Goal: Information Seeking & Learning: Learn about a topic

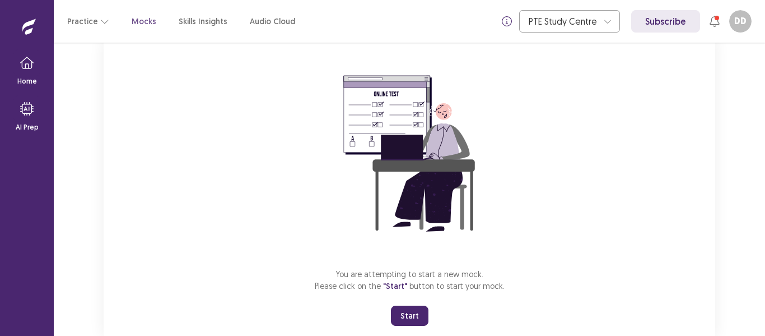
scroll to position [108, 0]
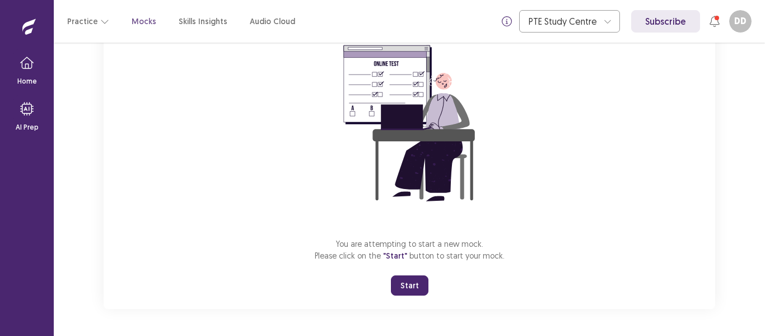
click at [410, 285] on button "Start" at bounding box center [410, 285] width 38 height 20
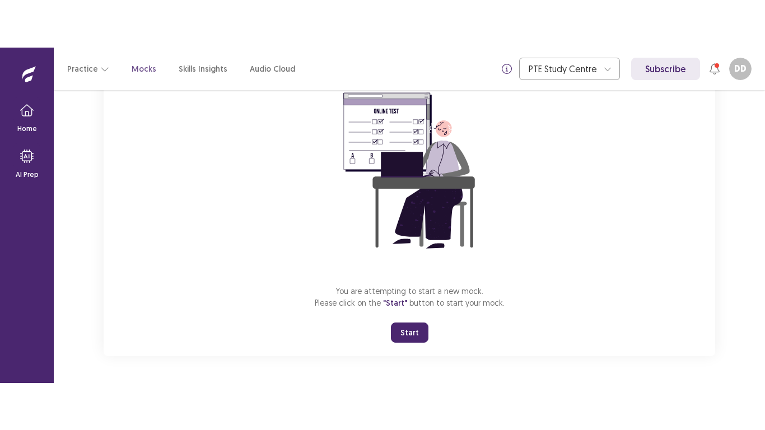
scroll to position [13, 0]
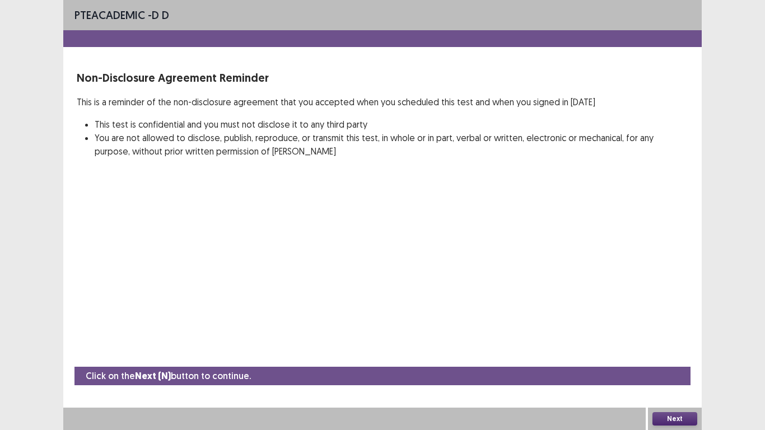
click at [670, 335] on button "Next" at bounding box center [675, 418] width 45 height 13
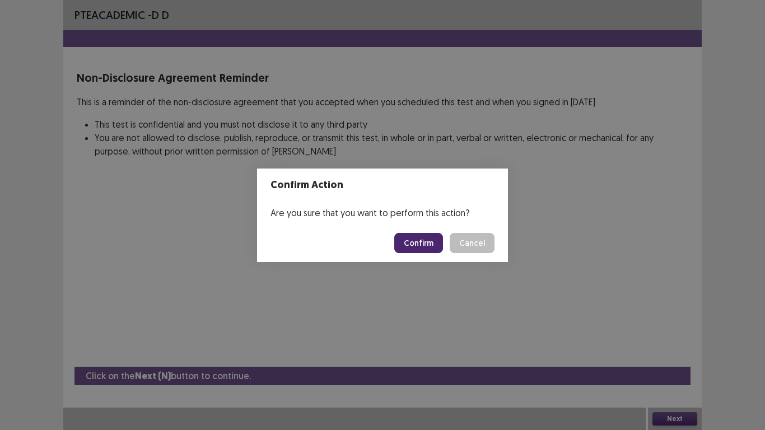
click at [425, 240] on button "Confirm" at bounding box center [418, 243] width 49 height 20
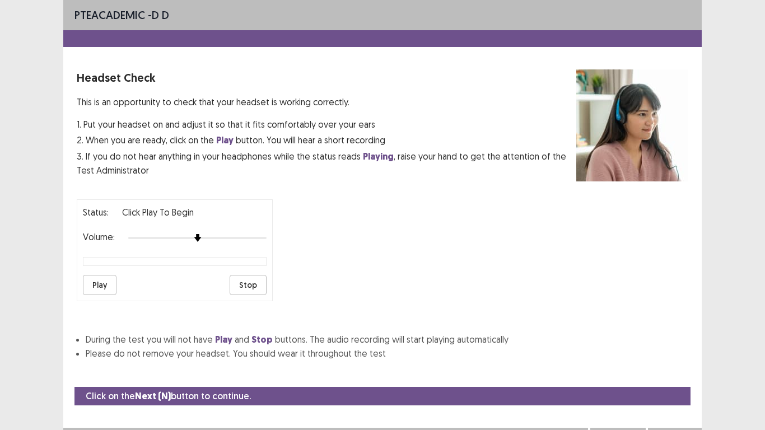
scroll to position [20, 0]
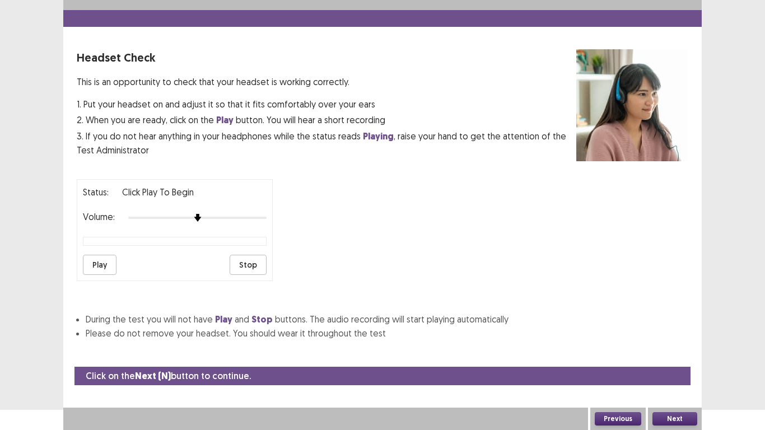
click at [100, 266] on button "Play" at bounding box center [100, 265] width 34 height 20
click at [94, 262] on button "Play" at bounding box center [100, 265] width 34 height 20
click at [96, 261] on button "Play" at bounding box center [100, 265] width 34 height 20
click at [678, 335] on button "Next" at bounding box center [675, 418] width 45 height 13
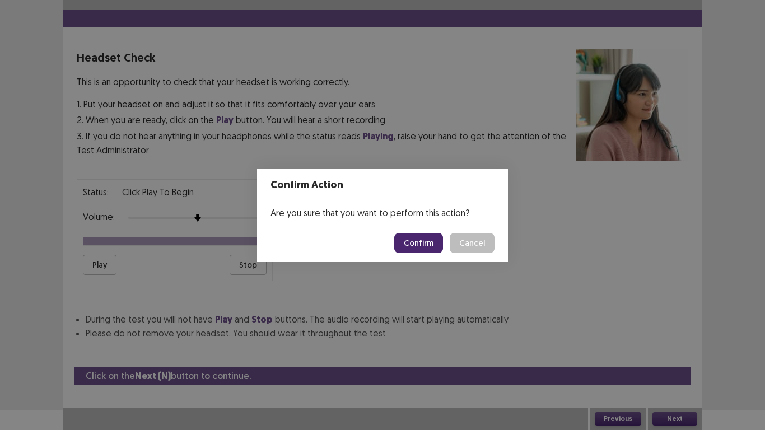
click at [417, 245] on button "Confirm" at bounding box center [418, 243] width 49 height 20
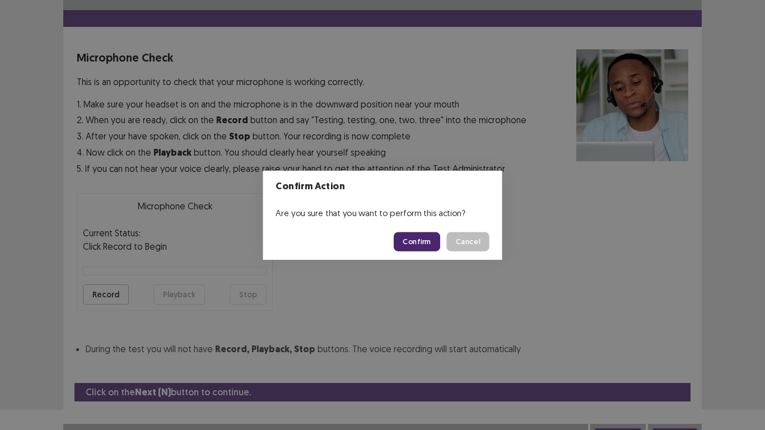
scroll to position [32, 0]
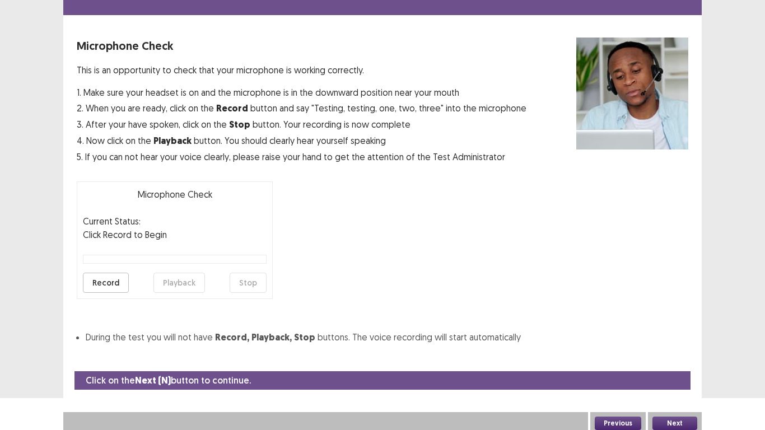
click at [98, 282] on button "Record" at bounding box center [106, 283] width 46 height 20
click at [250, 280] on button "Stop" at bounding box center [248, 283] width 37 height 20
click at [182, 282] on button "Playback" at bounding box center [180, 283] width 52 height 20
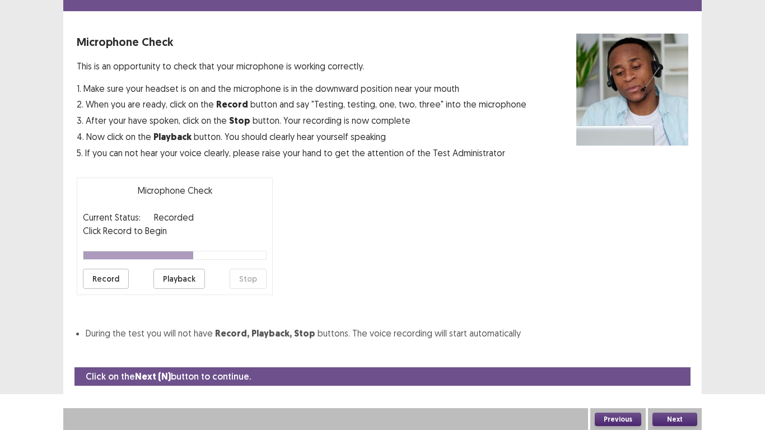
scroll to position [36, 0]
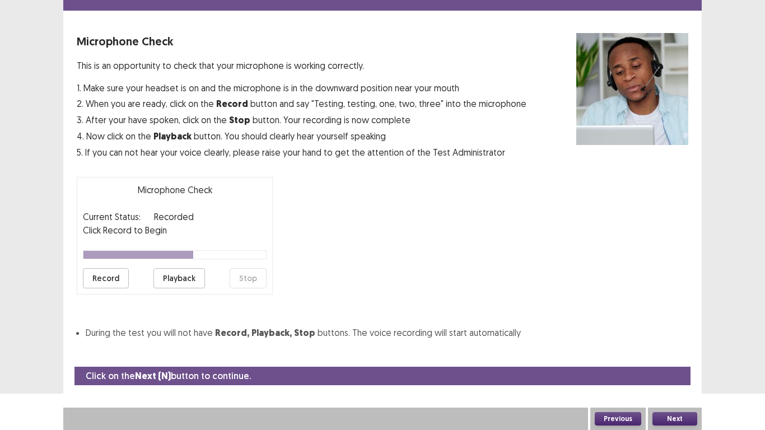
click at [673, 335] on button "Next" at bounding box center [675, 418] width 45 height 13
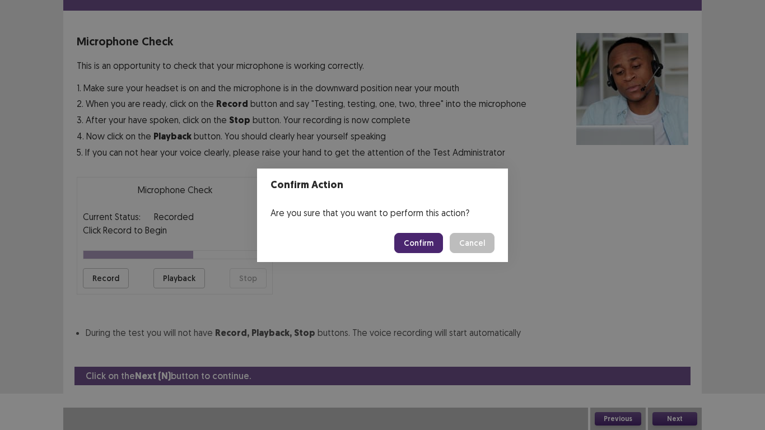
click at [416, 244] on button "Confirm" at bounding box center [418, 243] width 49 height 20
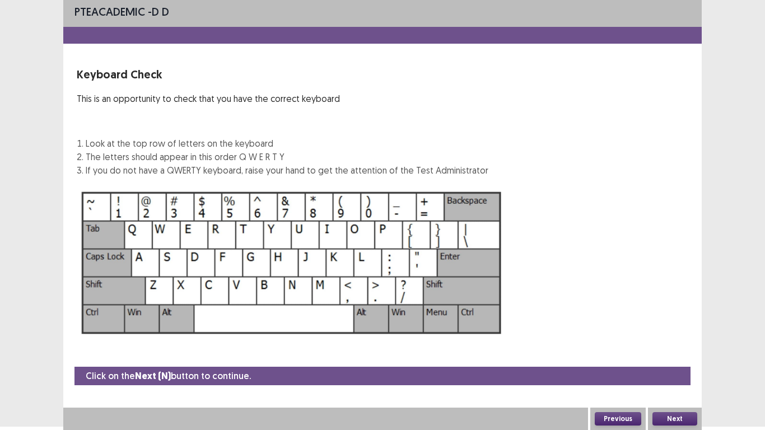
scroll to position [3, 0]
click at [675, 335] on button "Next" at bounding box center [675, 418] width 45 height 13
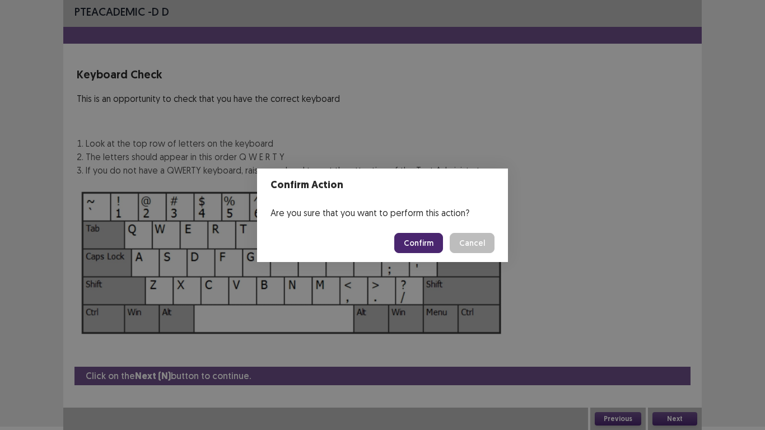
click at [418, 243] on button "Confirm" at bounding box center [418, 243] width 49 height 20
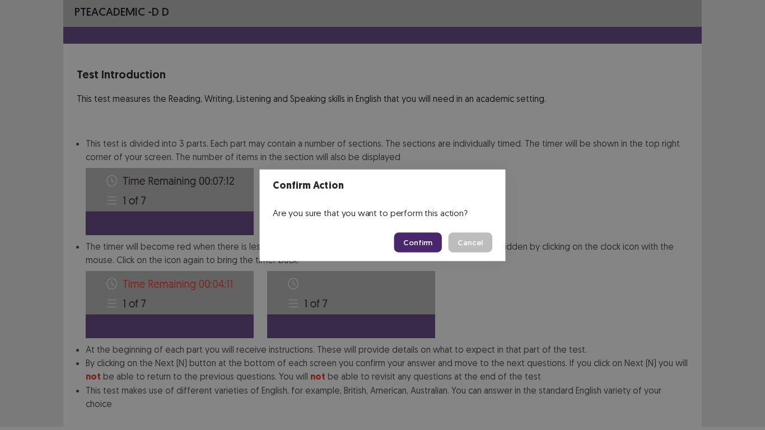
scroll to position [61, 0]
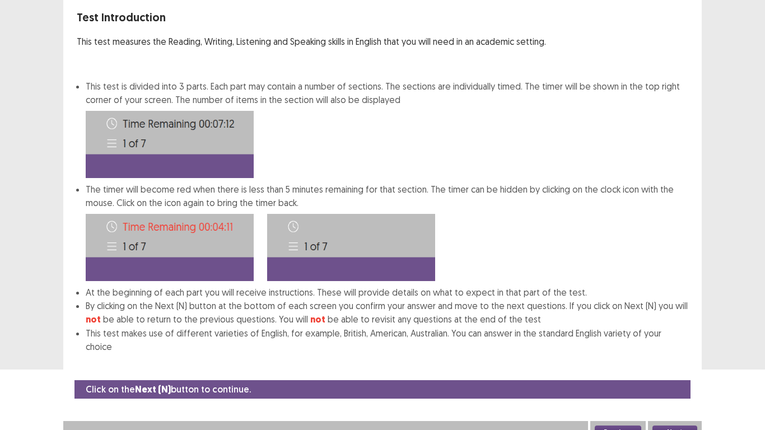
click at [675, 335] on button "Next" at bounding box center [675, 432] width 45 height 13
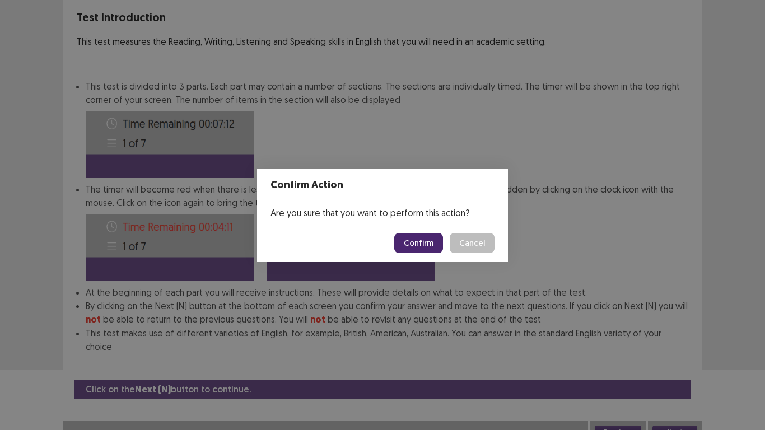
click at [422, 240] on button "Confirm" at bounding box center [418, 243] width 49 height 20
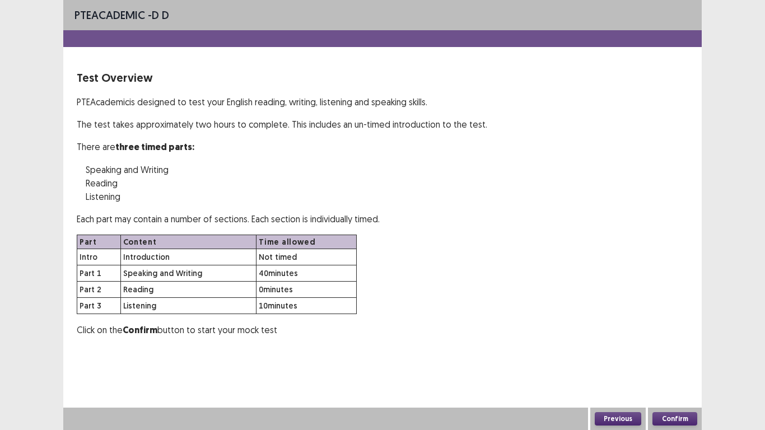
scroll to position [0, 0]
click at [670, 335] on button "Confirm" at bounding box center [675, 418] width 45 height 13
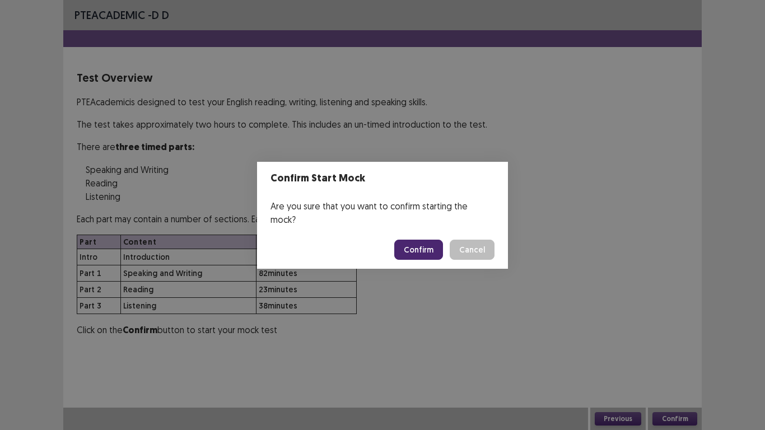
click at [420, 246] on button "Confirm" at bounding box center [418, 250] width 49 height 20
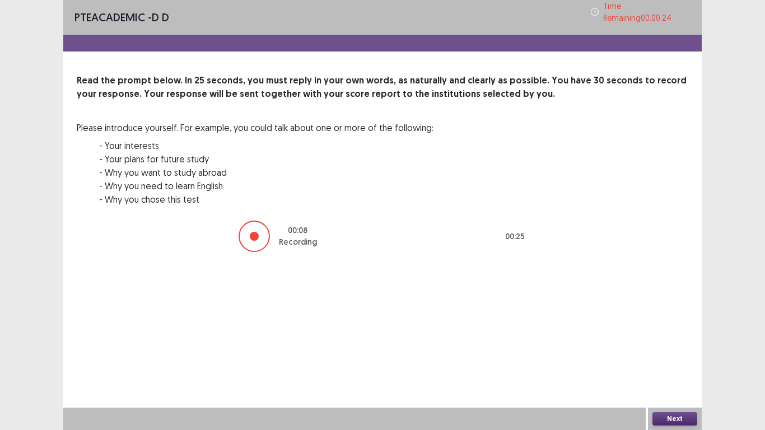
click at [674, 335] on button "Next" at bounding box center [675, 418] width 45 height 13
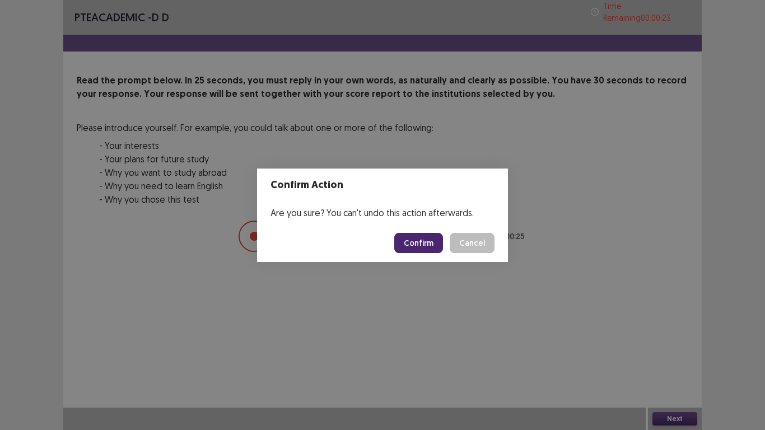
click at [433, 243] on button "Confirm" at bounding box center [418, 243] width 49 height 20
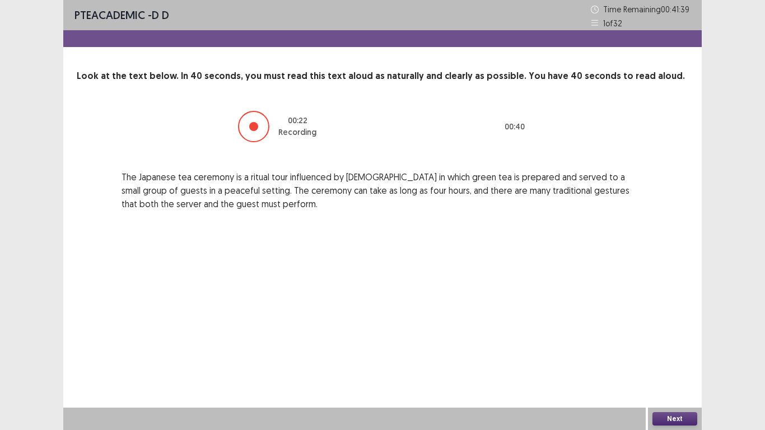
click at [670, 335] on button "Next" at bounding box center [675, 418] width 45 height 13
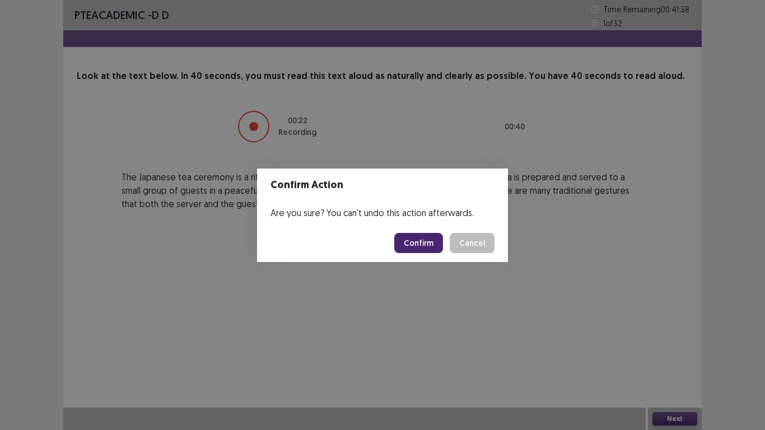
click at [420, 242] on button "Confirm" at bounding box center [418, 243] width 49 height 20
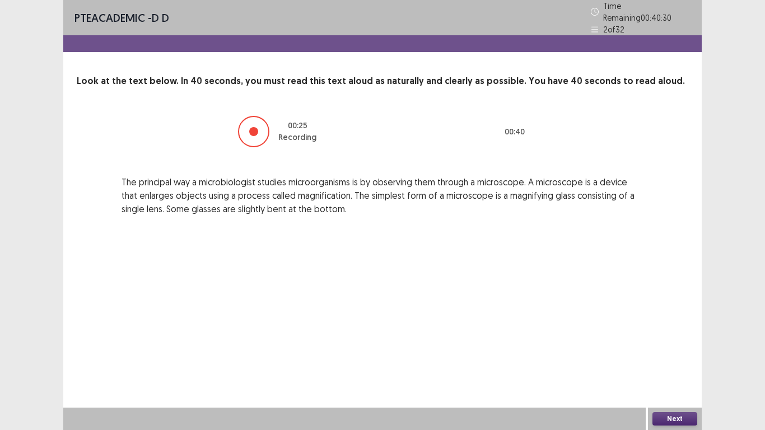
click at [676, 335] on button "Next" at bounding box center [675, 418] width 45 height 13
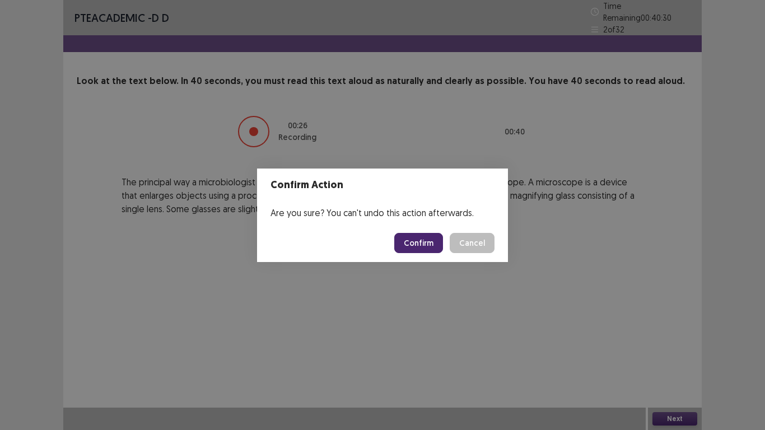
click at [416, 238] on button "Confirm" at bounding box center [418, 243] width 49 height 20
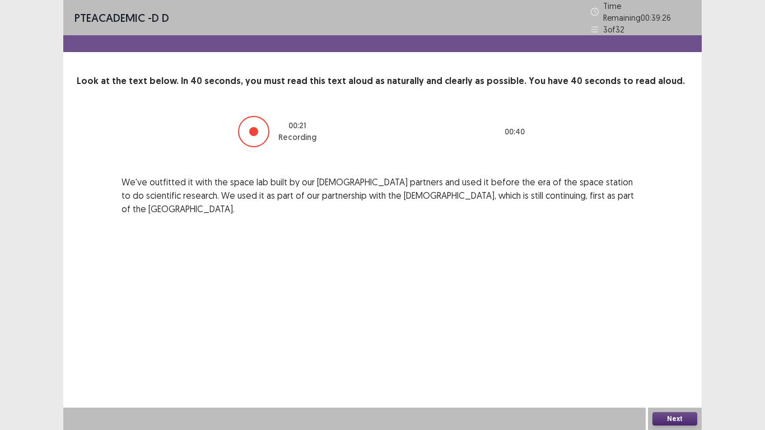
click at [678, 335] on button "Next" at bounding box center [675, 418] width 45 height 13
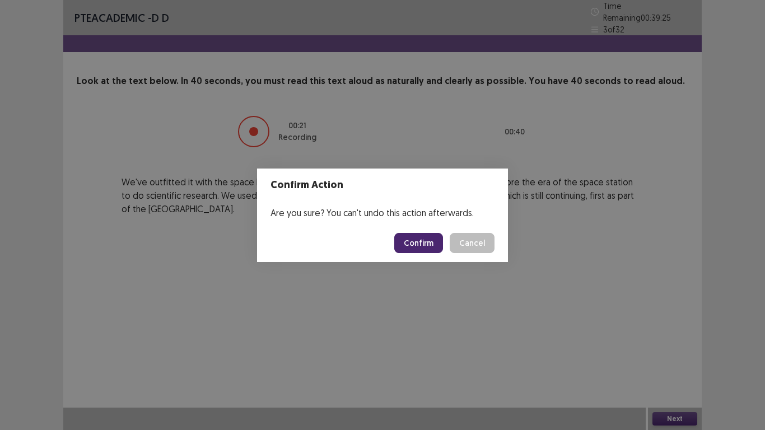
click at [432, 240] on button "Confirm" at bounding box center [418, 243] width 49 height 20
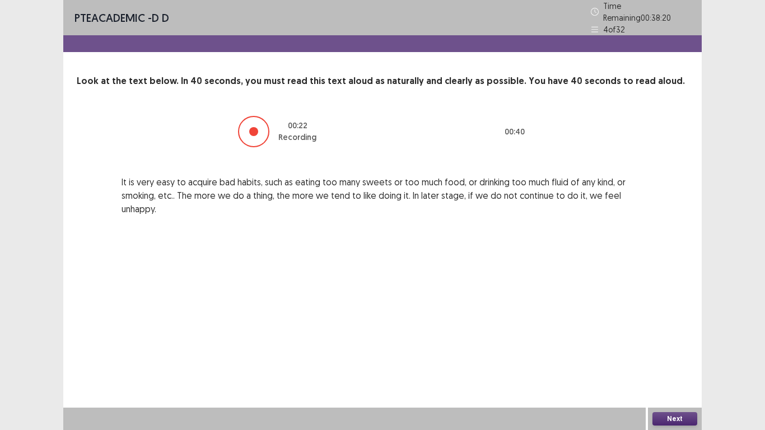
click at [672, 335] on button "Next" at bounding box center [675, 418] width 45 height 13
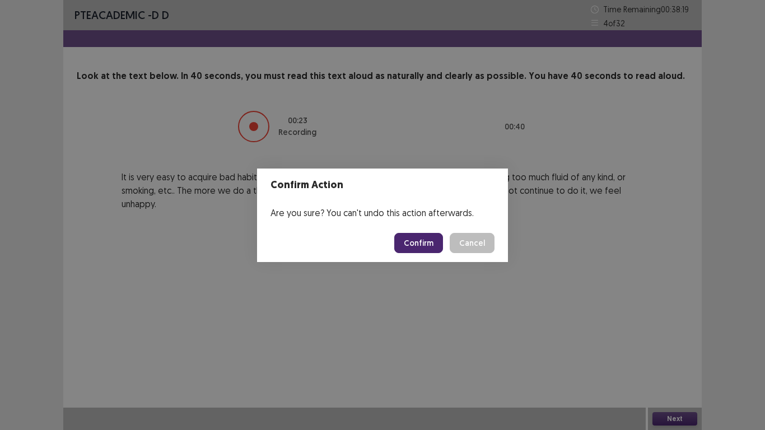
click at [427, 245] on button "Confirm" at bounding box center [418, 243] width 49 height 20
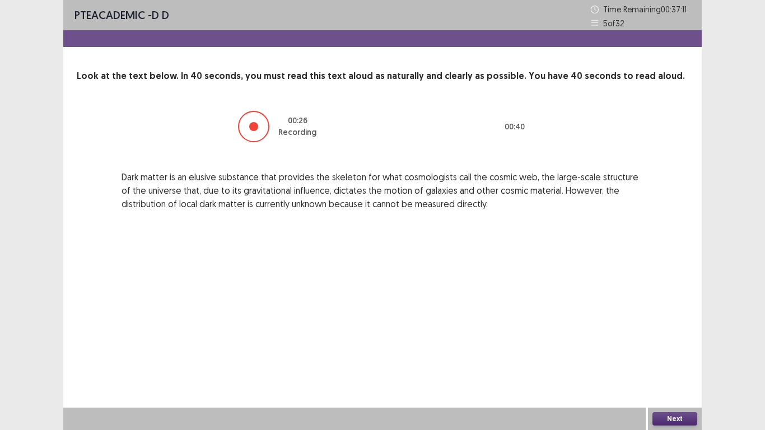
click at [667, 335] on button "Next" at bounding box center [675, 418] width 45 height 13
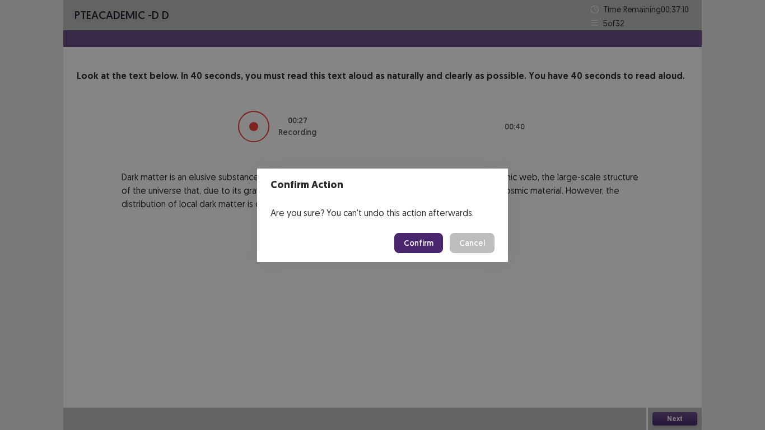
click at [419, 241] on button "Confirm" at bounding box center [418, 243] width 49 height 20
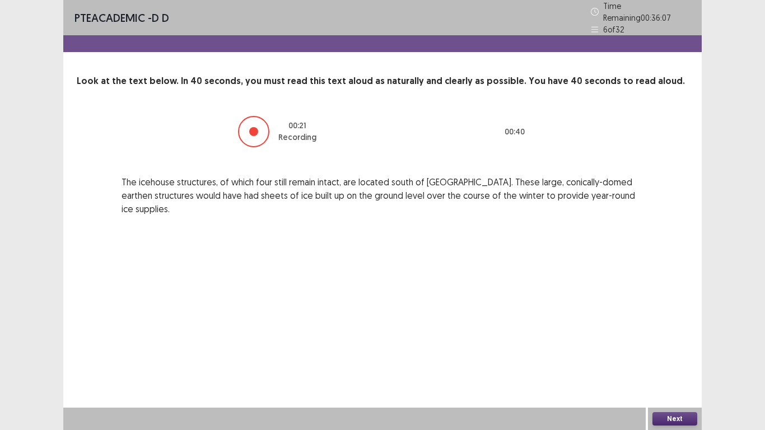
click at [673, 335] on button "Next" at bounding box center [675, 418] width 45 height 13
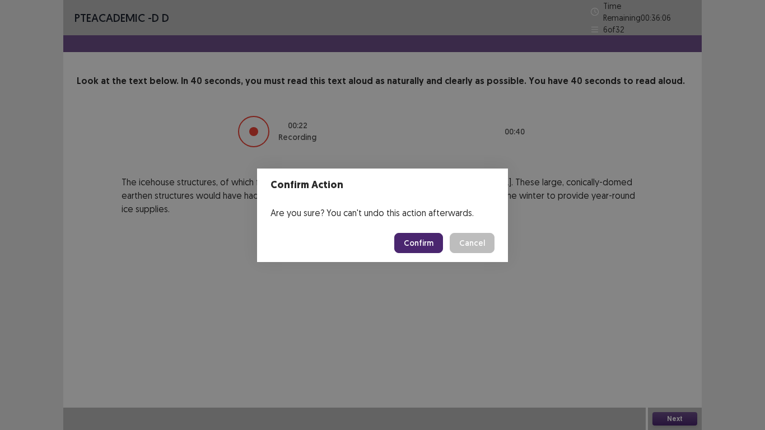
click at [420, 247] on button "Confirm" at bounding box center [418, 243] width 49 height 20
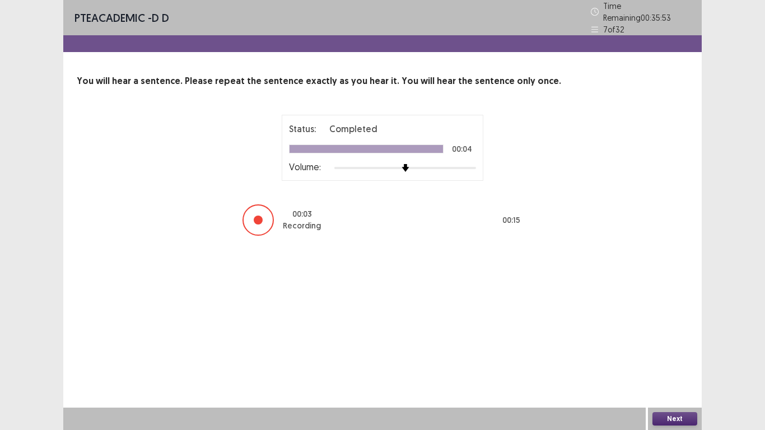
click at [672, 335] on button "Next" at bounding box center [675, 418] width 45 height 13
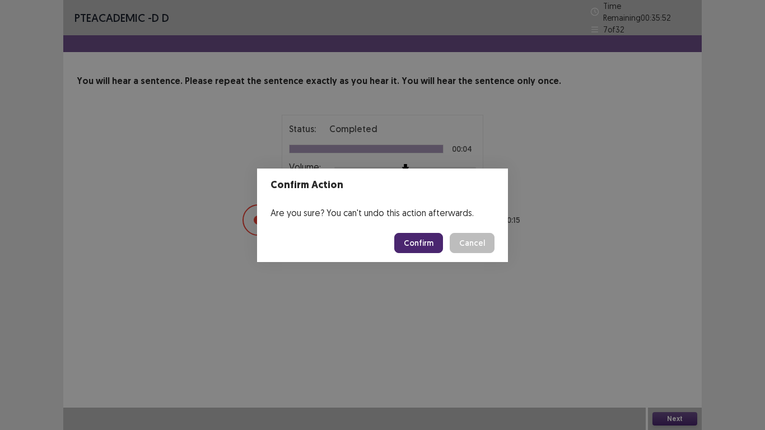
click at [418, 239] on button "Confirm" at bounding box center [418, 243] width 49 height 20
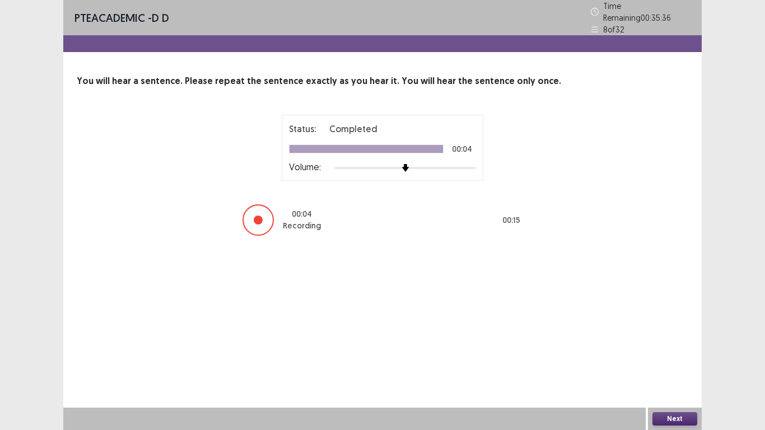
click at [677, 335] on button "Next" at bounding box center [675, 418] width 45 height 13
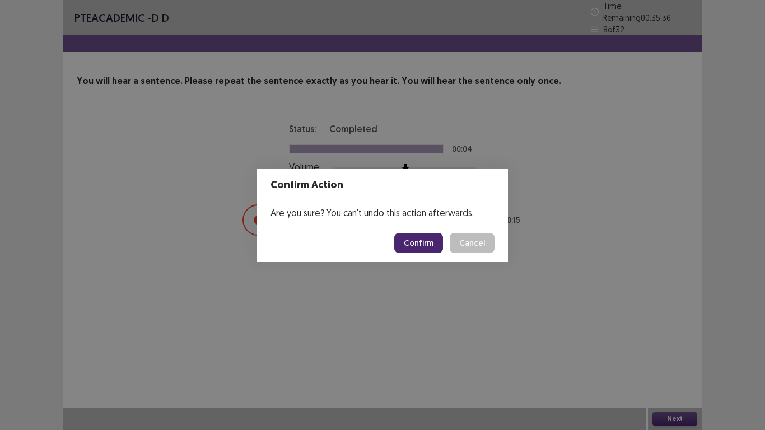
click at [420, 235] on button "Confirm" at bounding box center [418, 243] width 49 height 20
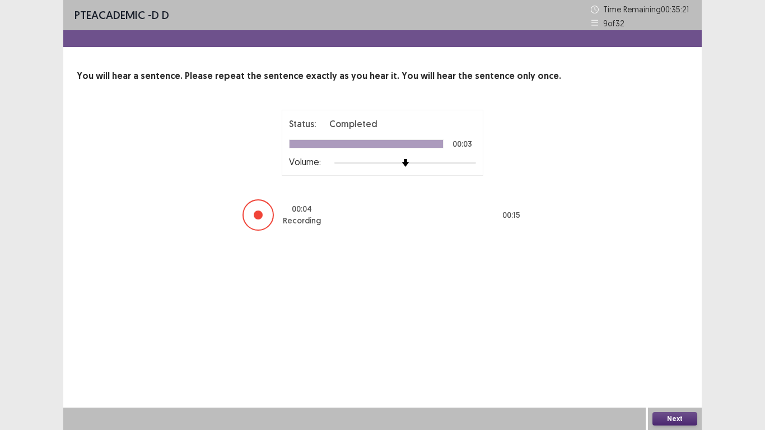
click at [666, 335] on button "Next" at bounding box center [675, 418] width 45 height 13
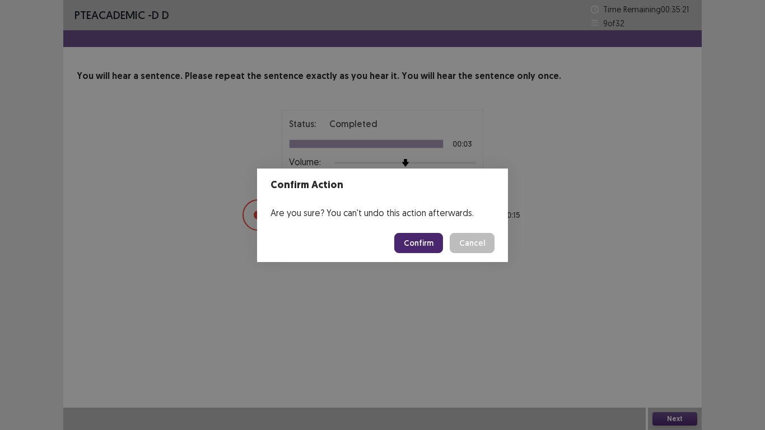
click at [433, 243] on button "Confirm" at bounding box center [418, 243] width 49 height 20
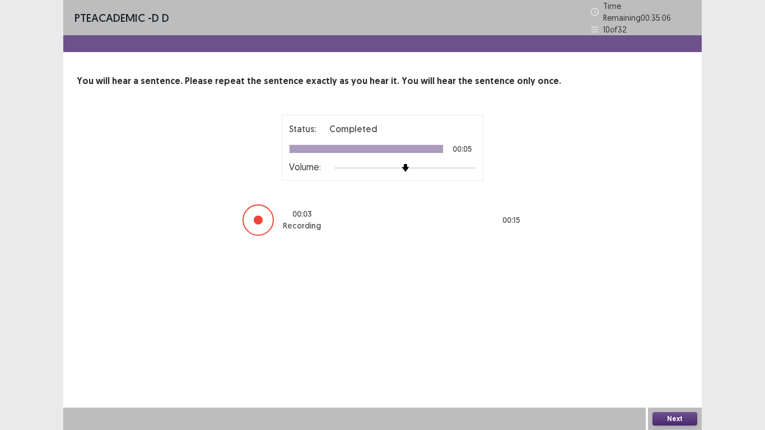
click at [669, 335] on button "Next" at bounding box center [675, 418] width 45 height 13
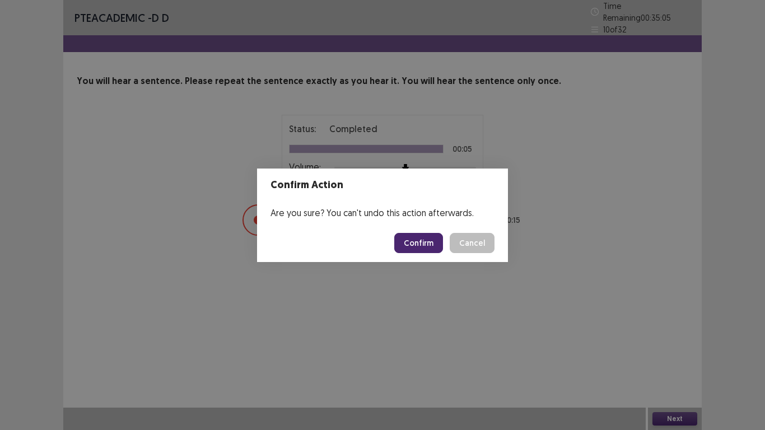
click at [422, 246] on button "Confirm" at bounding box center [418, 243] width 49 height 20
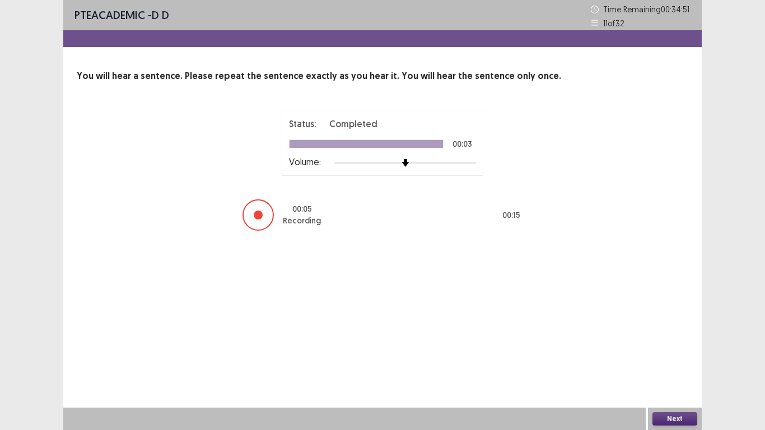
click at [682, 335] on button "Next" at bounding box center [675, 418] width 45 height 13
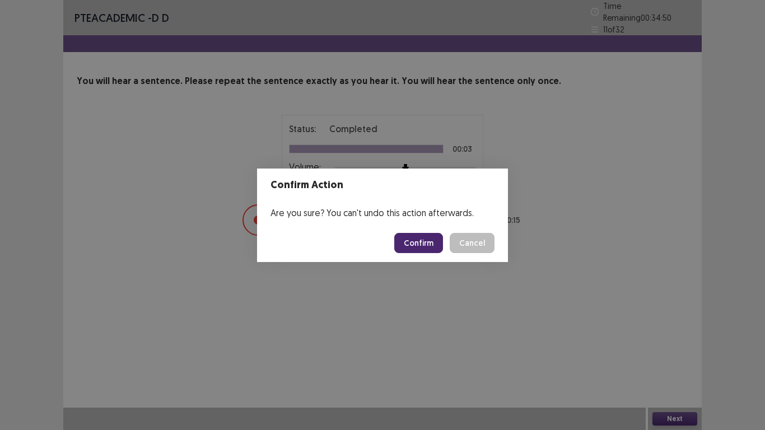
click at [414, 238] on button "Confirm" at bounding box center [418, 243] width 49 height 20
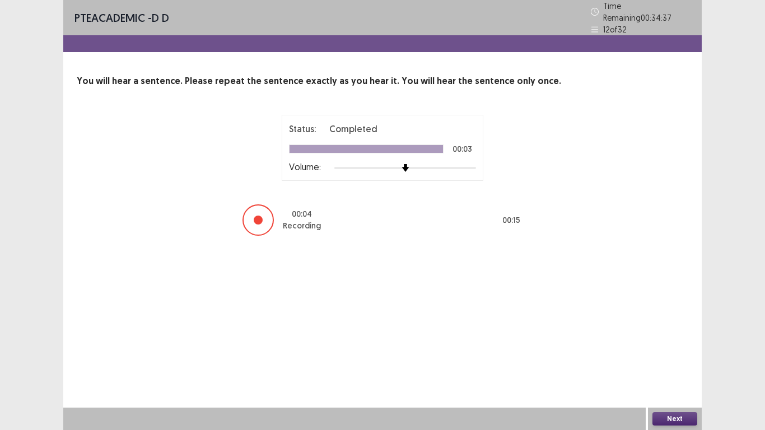
click at [684, 335] on button "Next" at bounding box center [675, 418] width 45 height 13
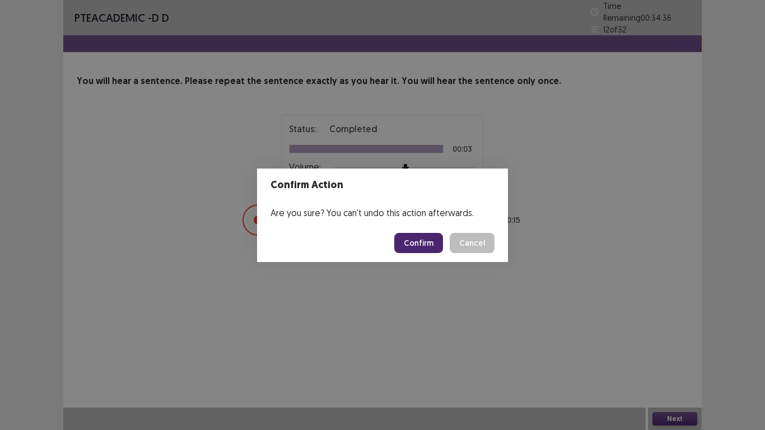
click at [432, 238] on button "Confirm" at bounding box center [418, 243] width 49 height 20
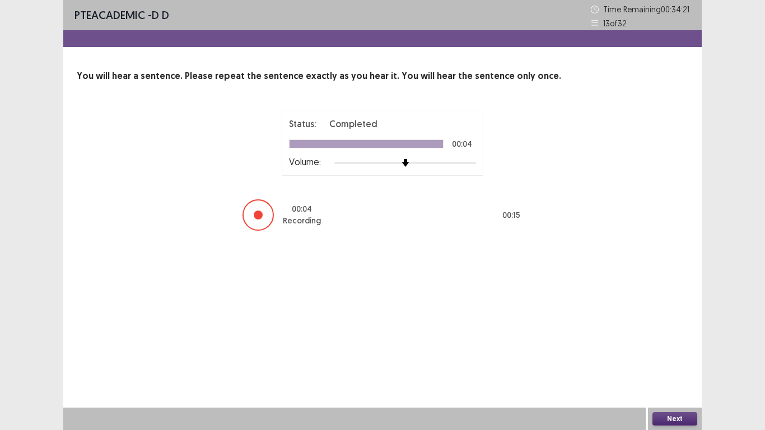
click at [670, 335] on button "Next" at bounding box center [675, 418] width 45 height 13
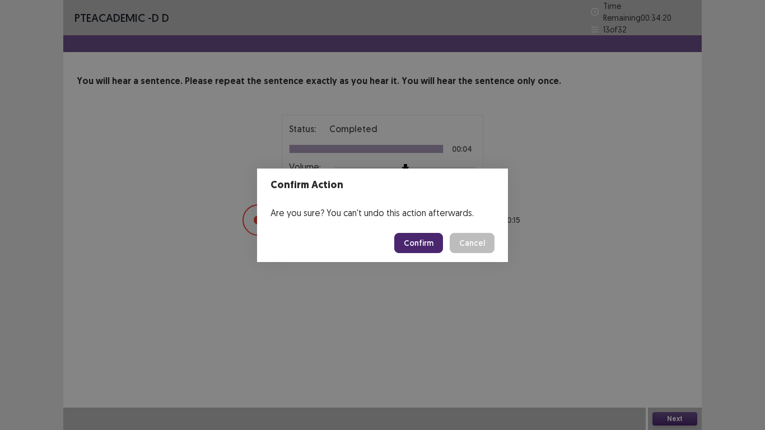
click at [433, 247] on button "Confirm" at bounding box center [418, 243] width 49 height 20
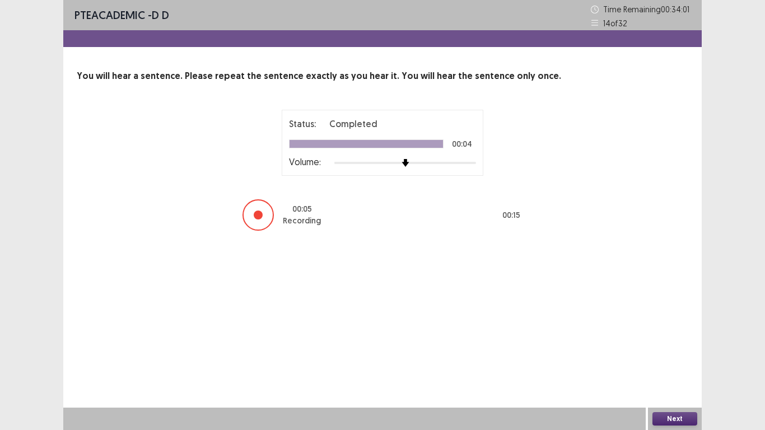
click at [682, 335] on button "Next" at bounding box center [675, 418] width 45 height 13
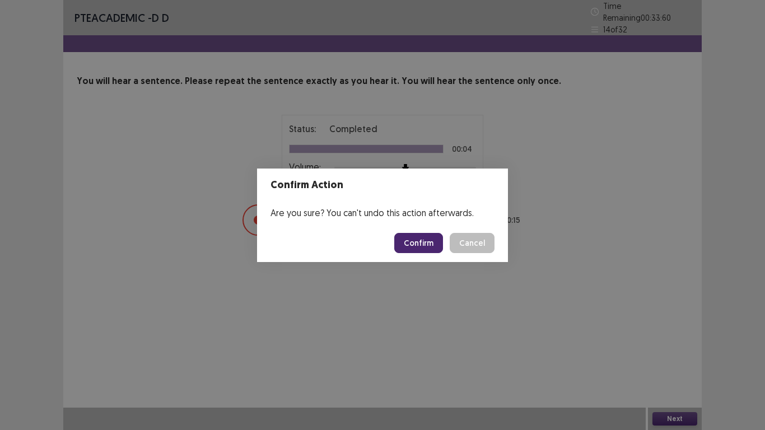
click at [430, 244] on button "Confirm" at bounding box center [418, 243] width 49 height 20
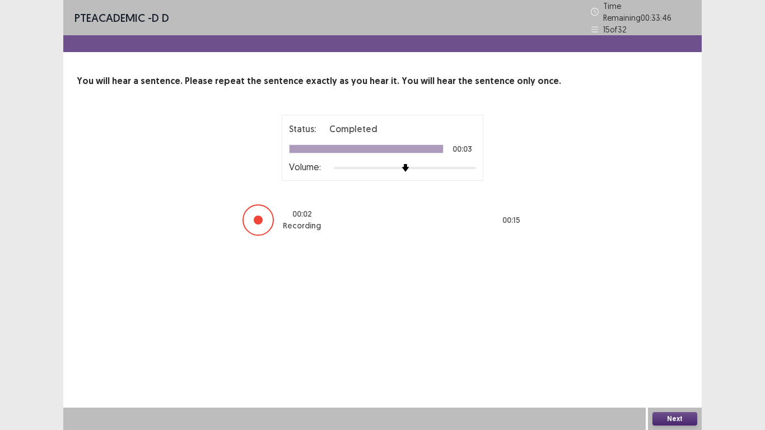
click at [669, 335] on button "Next" at bounding box center [675, 418] width 45 height 13
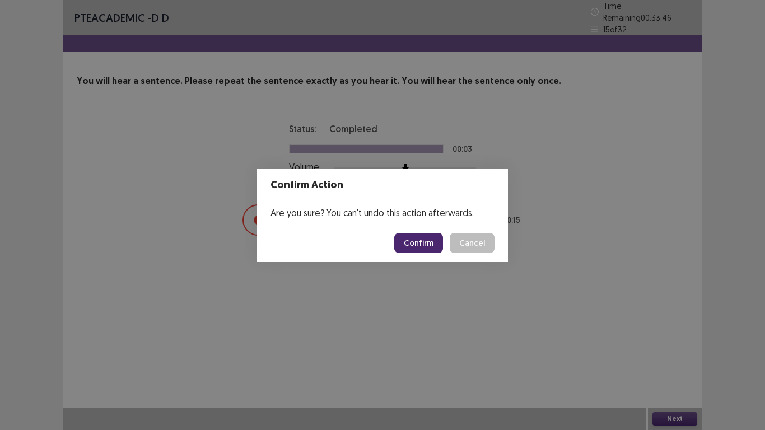
click at [426, 243] on button "Confirm" at bounding box center [418, 243] width 49 height 20
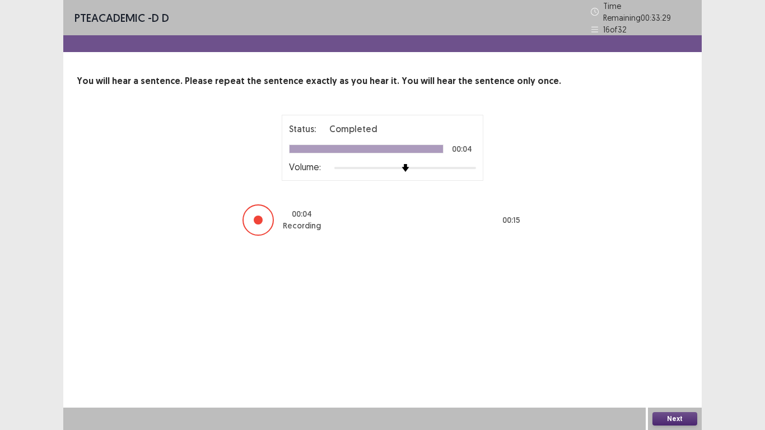
click at [668, 335] on button "Next" at bounding box center [675, 418] width 45 height 13
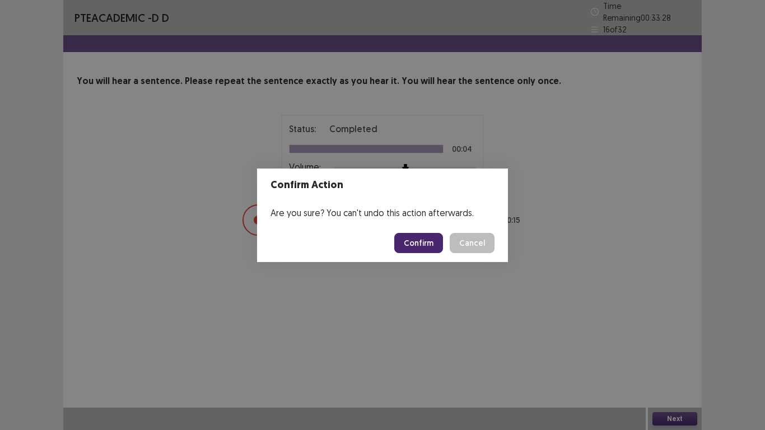
click at [415, 238] on button "Confirm" at bounding box center [418, 243] width 49 height 20
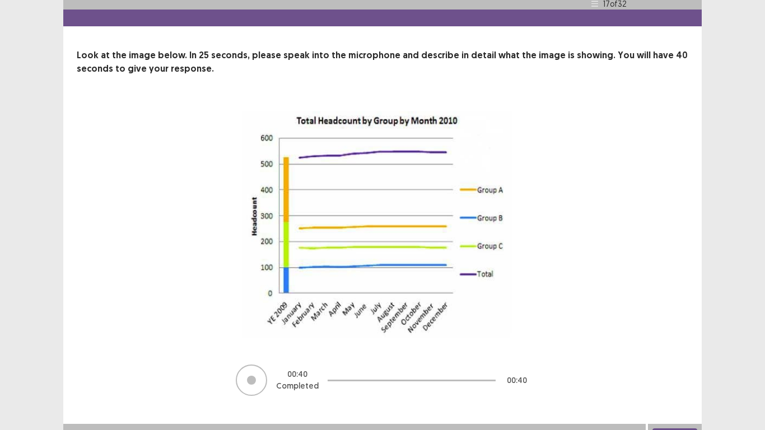
scroll to position [37, 0]
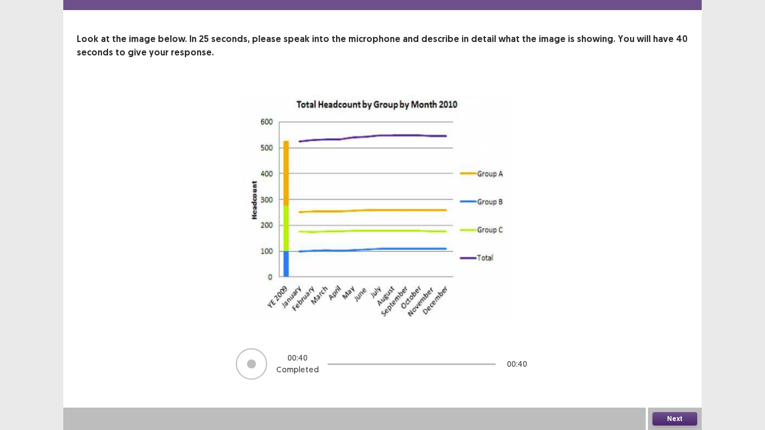
click at [680, 335] on button "Next" at bounding box center [675, 418] width 45 height 13
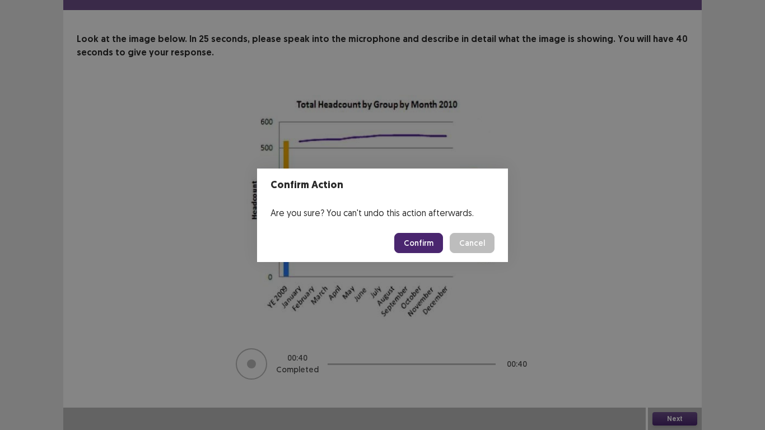
click at [433, 239] on button "Confirm" at bounding box center [418, 243] width 49 height 20
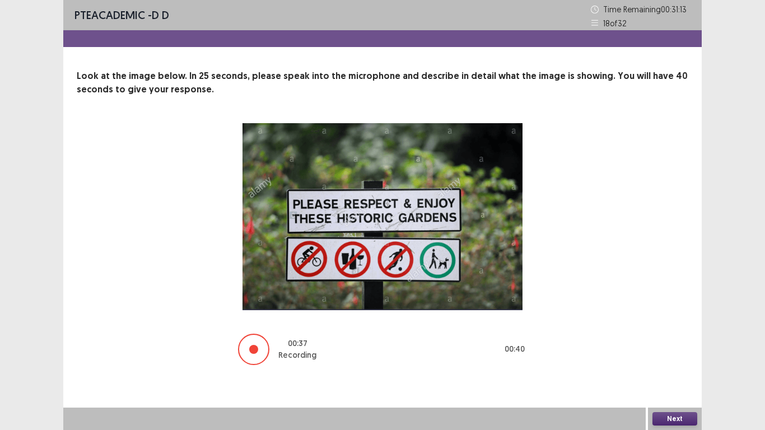
click at [667, 335] on button "Next" at bounding box center [675, 418] width 45 height 13
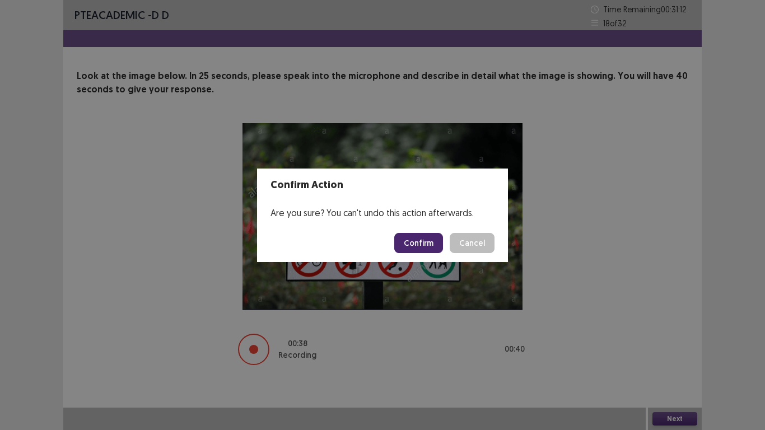
click at [419, 244] on button "Confirm" at bounding box center [418, 243] width 49 height 20
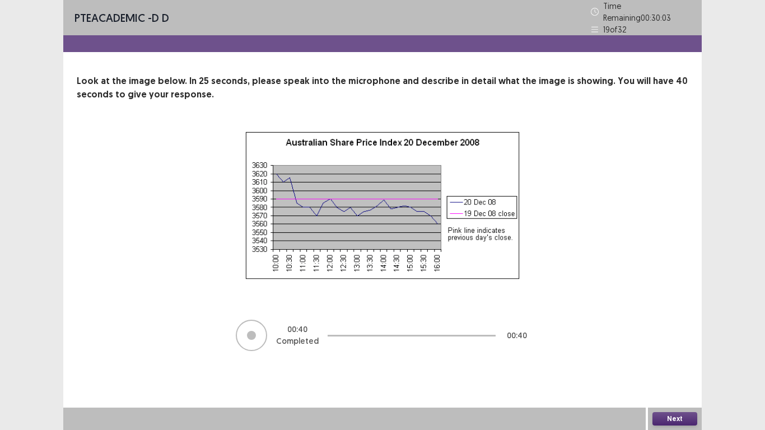
click at [675, 335] on button "Next" at bounding box center [675, 418] width 45 height 13
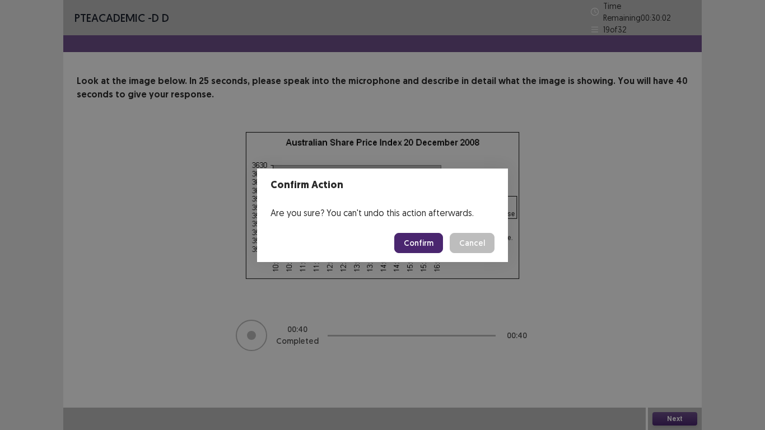
click at [430, 245] on button "Confirm" at bounding box center [418, 243] width 49 height 20
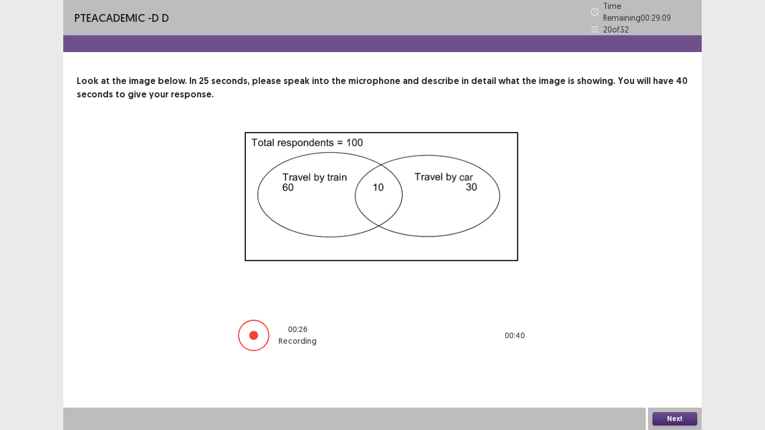
click at [686, 335] on button "Next" at bounding box center [675, 418] width 45 height 13
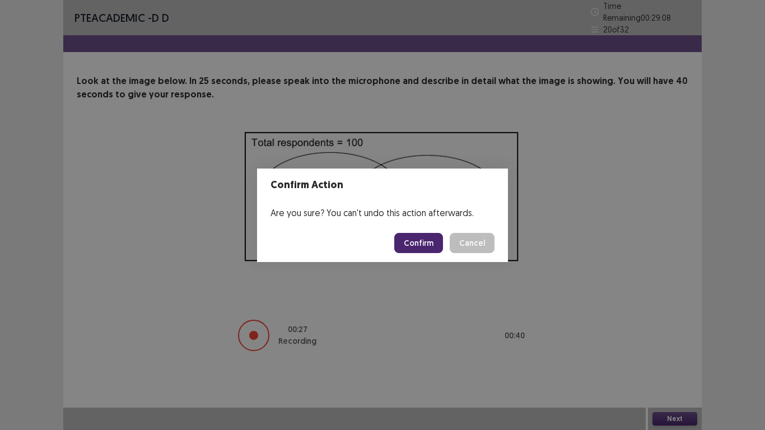
click at [422, 241] on button "Confirm" at bounding box center [418, 243] width 49 height 20
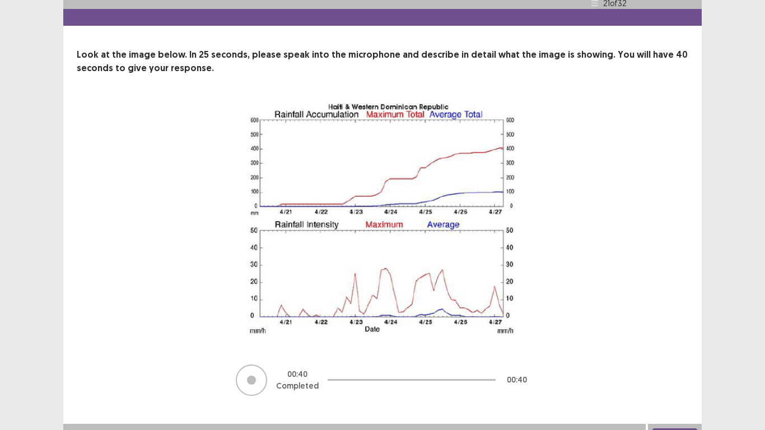
scroll to position [38, 0]
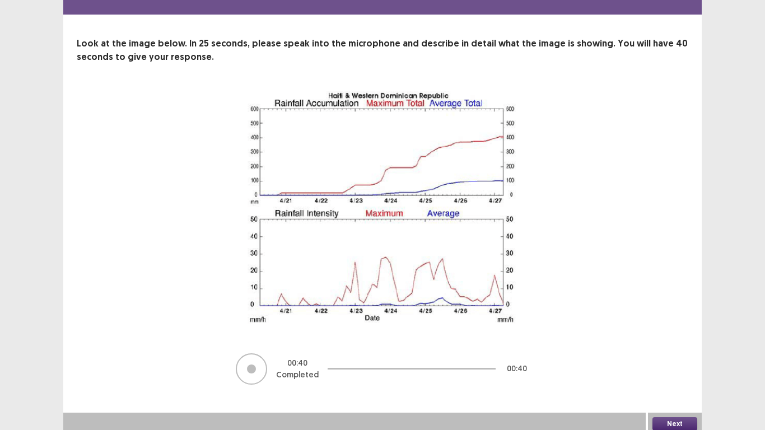
click at [673, 335] on button "Next" at bounding box center [675, 423] width 45 height 13
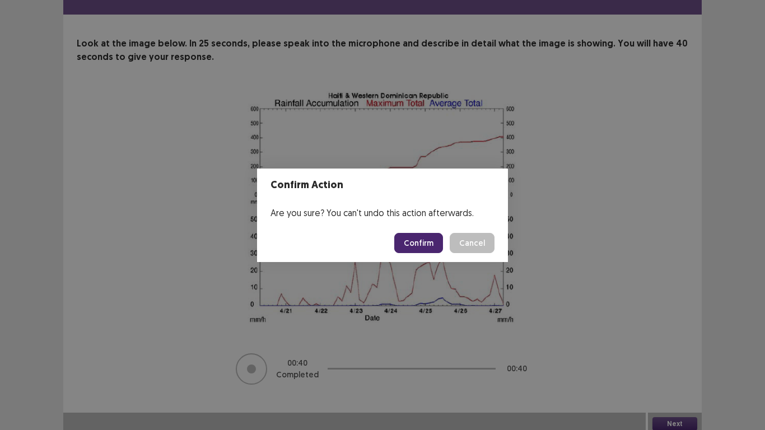
click at [426, 242] on button "Confirm" at bounding box center [418, 243] width 49 height 20
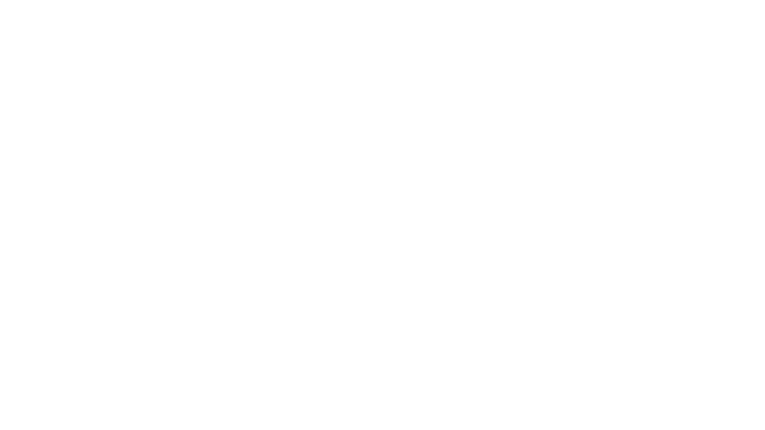
scroll to position [0, 0]
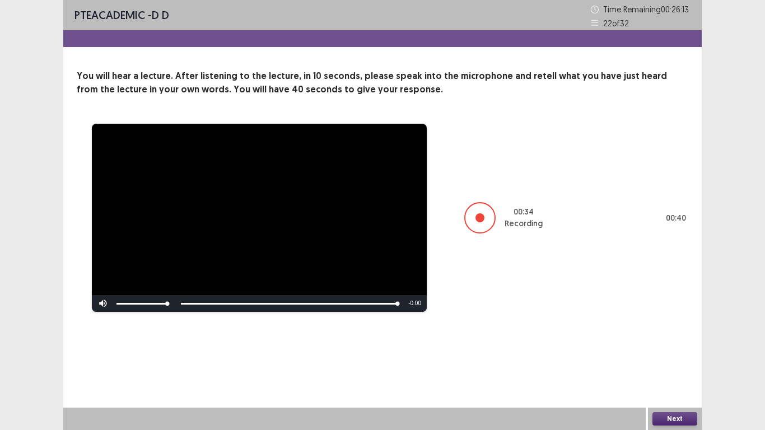
click at [670, 335] on button "Next" at bounding box center [675, 418] width 45 height 13
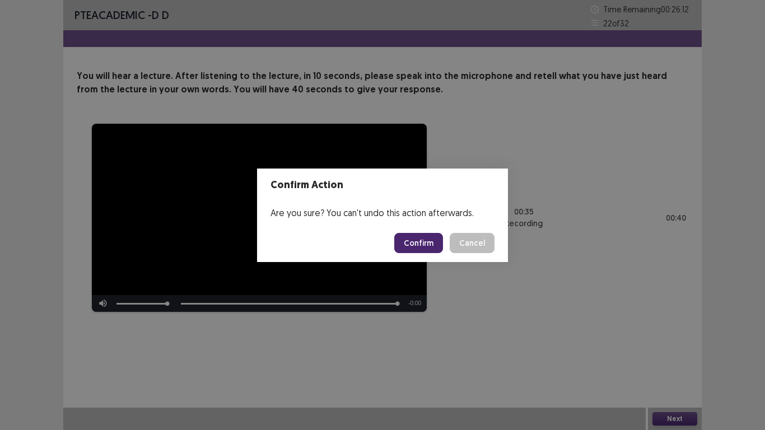
click at [425, 239] on button "Confirm" at bounding box center [418, 243] width 49 height 20
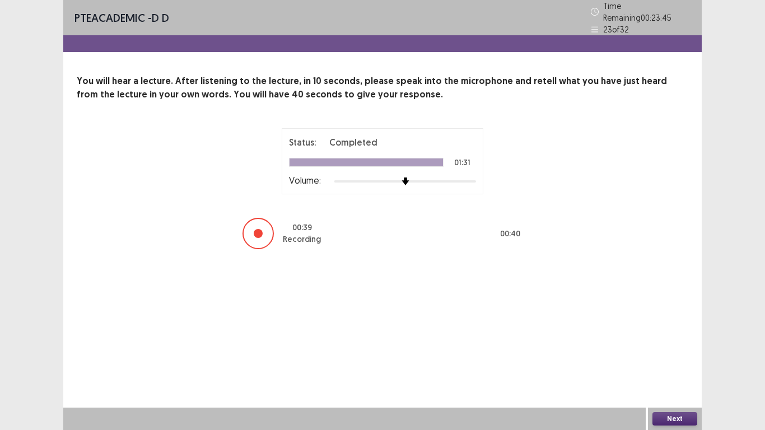
click at [669, 335] on button "Next" at bounding box center [675, 418] width 45 height 13
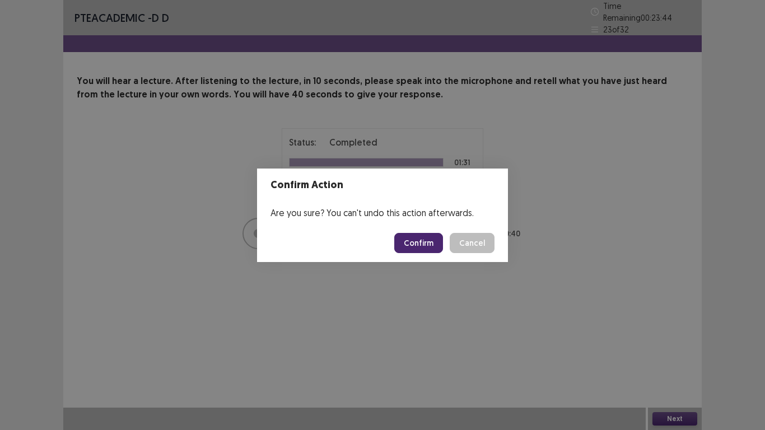
click at [415, 243] on button "Confirm" at bounding box center [418, 243] width 49 height 20
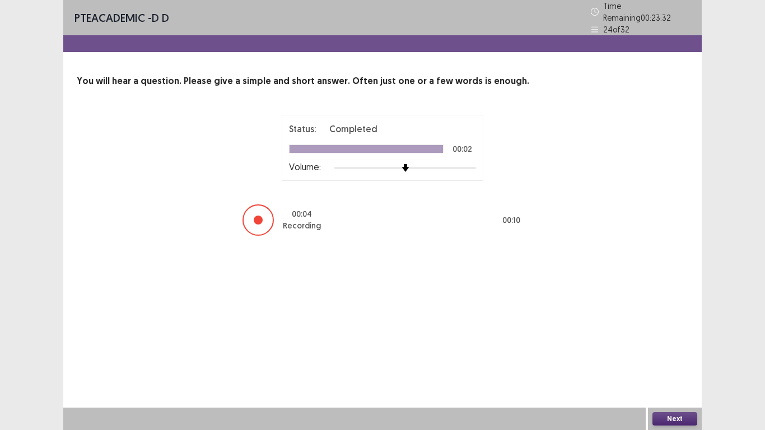
click at [674, 335] on button "Next" at bounding box center [675, 418] width 45 height 13
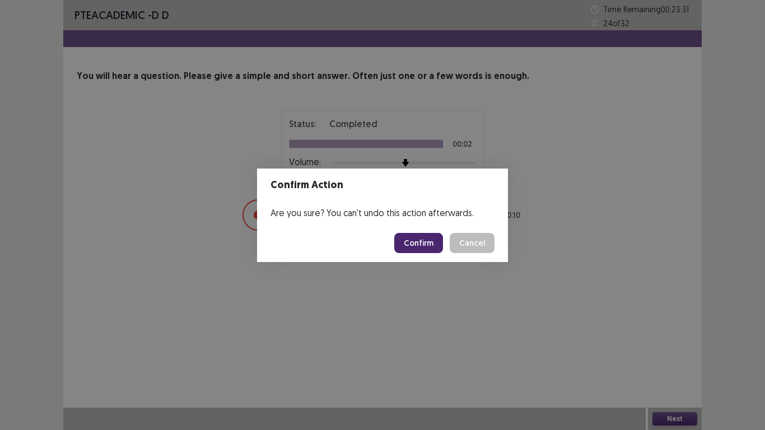
click at [433, 238] on button "Confirm" at bounding box center [418, 243] width 49 height 20
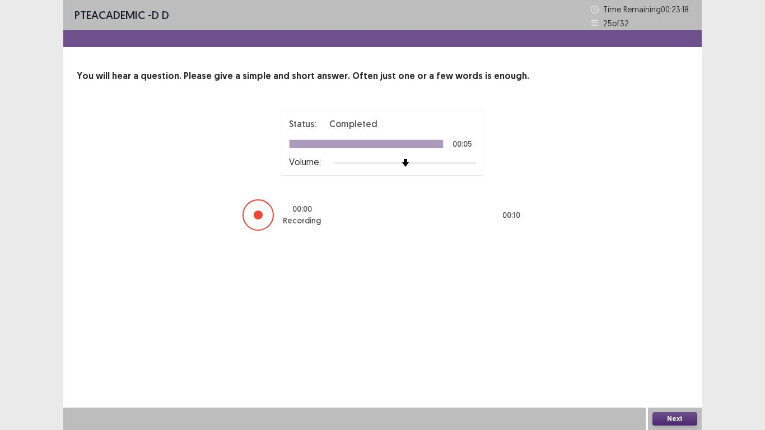
click at [677, 335] on button "Next" at bounding box center [675, 418] width 45 height 13
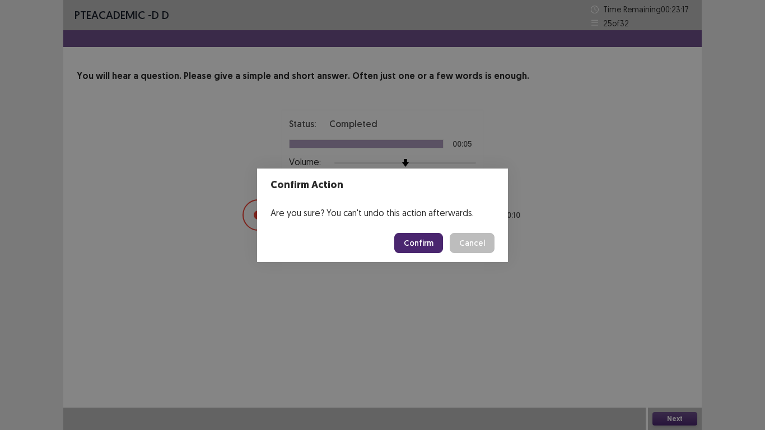
click at [427, 238] on button "Confirm" at bounding box center [418, 243] width 49 height 20
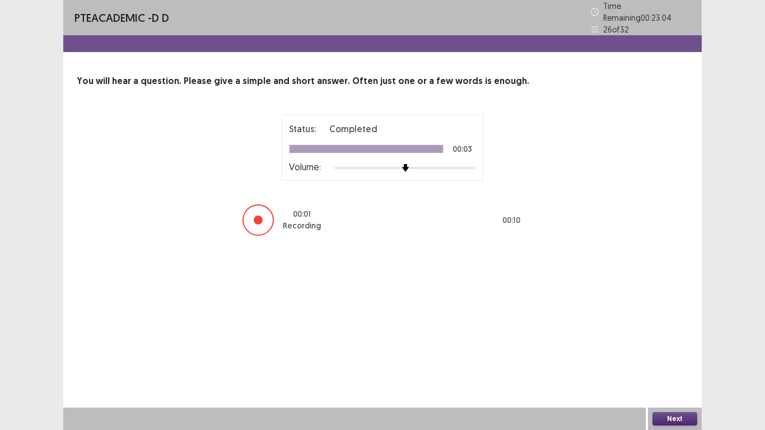
click at [676, 335] on button "Next" at bounding box center [675, 418] width 45 height 13
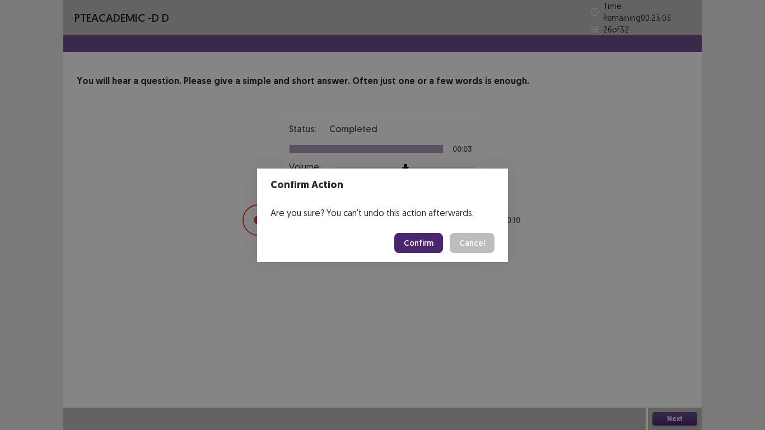
click at [422, 243] on button "Confirm" at bounding box center [418, 243] width 49 height 20
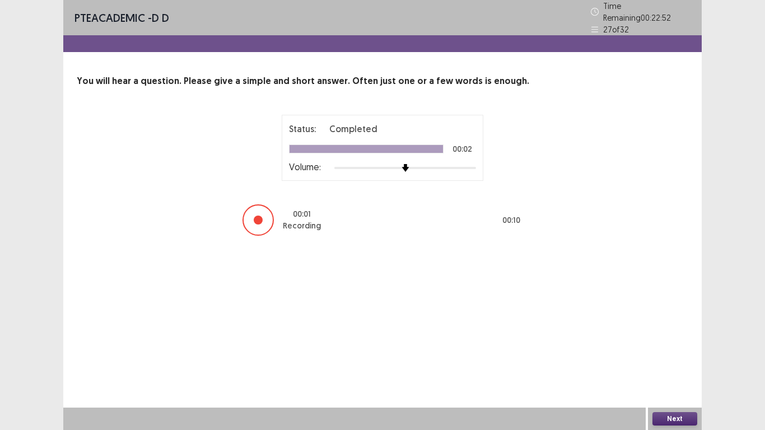
click at [672, 335] on button "Next" at bounding box center [675, 418] width 45 height 13
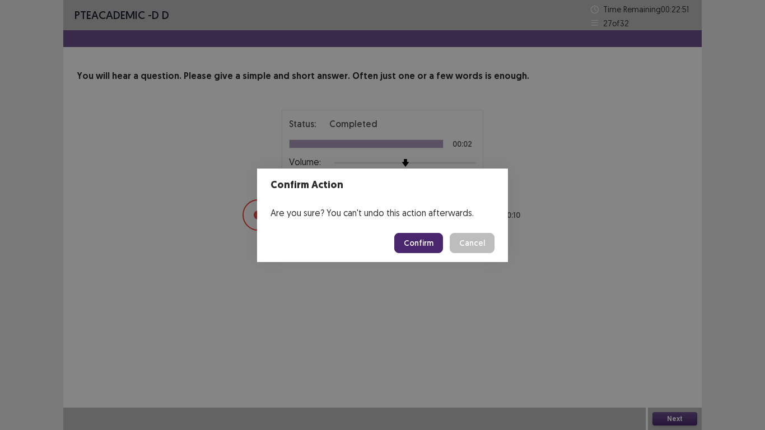
click at [432, 242] on button "Confirm" at bounding box center [418, 243] width 49 height 20
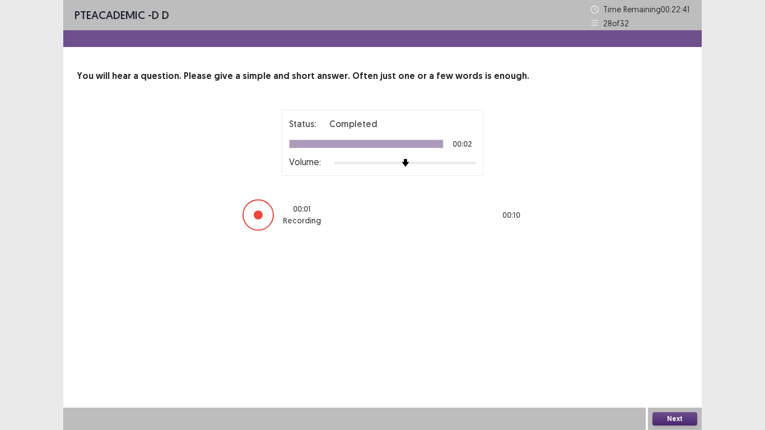
click at [670, 335] on button "Next" at bounding box center [675, 418] width 45 height 13
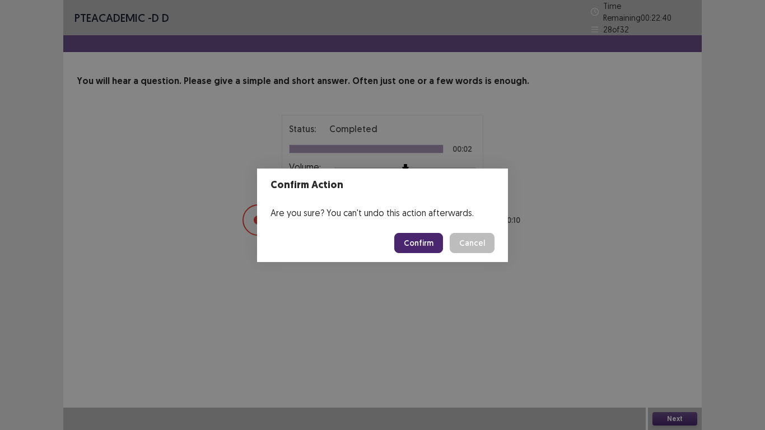
click at [428, 240] on button "Confirm" at bounding box center [418, 243] width 49 height 20
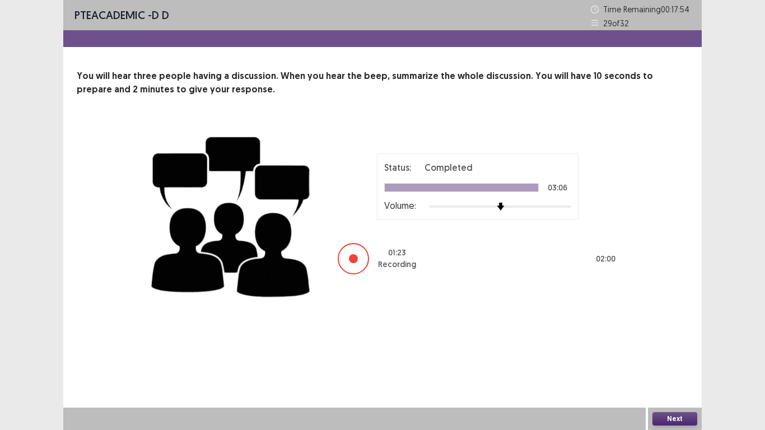
click at [667, 335] on button "Next" at bounding box center [675, 418] width 45 height 13
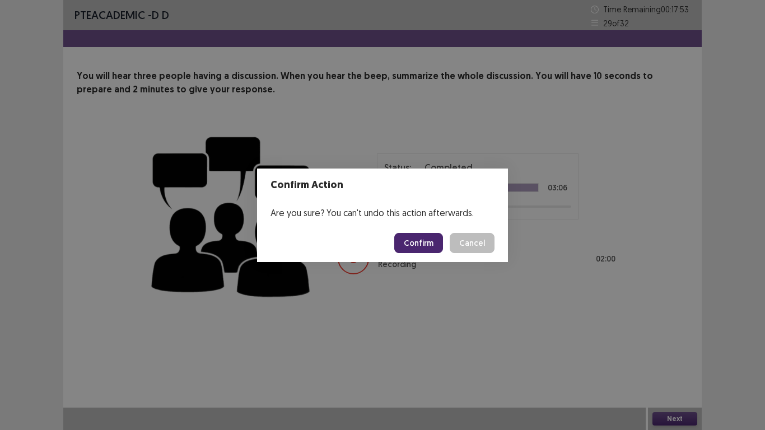
click at [414, 234] on button "Confirm" at bounding box center [418, 243] width 49 height 20
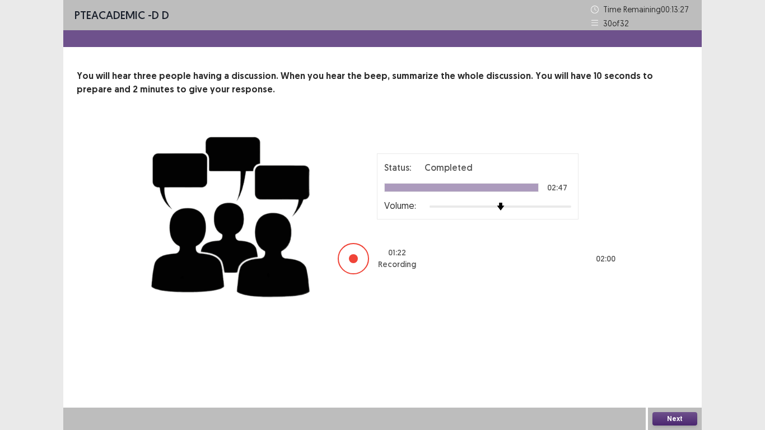
click at [677, 335] on button "Next" at bounding box center [675, 418] width 45 height 13
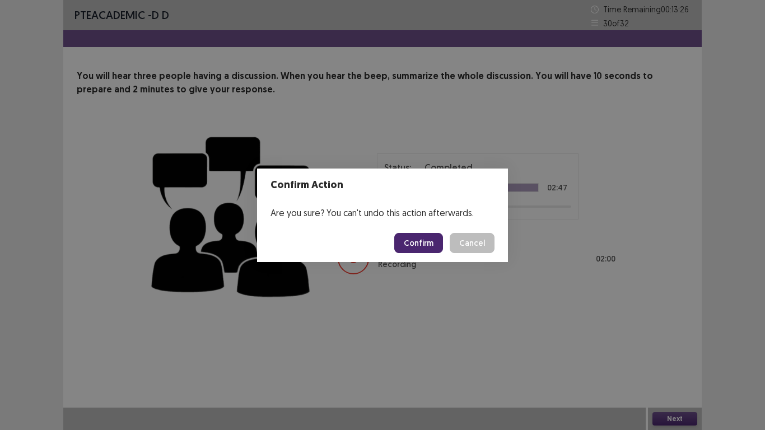
click at [429, 240] on button "Confirm" at bounding box center [418, 243] width 49 height 20
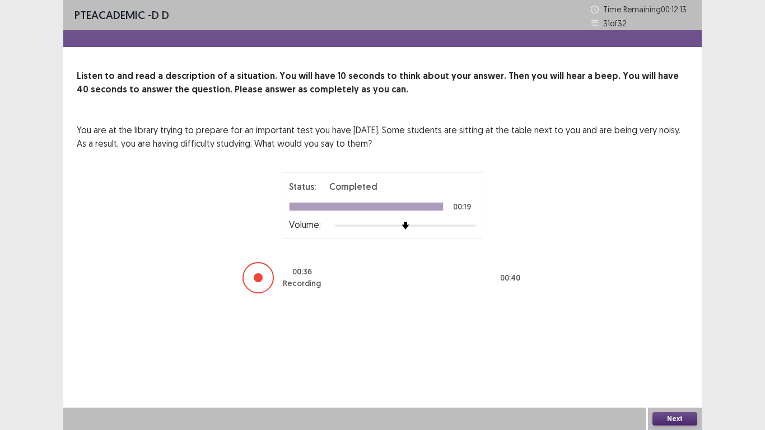
click at [667, 335] on button "Next" at bounding box center [675, 418] width 45 height 13
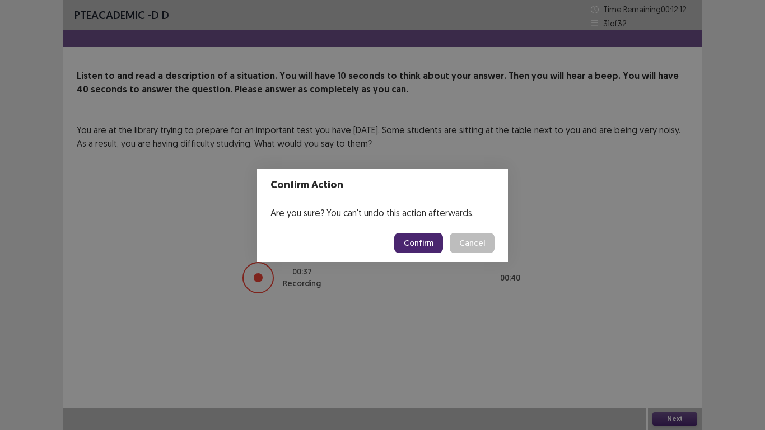
click at [425, 244] on button "Confirm" at bounding box center [418, 243] width 49 height 20
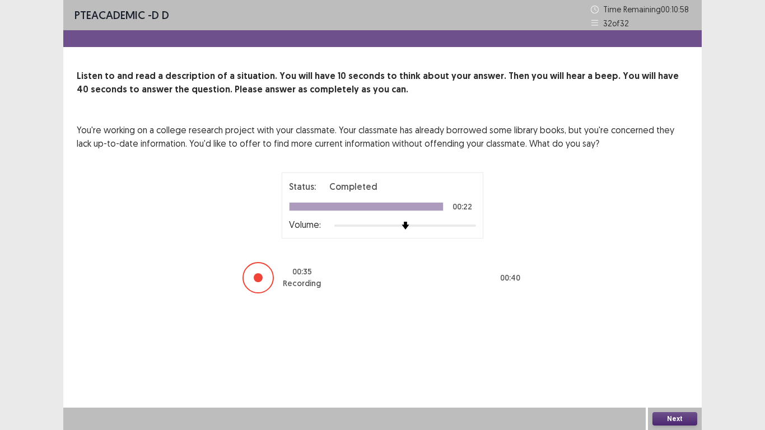
click at [671, 335] on button "Next" at bounding box center [675, 418] width 45 height 13
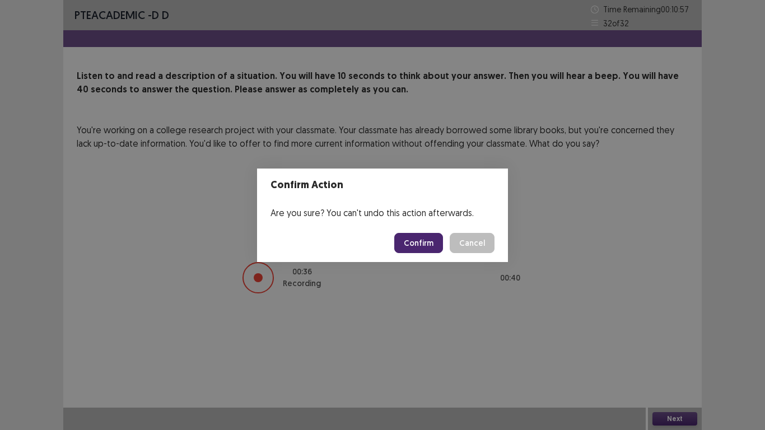
click at [422, 244] on button "Confirm" at bounding box center [418, 243] width 49 height 20
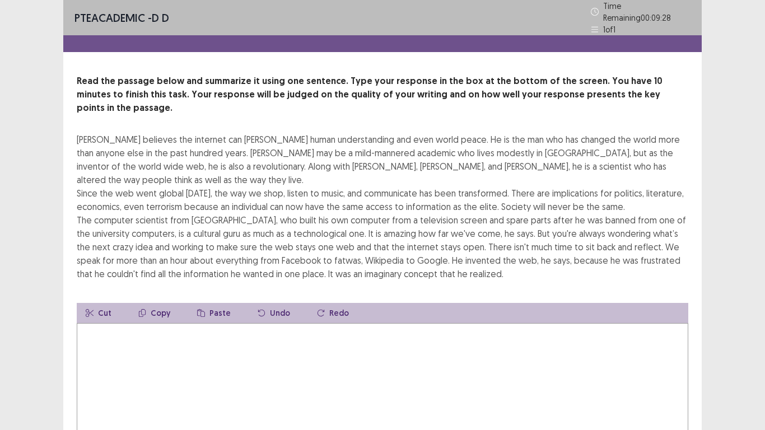
click at [154, 323] on textarea at bounding box center [383, 384] width 612 height 123
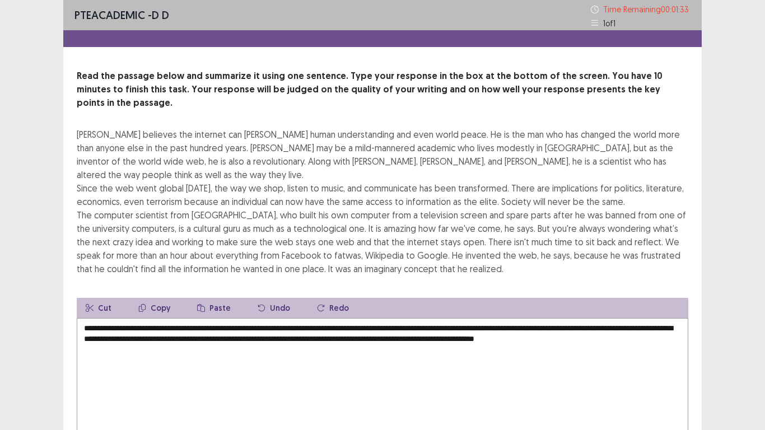
click at [90, 335] on textarea "**********" at bounding box center [383, 379] width 612 height 123
click at [596, 327] on textarea "**********" at bounding box center [383, 379] width 612 height 123
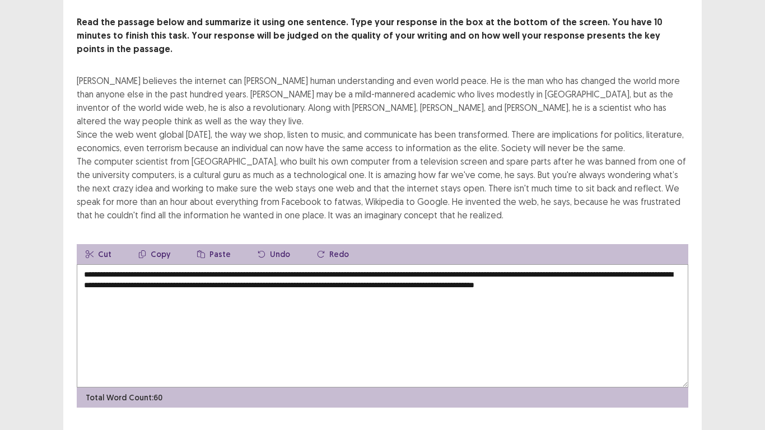
scroll to position [67, 0]
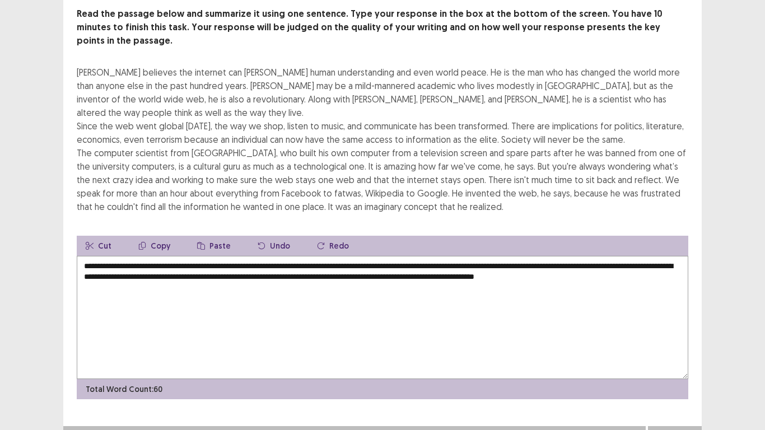
click at [156, 269] on textarea "**********" at bounding box center [383, 317] width 612 height 123
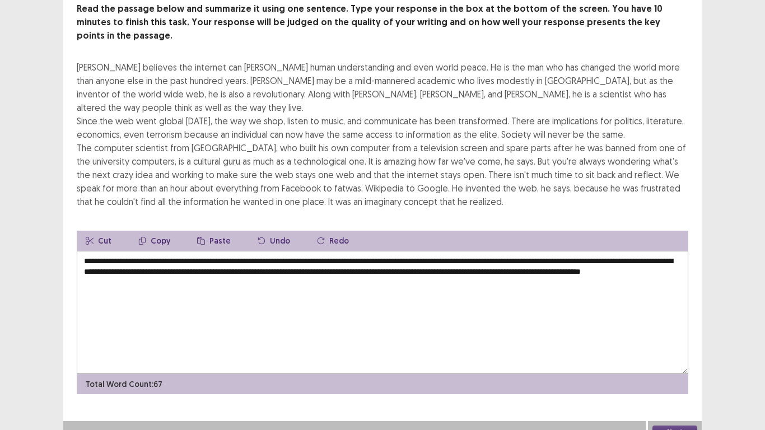
type textarea "**********"
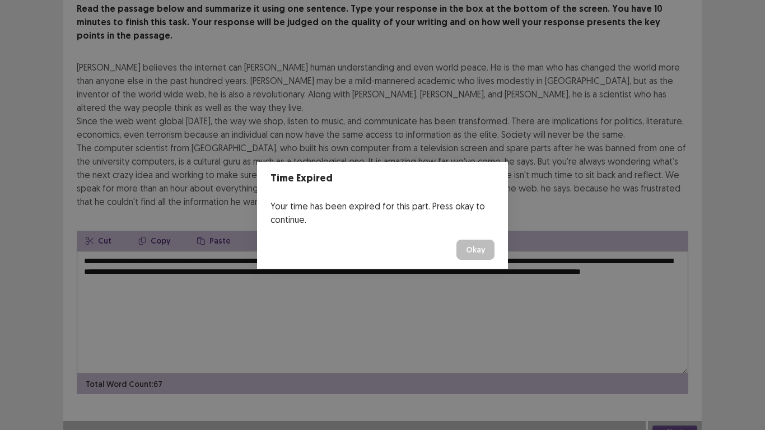
click at [291, 277] on div "Time Expired Your time has been expired for this part. Press okay to continue. …" at bounding box center [382, 215] width 765 height 430
click at [487, 247] on button "Okay" at bounding box center [476, 250] width 38 height 20
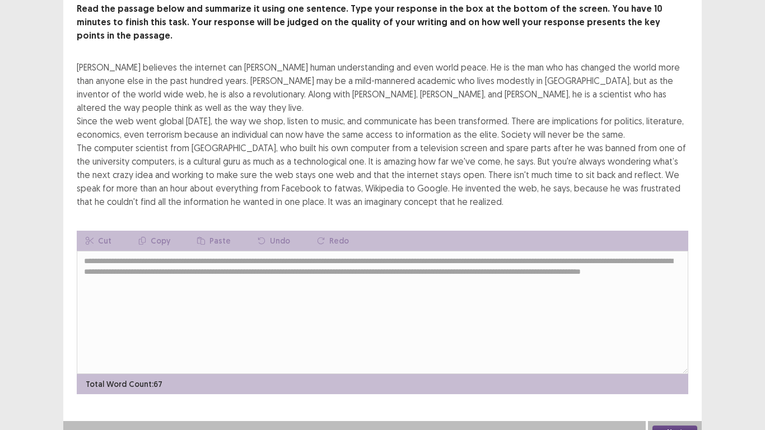
click at [673, 335] on button "Next" at bounding box center [675, 432] width 45 height 13
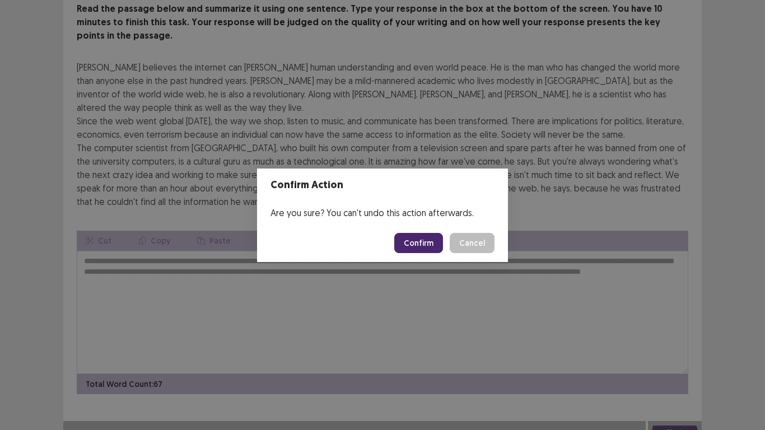
click at [426, 242] on button "Confirm" at bounding box center [418, 243] width 49 height 20
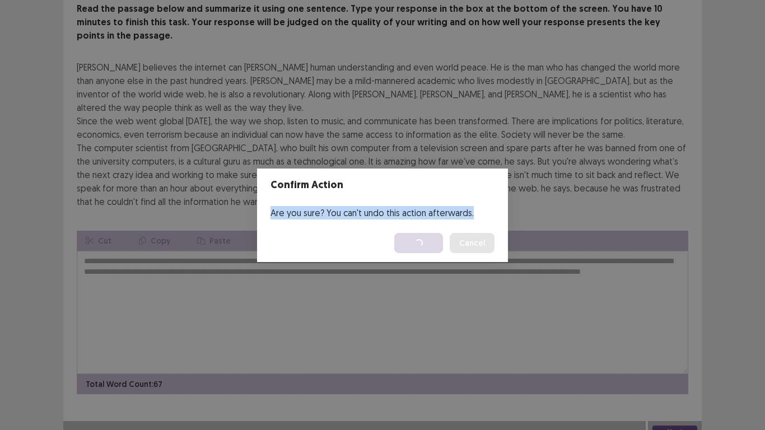
drag, startPoint x: 24, startPoint y: 227, endPoint x: 452, endPoint y: 150, distance: 435.5
click at [452, 150] on div "Confirm Action Are you sure? You can't undo this action afterwards. Loading... …" at bounding box center [382, 215] width 765 height 430
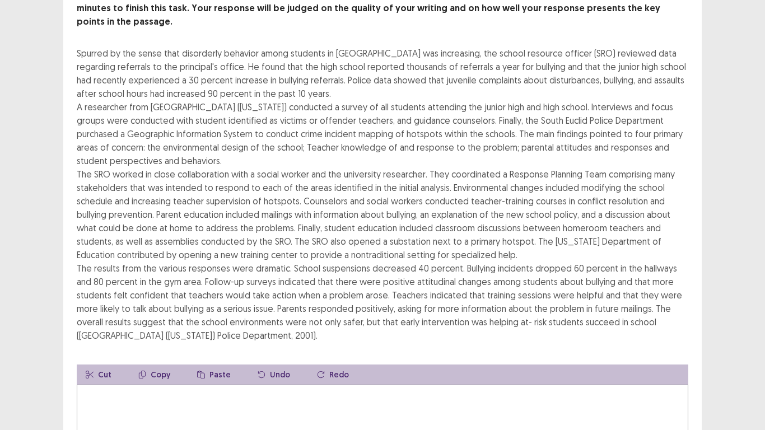
scroll to position [112, 0]
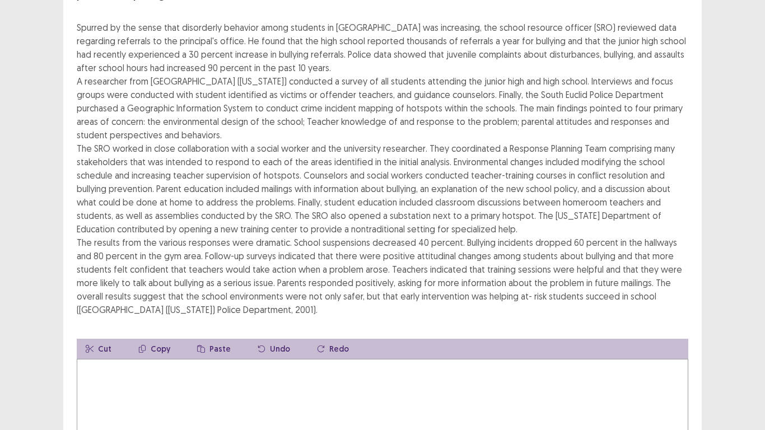
click at [147, 335] on textarea at bounding box center [383, 420] width 612 height 123
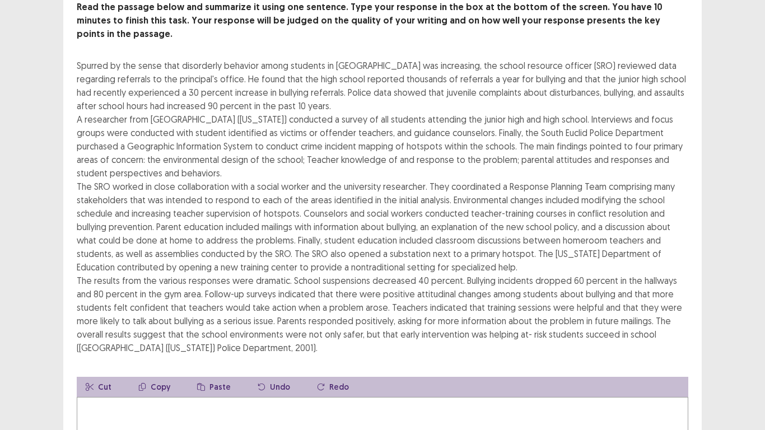
scroll to position [56, 0]
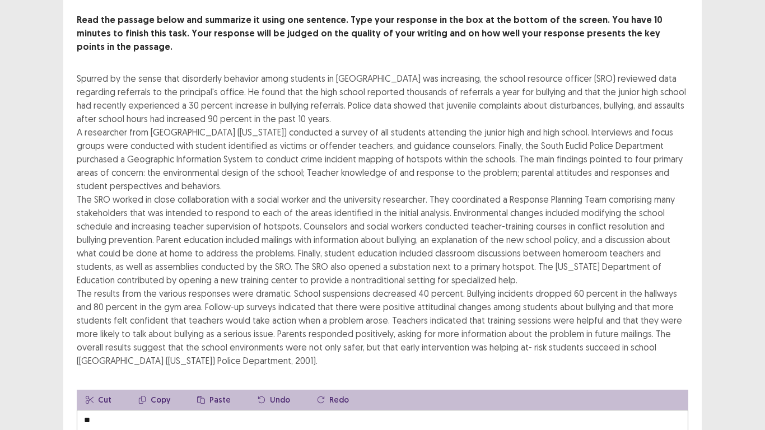
type textarea "*"
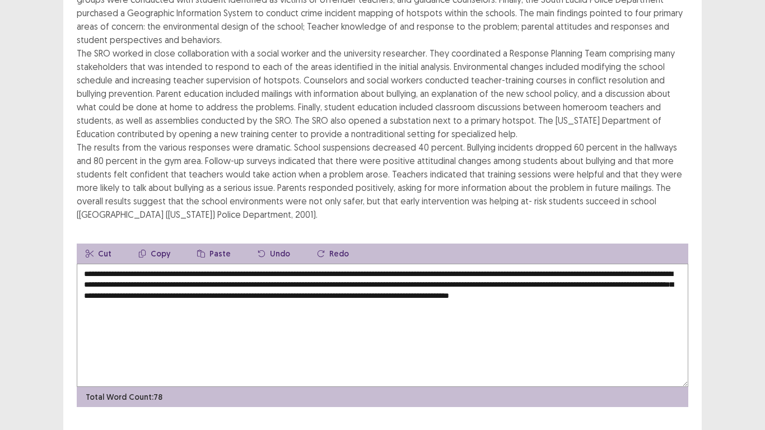
scroll to position [215, 0]
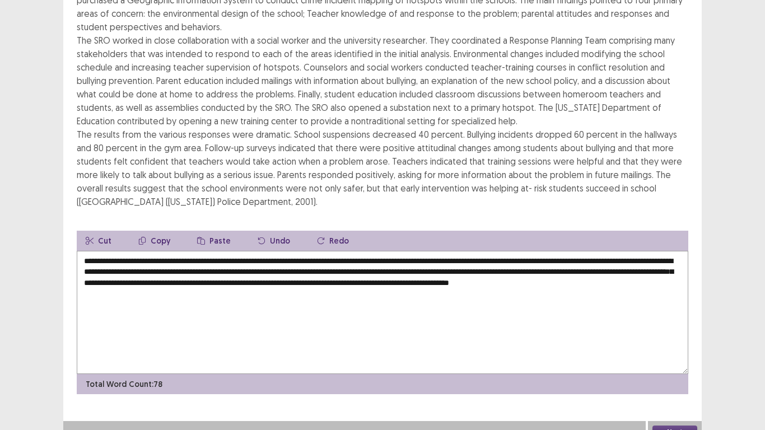
drag, startPoint x: 173, startPoint y: 270, endPoint x: 190, endPoint y: 270, distance: 16.8
click at [190, 270] on textarea "**********" at bounding box center [383, 312] width 612 height 123
type textarea "**********"
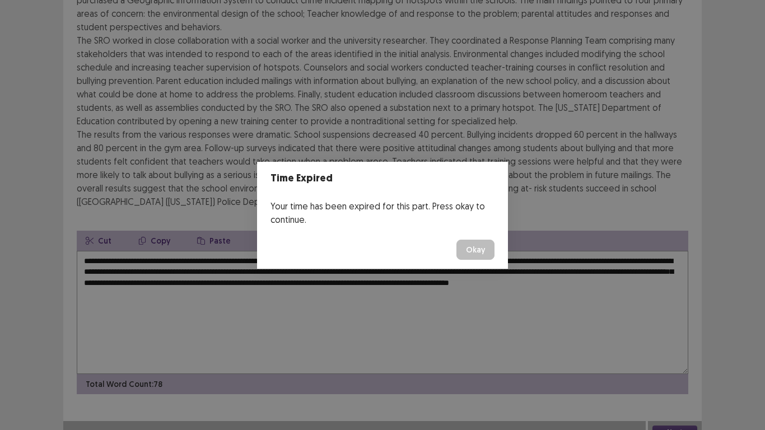
click at [475, 242] on button "Okay" at bounding box center [476, 250] width 38 height 20
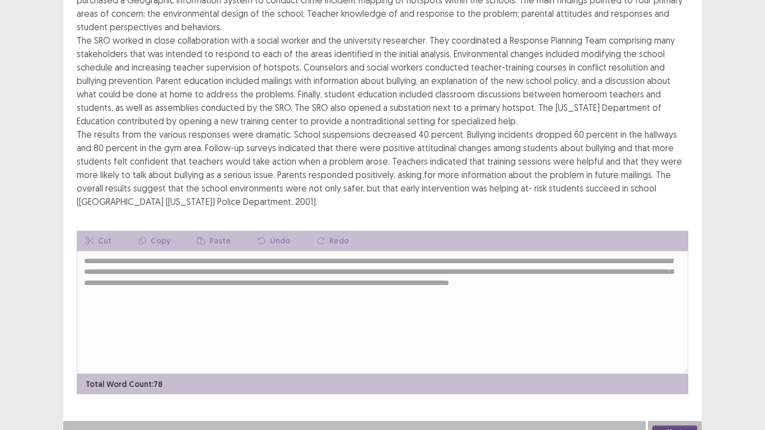
click at [672, 335] on button "Next" at bounding box center [675, 432] width 45 height 13
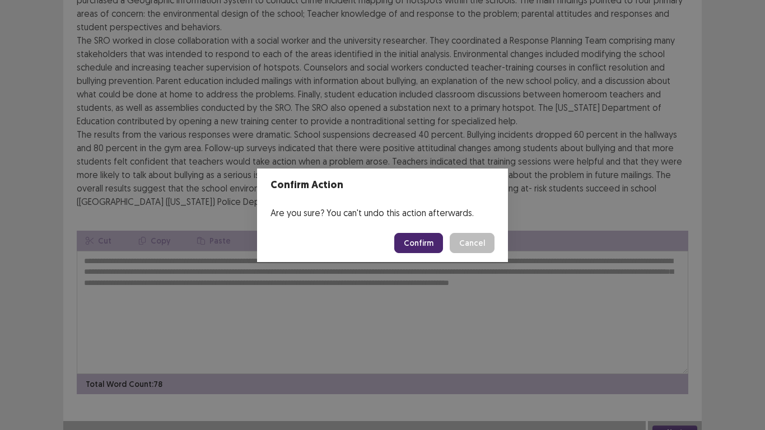
click at [422, 242] on button "Confirm" at bounding box center [418, 243] width 49 height 20
click at [311, 106] on div "Confirm Action Are you sure? You can't undo this action afterwards. Loading... …" at bounding box center [382, 215] width 765 height 430
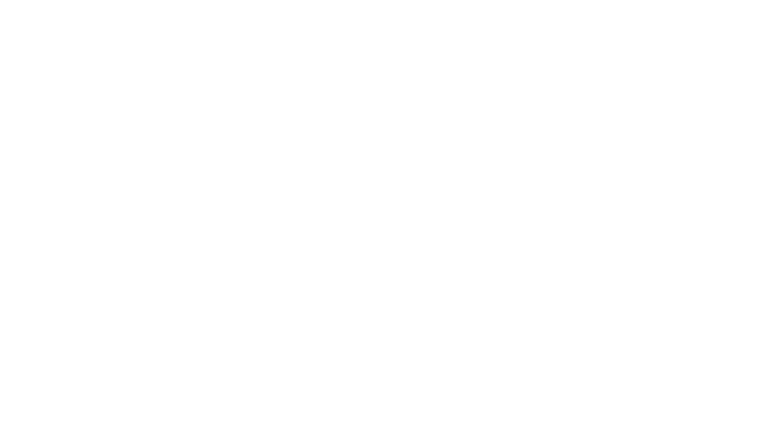
scroll to position [0, 0]
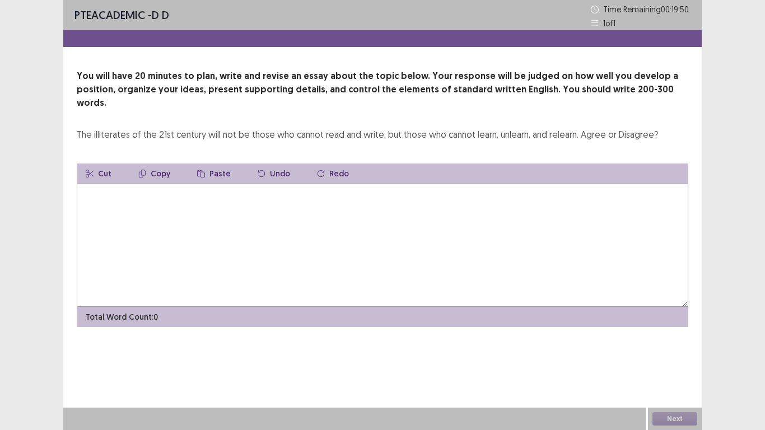
click at [244, 205] on textarea at bounding box center [383, 245] width 612 height 123
click at [127, 190] on textarea at bounding box center [383, 245] width 612 height 123
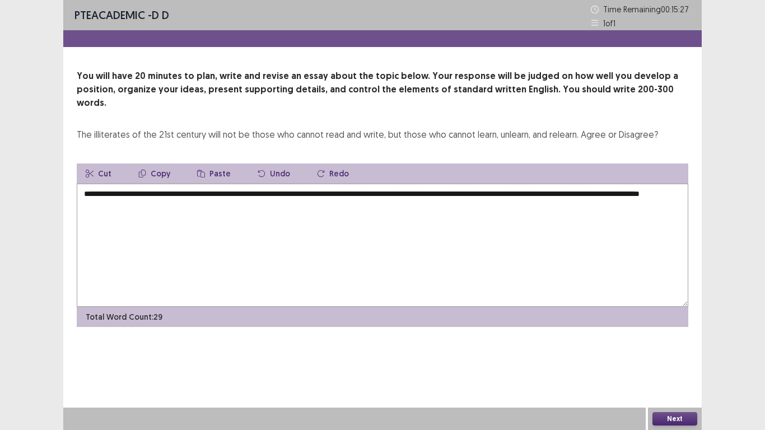
click at [492, 184] on textarea "**********" at bounding box center [383, 245] width 612 height 123
click at [543, 184] on textarea "**********" at bounding box center [383, 245] width 612 height 123
click at [265, 192] on textarea "**********" at bounding box center [383, 245] width 612 height 123
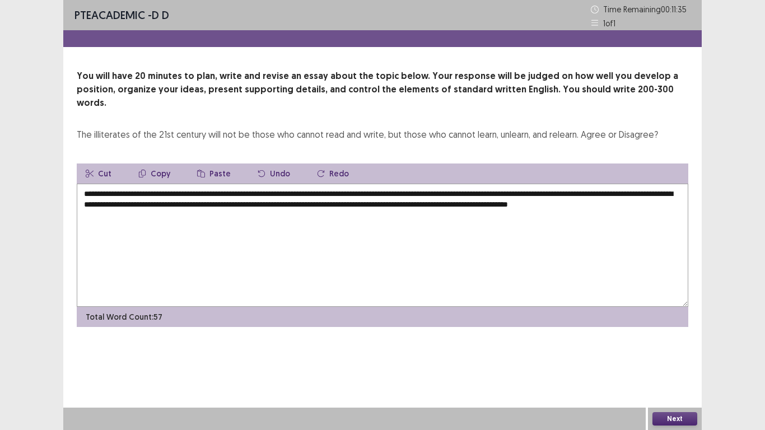
click at [152, 204] on textarea "**********" at bounding box center [383, 245] width 612 height 123
click at [127, 202] on textarea "**********" at bounding box center [383, 245] width 612 height 123
click at [152, 204] on textarea "**********" at bounding box center [383, 245] width 612 height 123
drag, startPoint x: 179, startPoint y: 182, endPoint x: 392, endPoint y: 179, distance: 212.9
click at [392, 184] on textarea "**********" at bounding box center [383, 245] width 612 height 123
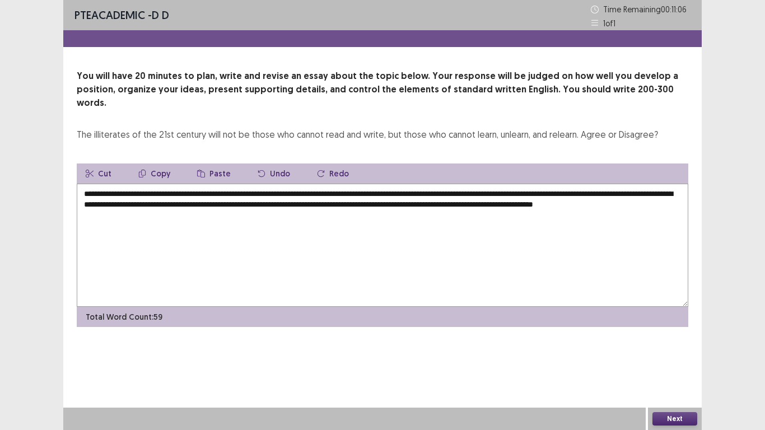
click at [159, 164] on button "Copy" at bounding box center [154, 174] width 50 height 20
click at [173, 207] on textarea "**********" at bounding box center [383, 245] width 612 height 123
click at [211, 164] on button "Paste" at bounding box center [214, 174] width 52 height 20
click at [360, 204] on textarea "**********" at bounding box center [383, 245] width 612 height 123
click at [355, 202] on textarea "**********" at bounding box center [383, 245] width 612 height 123
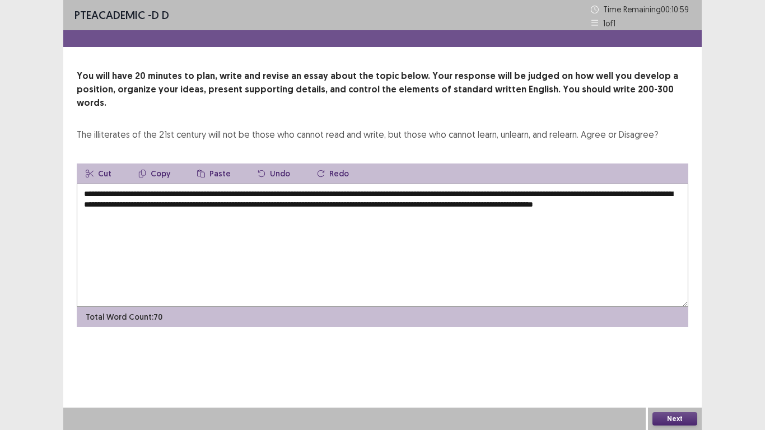
click at [359, 203] on textarea "**********" at bounding box center [383, 245] width 612 height 123
click at [387, 202] on textarea "**********" at bounding box center [383, 245] width 612 height 123
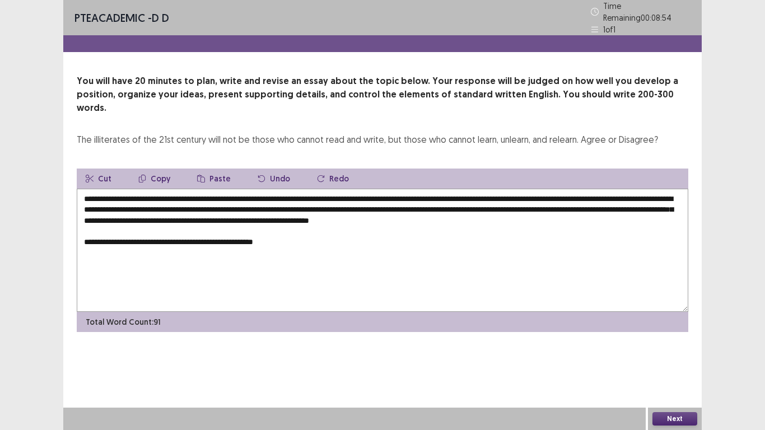
click at [235, 190] on textarea "**********" at bounding box center [383, 250] width 612 height 123
drag, startPoint x: 545, startPoint y: 183, endPoint x: 230, endPoint y: 192, distance: 314.4
click at [230, 192] on textarea "**********" at bounding box center [383, 250] width 612 height 123
click at [155, 169] on button "Copy" at bounding box center [154, 179] width 50 height 20
click at [285, 221] on textarea "**********" at bounding box center [383, 250] width 612 height 123
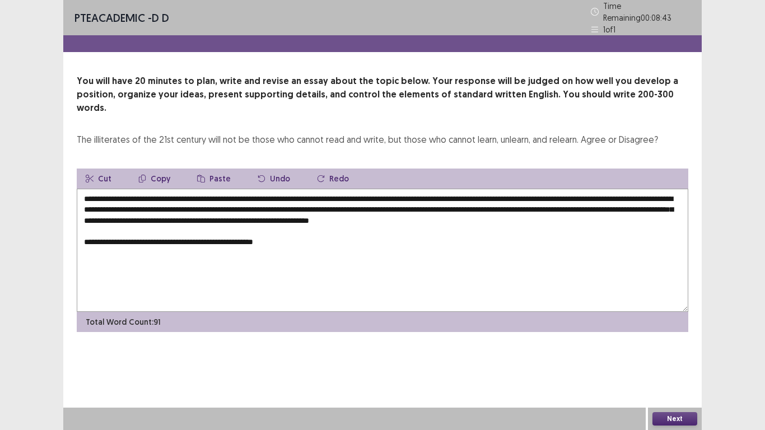
click at [218, 169] on button "Paste" at bounding box center [214, 179] width 52 height 20
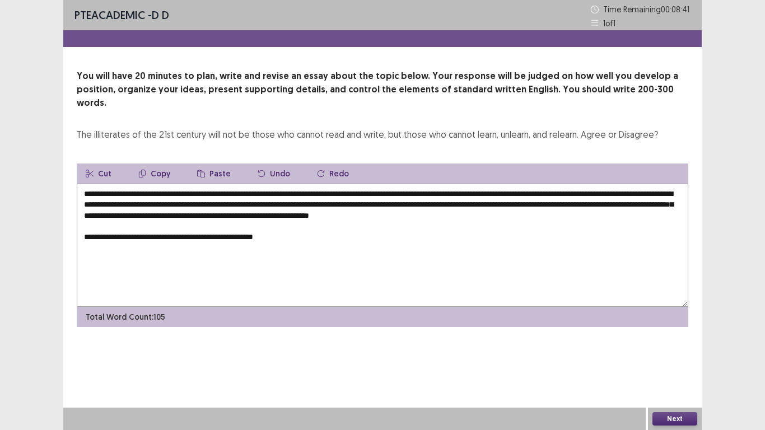
click at [283, 224] on textarea "**********" at bounding box center [383, 245] width 612 height 123
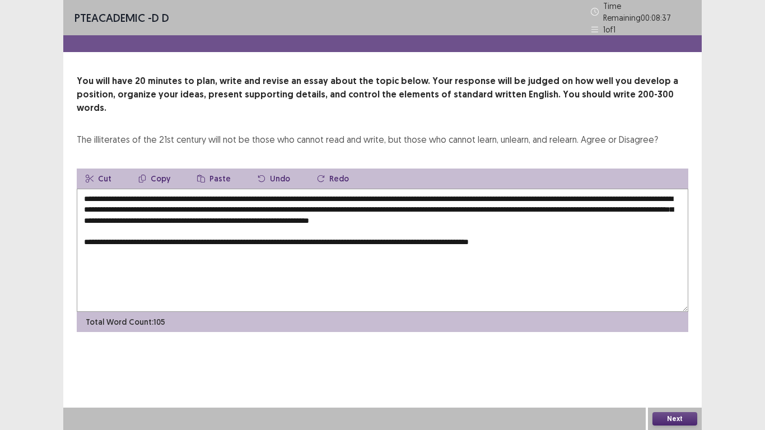
click at [300, 224] on textarea "**********" at bounding box center [383, 250] width 612 height 123
click at [324, 225] on textarea "**********" at bounding box center [383, 250] width 612 height 123
click at [368, 222] on textarea "**********" at bounding box center [383, 250] width 612 height 123
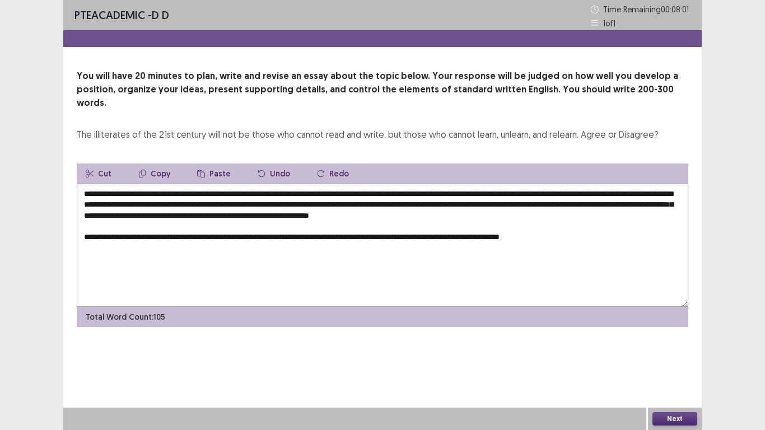
click at [596, 224] on textarea "**********" at bounding box center [383, 245] width 612 height 123
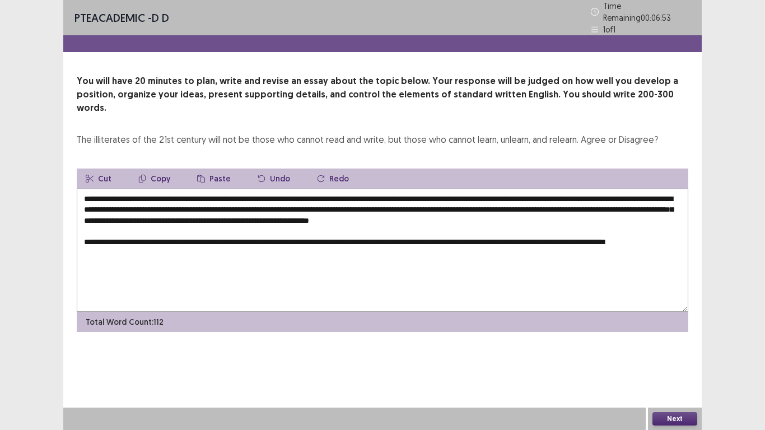
click at [213, 169] on button "Paste" at bounding box center [214, 179] width 52 height 20
drag, startPoint x: 285, startPoint y: 235, endPoint x: 250, endPoint y: 240, distance: 34.5
click at [155, 236] on textarea "**********" at bounding box center [383, 250] width 612 height 123
drag, startPoint x: 249, startPoint y: 237, endPoint x: 136, endPoint y: 236, distance: 113.2
click at [136, 236] on textarea "**********" at bounding box center [383, 250] width 612 height 123
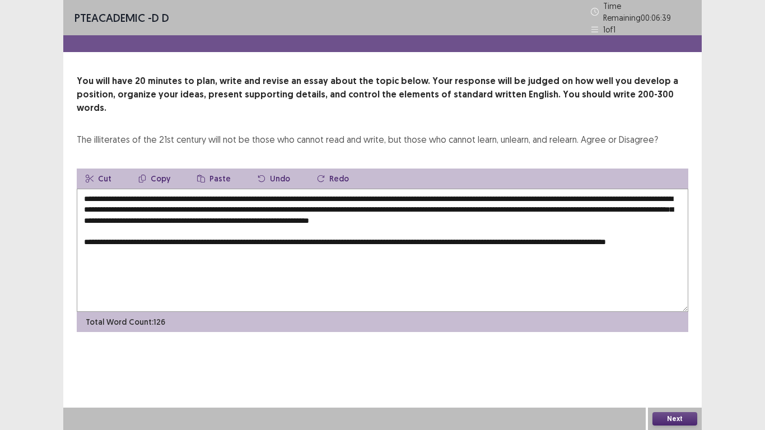
drag, startPoint x: 133, startPoint y: 234, endPoint x: 286, endPoint y: 234, distance: 153.5
click at [286, 234] on textarea "**********" at bounding box center [383, 250] width 612 height 123
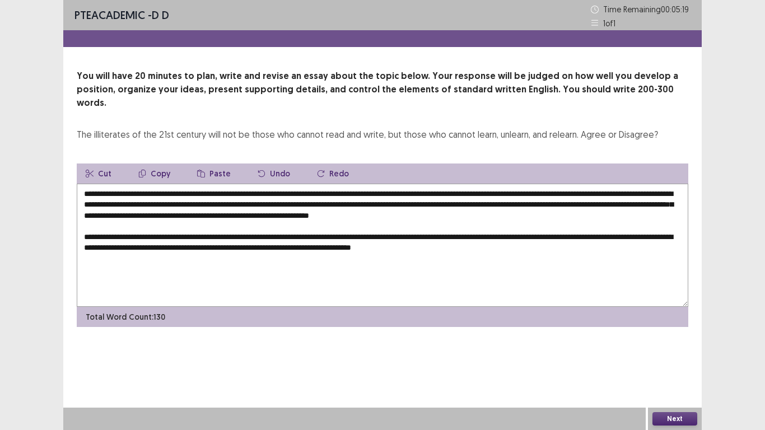
click at [561, 236] on textarea "**********" at bounding box center [383, 245] width 612 height 123
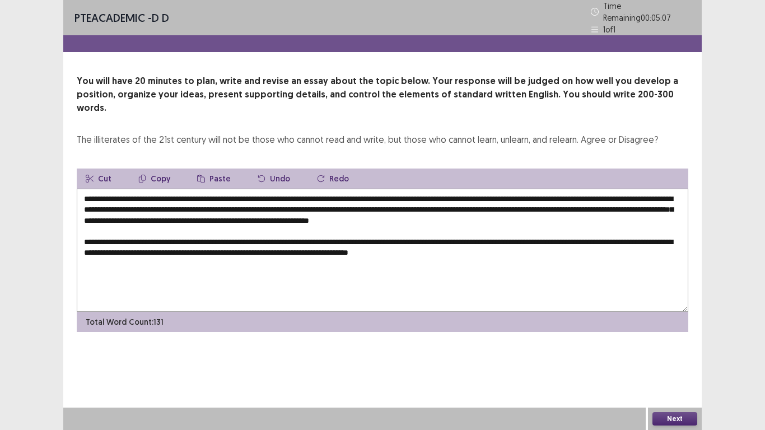
click at [507, 233] on textarea "**********" at bounding box center [383, 250] width 612 height 123
click at [556, 233] on textarea "**********" at bounding box center [383, 250] width 612 height 123
click at [203, 169] on button "Paste" at bounding box center [214, 179] width 52 height 20
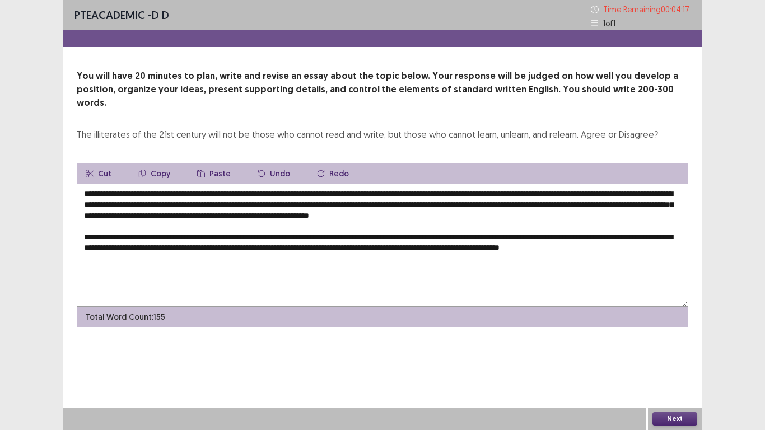
drag, startPoint x: 178, startPoint y: 180, endPoint x: 360, endPoint y: 182, distance: 182.1
click at [360, 184] on textarea "**********" at bounding box center [383, 245] width 612 height 123
click at [161, 164] on button "Copy" at bounding box center [154, 174] width 50 height 20
drag, startPoint x: 150, startPoint y: 248, endPoint x: 422, endPoint y: 254, distance: 272.4
click at [422, 254] on textarea "**********" at bounding box center [383, 245] width 612 height 123
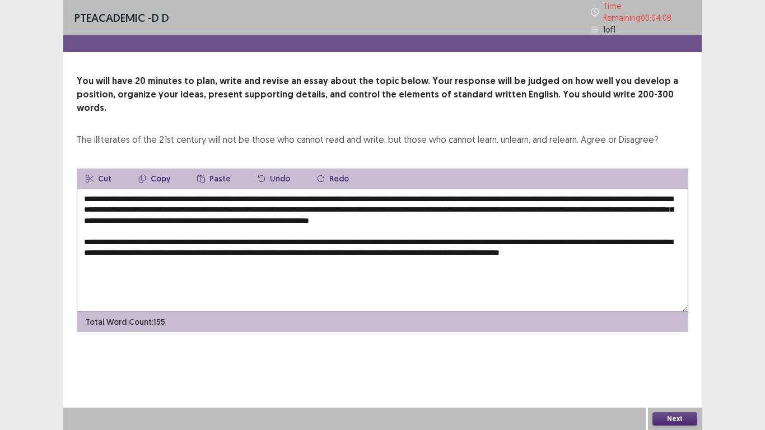
click at [212, 169] on button "Paste" at bounding box center [214, 179] width 52 height 20
click at [149, 246] on textarea "**********" at bounding box center [383, 250] width 612 height 123
click at [135, 246] on textarea "**********" at bounding box center [383, 250] width 612 height 123
click at [150, 244] on textarea "**********" at bounding box center [383, 250] width 612 height 123
click at [332, 246] on textarea "**********" at bounding box center [383, 250] width 612 height 123
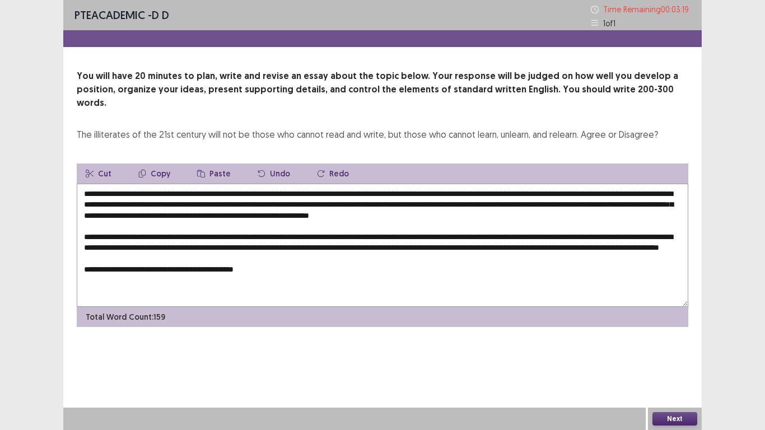
click at [244, 267] on textarea "**********" at bounding box center [383, 245] width 612 height 123
click at [269, 266] on textarea "**********" at bounding box center [383, 245] width 612 height 123
click at [210, 164] on button "Paste" at bounding box center [214, 174] width 52 height 20
click at [279, 268] on textarea at bounding box center [383, 245] width 612 height 123
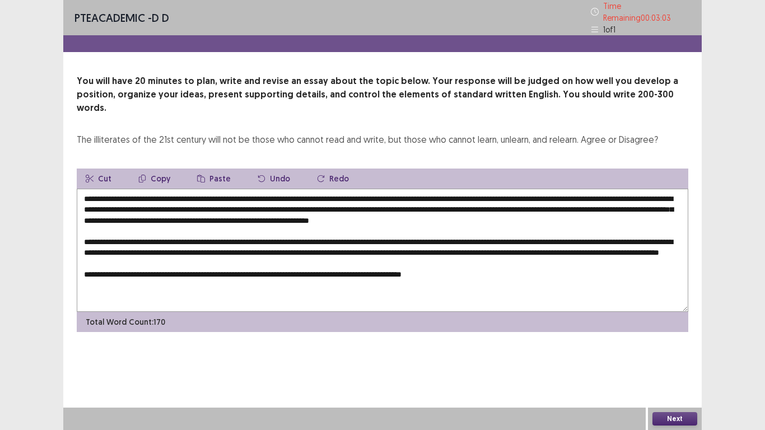
click at [458, 267] on textarea at bounding box center [383, 250] width 612 height 123
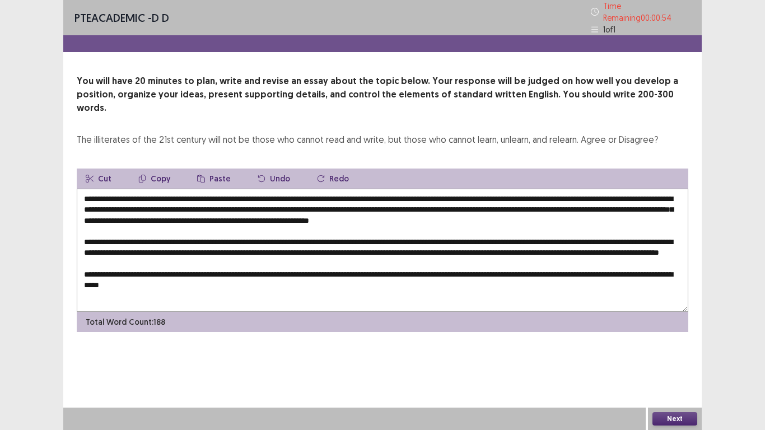
click at [484, 204] on textarea at bounding box center [383, 250] width 612 height 123
click at [596, 225] on textarea at bounding box center [383, 250] width 612 height 123
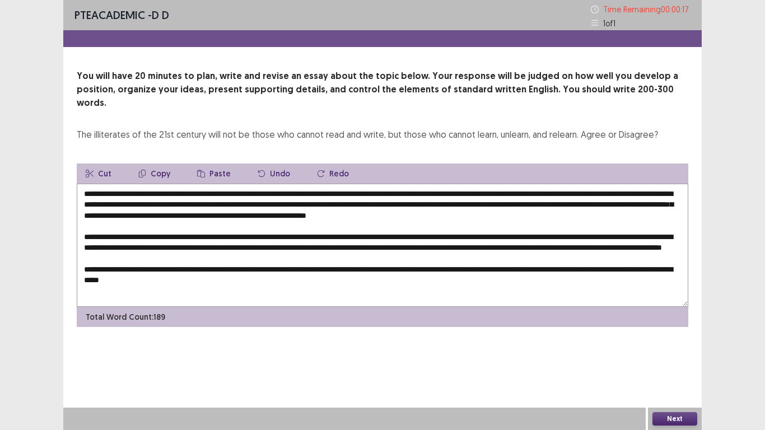
click at [560, 238] on textarea at bounding box center [383, 245] width 612 height 123
click at [126, 248] on textarea at bounding box center [383, 245] width 612 height 123
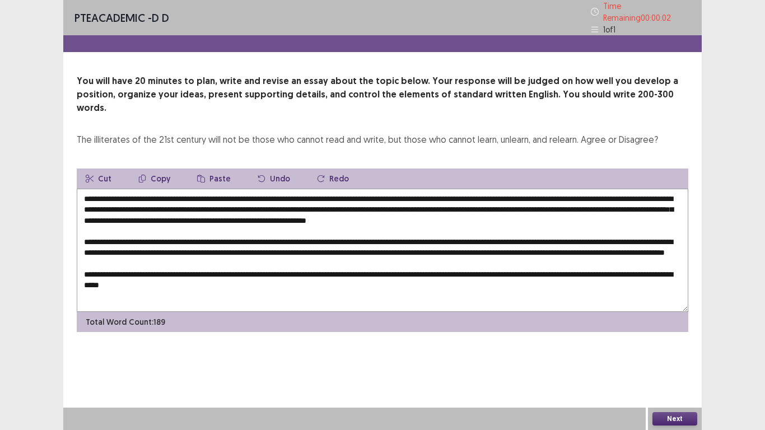
click at [83, 269] on textarea at bounding box center [383, 250] width 612 height 123
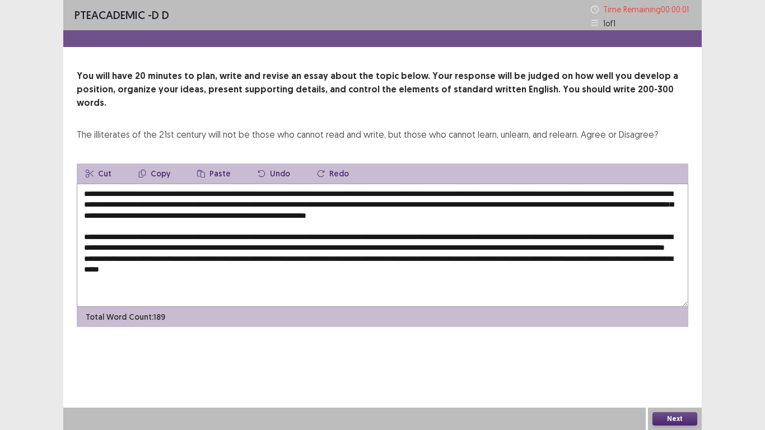
type textarea "**********"
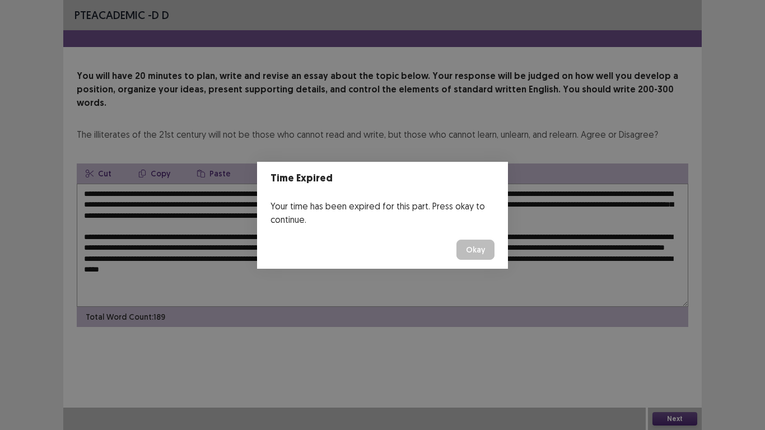
click at [469, 255] on button "Okay" at bounding box center [476, 250] width 38 height 20
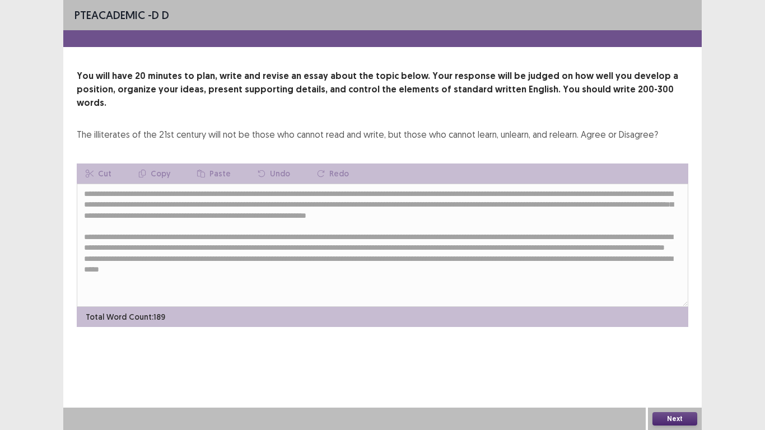
click at [678, 335] on button "Next" at bounding box center [675, 418] width 45 height 13
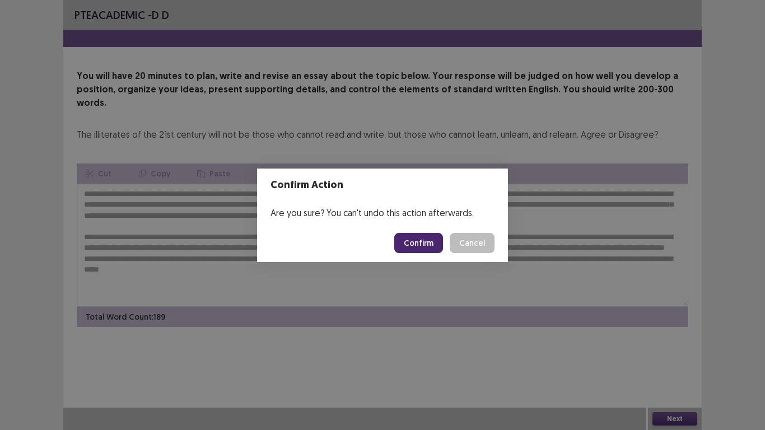
click at [418, 241] on button "Confirm" at bounding box center [418, 243] width 49 height 20
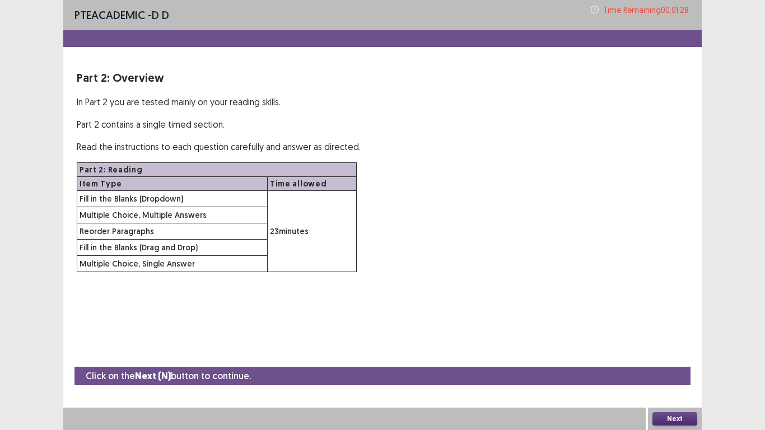
click at [675, 335] on button "Next" at bounding box center [675, 418] width 45 height 13
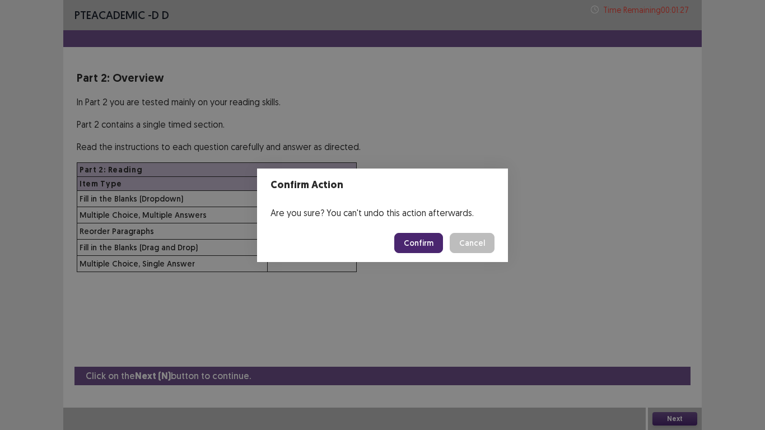
click at [428, 242] on button "Confirm" at bounding box center [418, 243] width 49 height 20
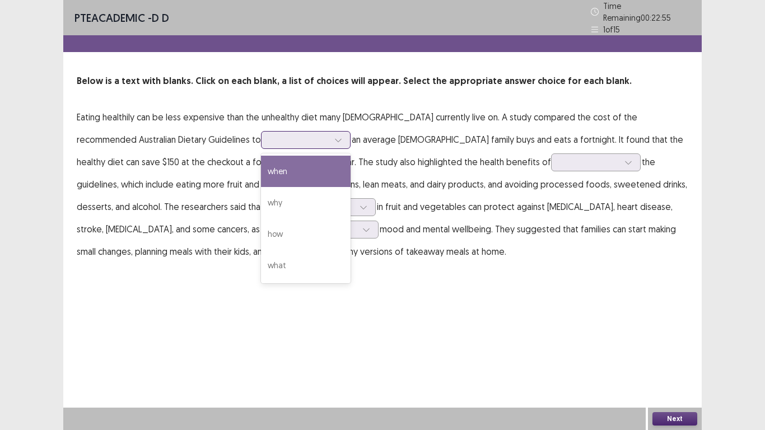
click at [334, 136] on icon at bounding box center [338, 140] width 8 height 8
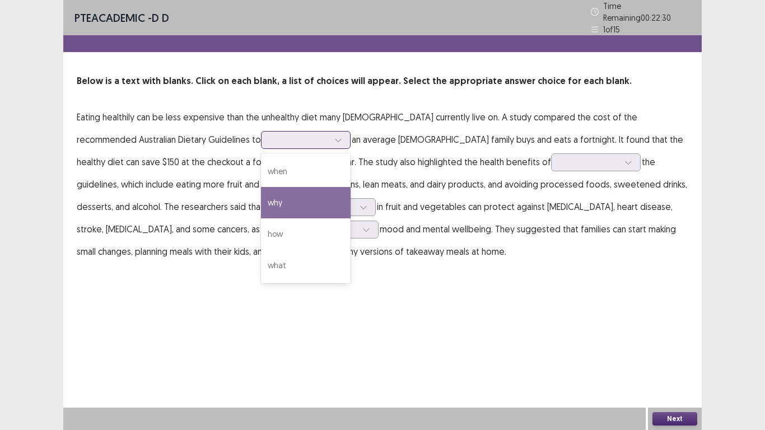
click at [261, 197] on div "why" at bounding box center [306, 202] width 90 height 31
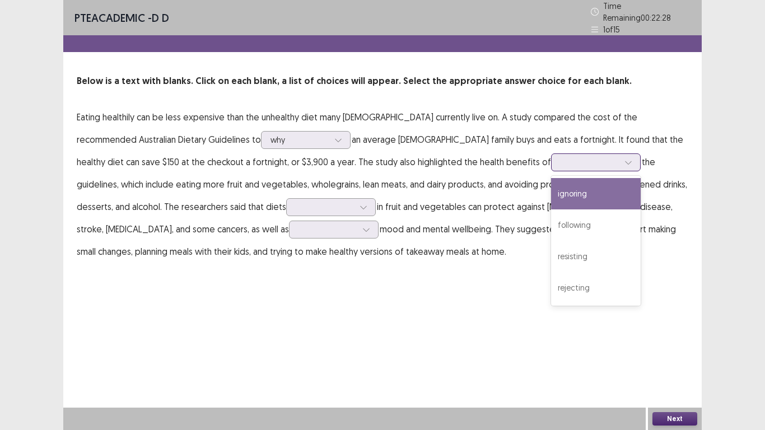
click at [561, 160] on div at bounding box center [590, 162] width 58 height 11
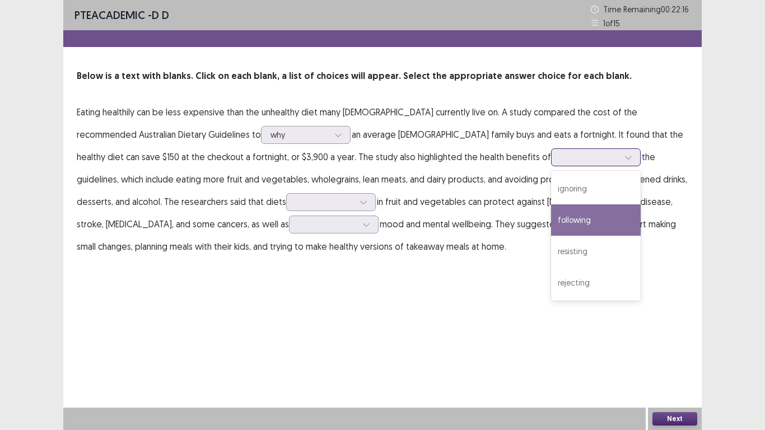
click at [551, 217] on div "following" at bounding box center [596, 219] width 90 height 31
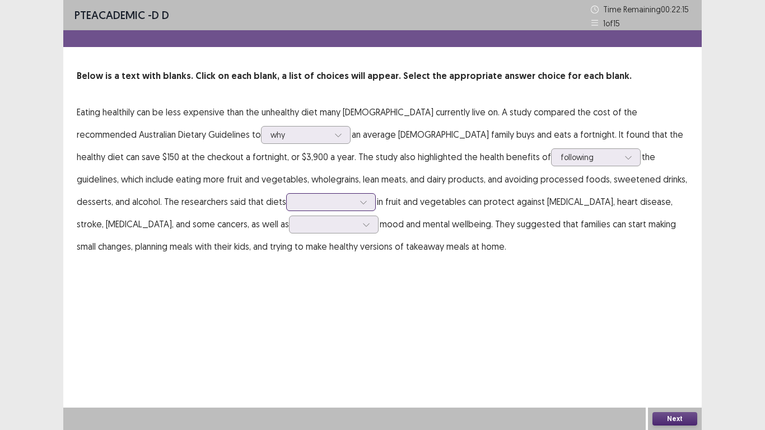
click at [355, 197] on div at bounding box center [363, 202] width 17 height 17
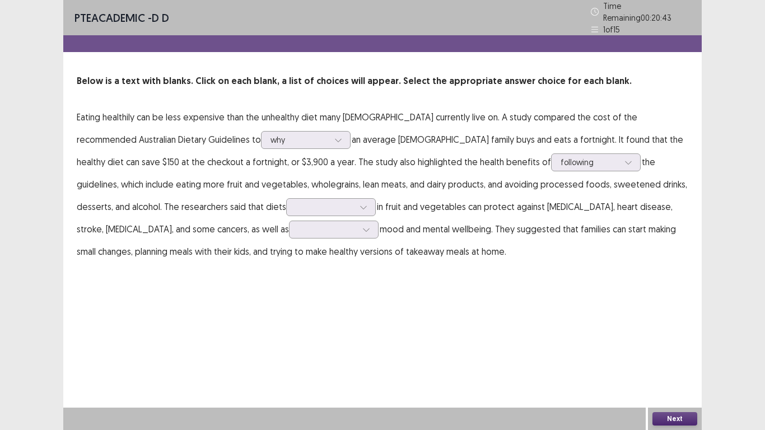
click at [309, 325] on div "PTE academic - D D Time Remaining 00 : 20 : 43 1 of 15 Below is a text with bla…" at bounding box center [382, 215] width 639 height 430
click at [299, 224] on div at bounding box center [328, 229] width 58 height 11
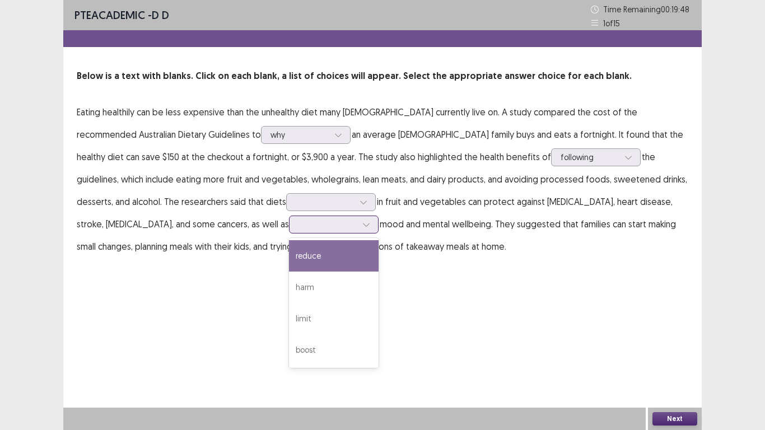
click at [289, 254] on div "reduce" at bounding box center [334, 255] width 90 height 31
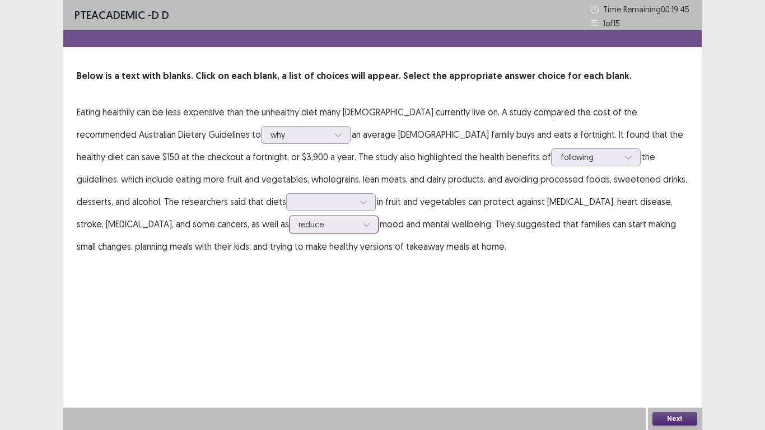
click at [299, 221] on div at bounding box center [328, 224] width 58 height 11
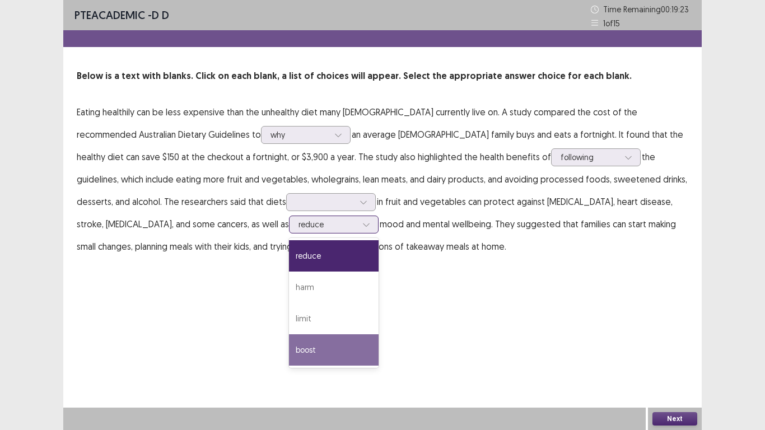
click at [289, 335] on div "boost" at bounding box center [334, 349] width 90 height 31
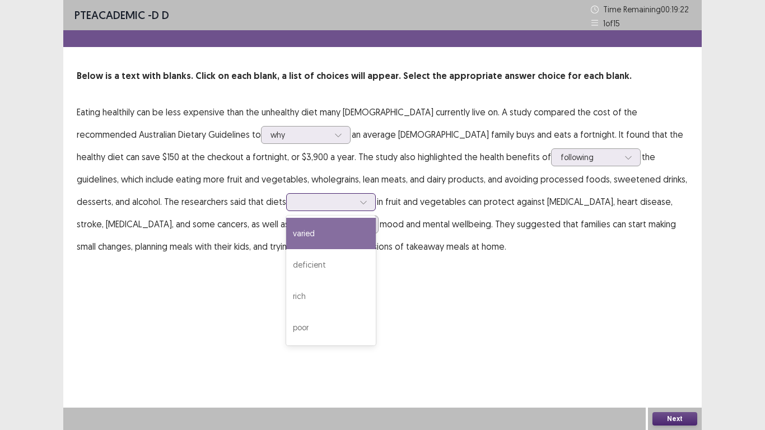
click at [296, 198] on div at bounding box center [325, 202] width 58 height 11
click at [286, 232] on div "varied" at bounding box center [331, 233] width 90 height 31
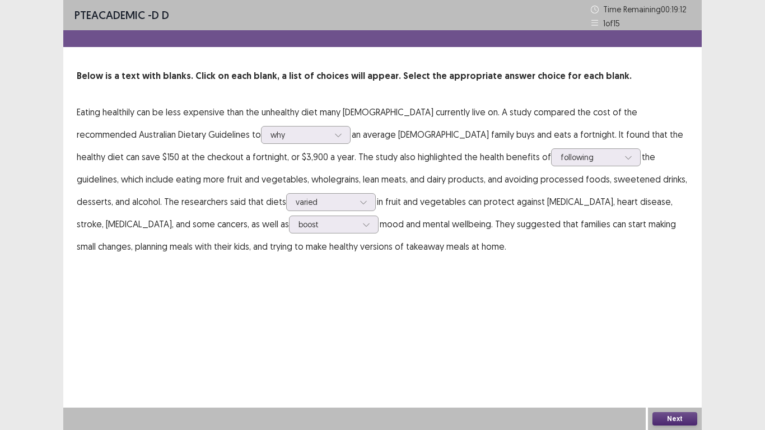
click at [673, 335] on button "Next" at bounding box center [675, 418] width 45 height 13
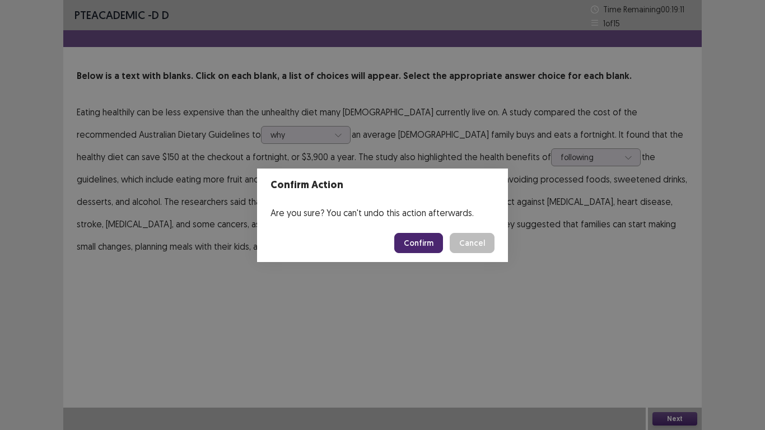
click at [421, 240] on button "Confirm" at bounding box center [418, 243] width 49 height 20
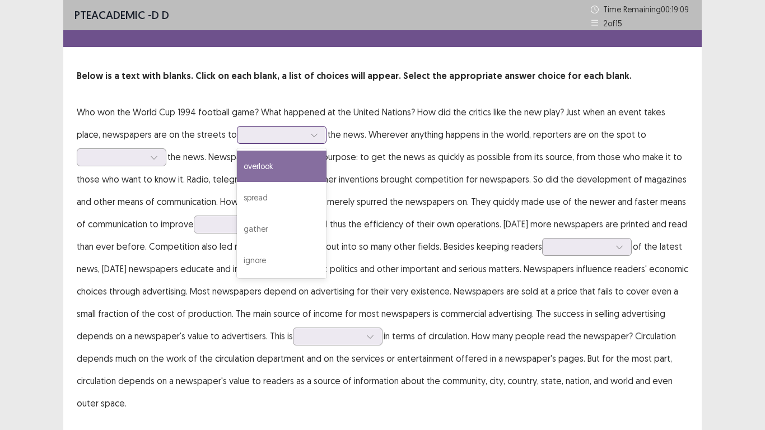
click at [310, 136] on icon at bounding box center [314, 135] width 8 height 8
click at [156, 154] on icon at bounding box center [154, 158] width 8 height 8
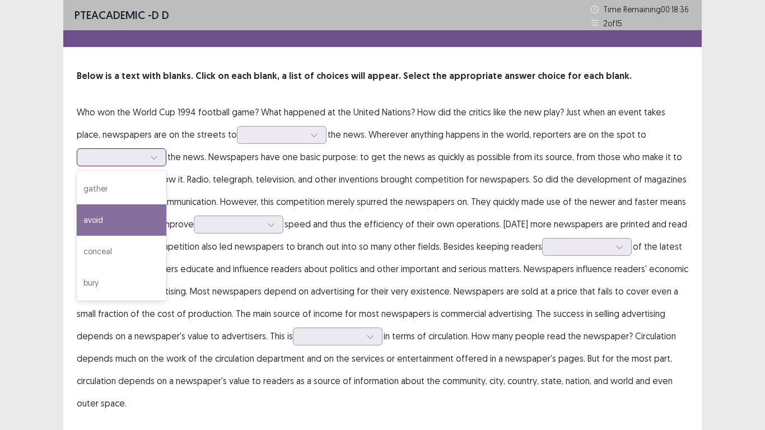
click at [105, 219] on div "avoid" at bounding box center [122, 219] width 90 height 31
click at [155, 152] on div at bounding box center [154, 157] width 17 height 17
click at [255, 135] on div at bounding box center [276, 134] width 58 height 11
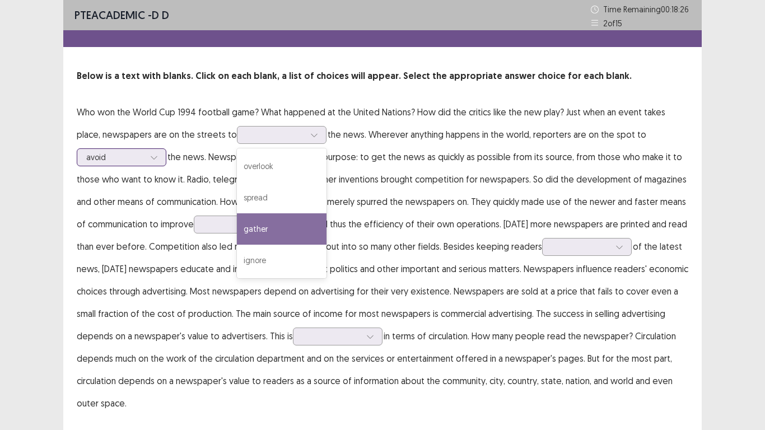
click at [148, 155] on div at bounding box center [154, 157] width 17 height 17
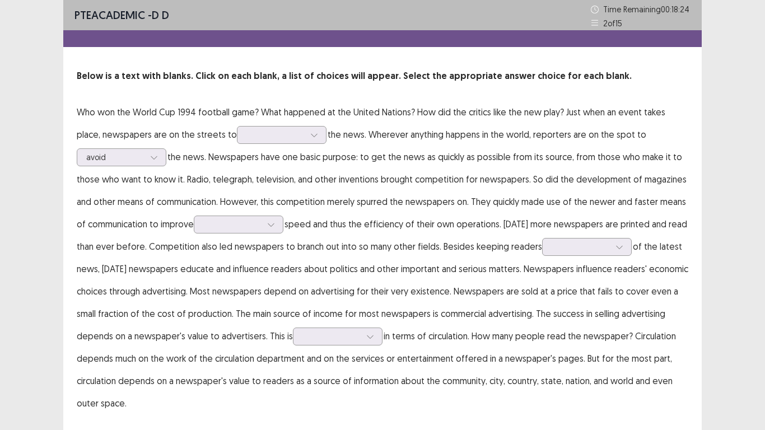
click at [582, 161] on p "Who won the World Cup 1994 football game? What happened at the United Nations? …" at bounding box center [383, 258] width 612 height 314
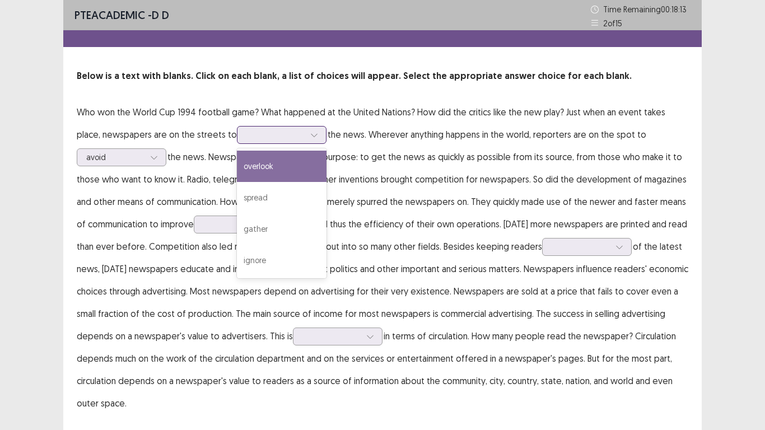
click at [310, 134] on icon at bounding box center [314, 135] width 8 height 8
click at [244, 162] on div "overlook" at bounding box center [282, 166] width 90 height 31
click at [253, 135] on div at bounding box center [276, 134] width 58 height 11
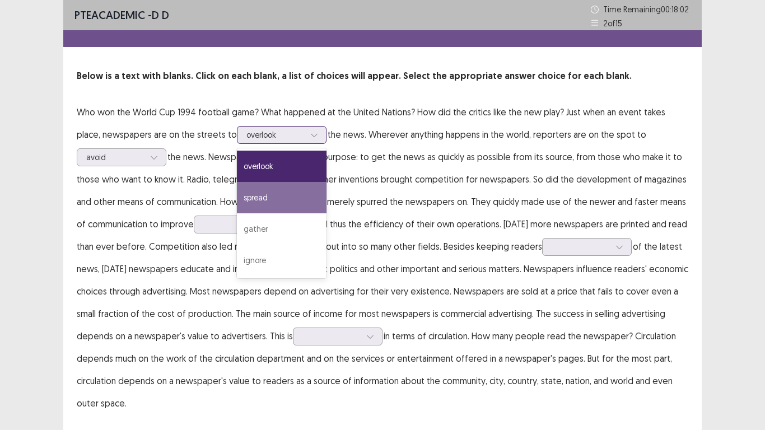
click at [237, 198] on div "spread" at bounding box center [282, 197] width 90 height 31
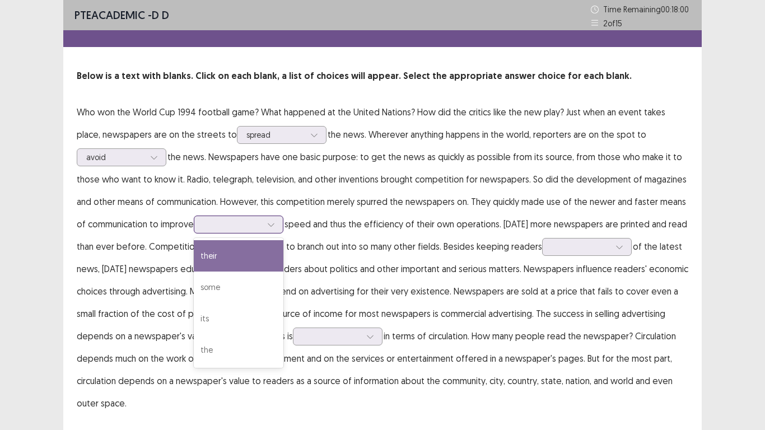
click at [275, 222] on icon at bounding box center [271, 225] width 8 height 8
click at [219, 256] on div "their" at bounding box center [239, 255] width 90 height 31
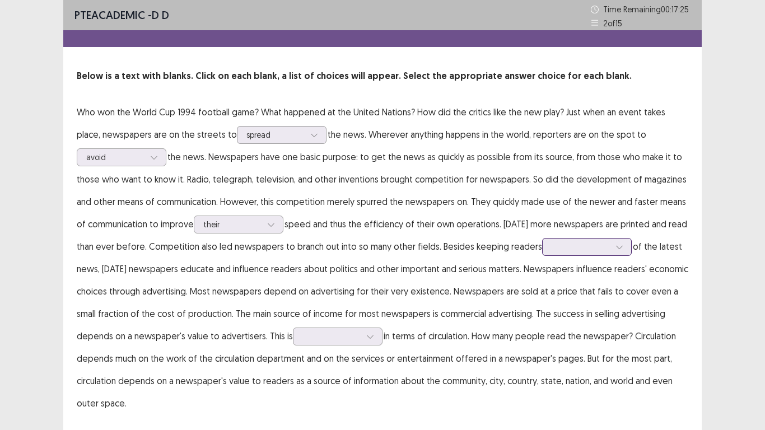
click at [590, 247] on div at bounding box center [581, 246] width 58 height 11
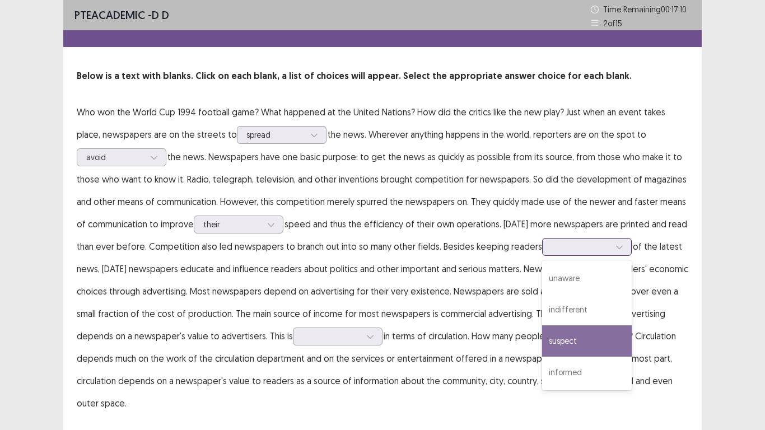
click at [566, 335] on div "suspect" at bounding box center [587, 341] width 90 height 31
click at [603, 244] on div "suspect" at bounding box center [581, 247] width 61 height 17
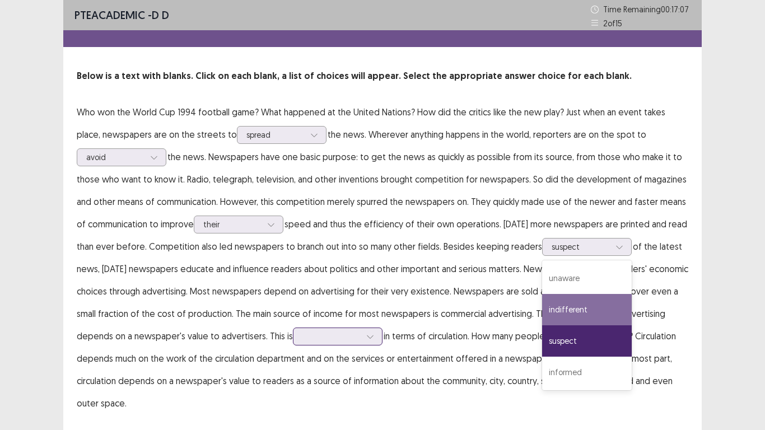
scroll to position [34, 0]
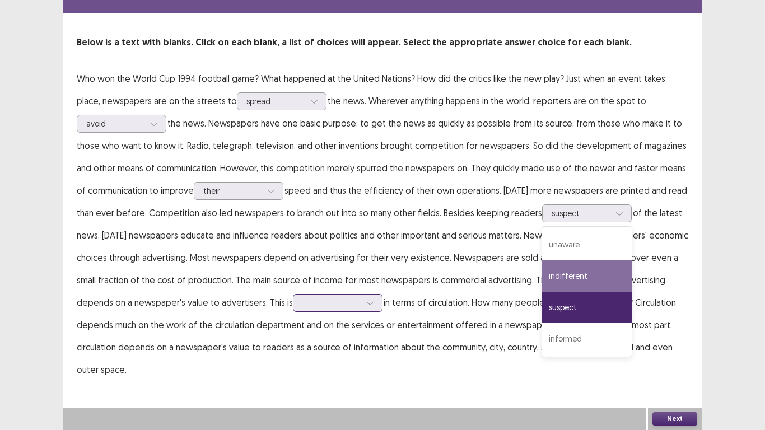
click at [352, 312] on div at bounding box center [338, 303] width 90 height 18
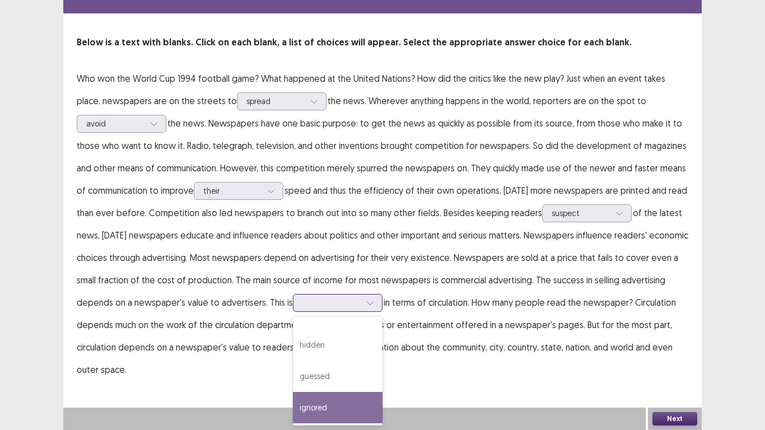
scroll to position [0, 0]
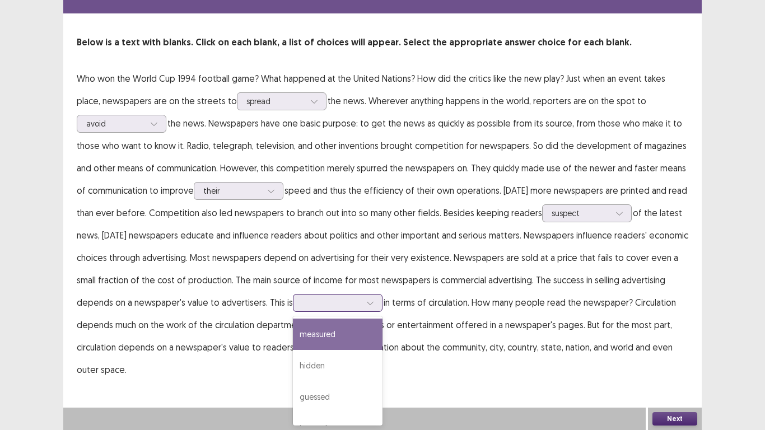
click at [326, 334] on div "measured" at bounding box center [338, 334] width 90 height 31
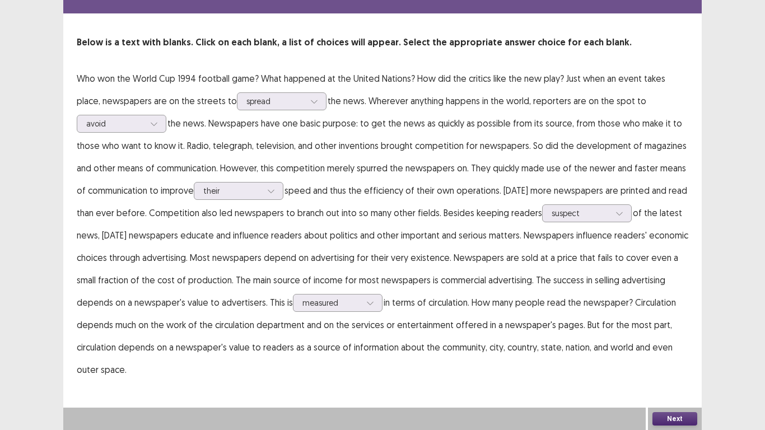
click at [673, 335] on button "Next" at bounding box center [675, 418] width 45 height 13
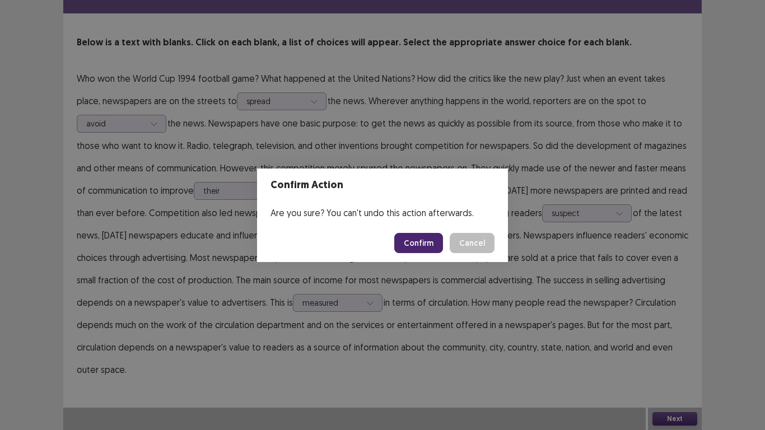
click at [429, 243] on button "Confirm" at bounding box center [418, 243] width 49 height 20
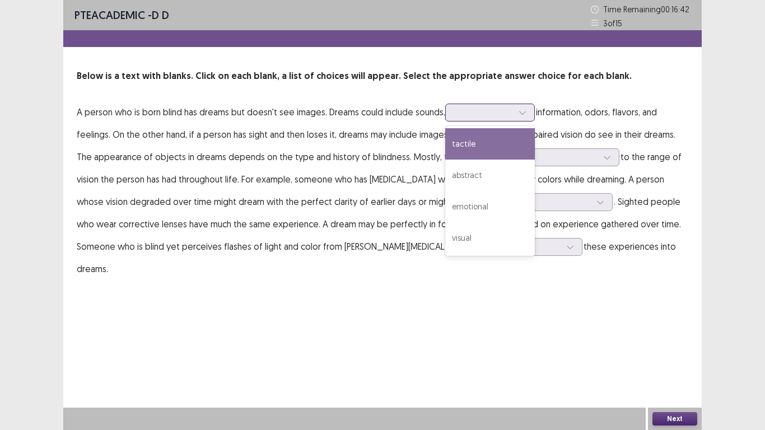
click at [522, 109] on icon at bounding box center [523, 113] width 8 height 8
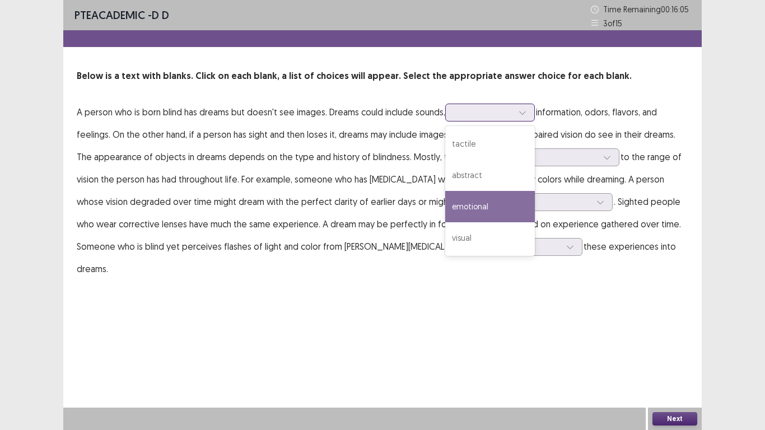
click at [468, 207] on div "emotional" at bounding box center [490, 206] width 90 height 31
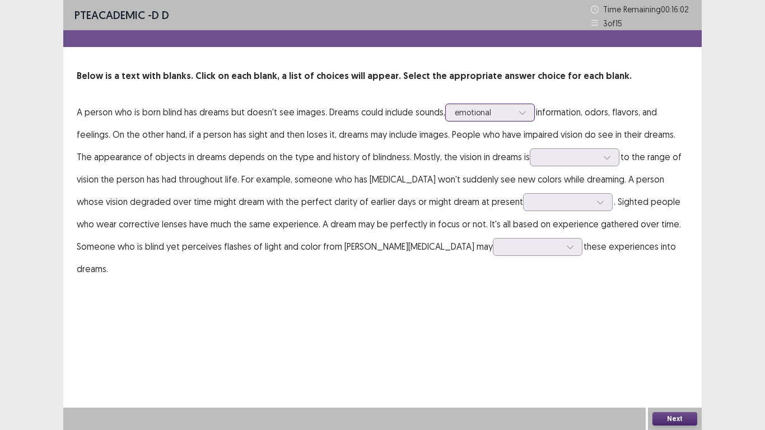
click at [514, 112] on div "emotional" at bounding box center [484, 112] width 61 height 17
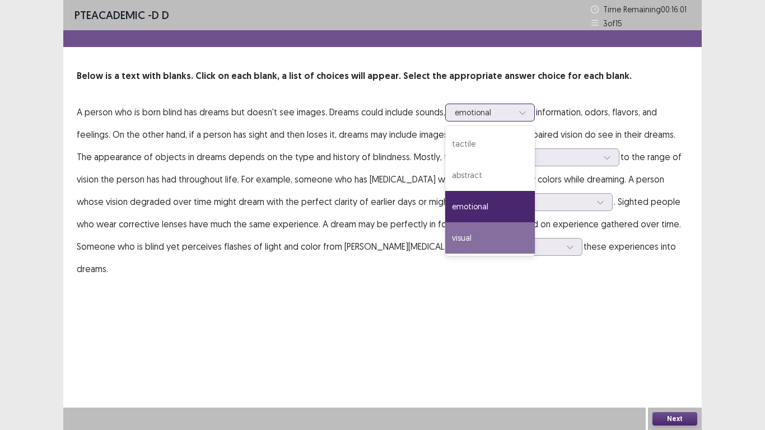
click at [472, 239] on div "visual" at bounding box center [490, 237] width 90 height 31
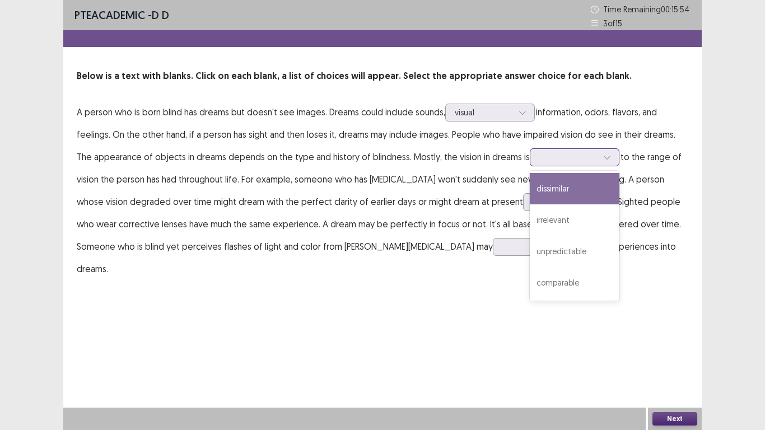
click at [603, 155] on icon at bounding box center [607, 158] width 8 height 8
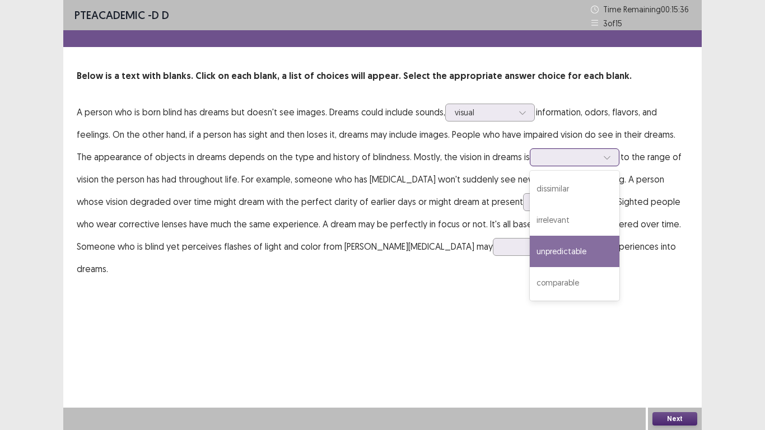
click at [560, 252] on div "unpredictable" at bounding box center [575, 251] width 90 height 31
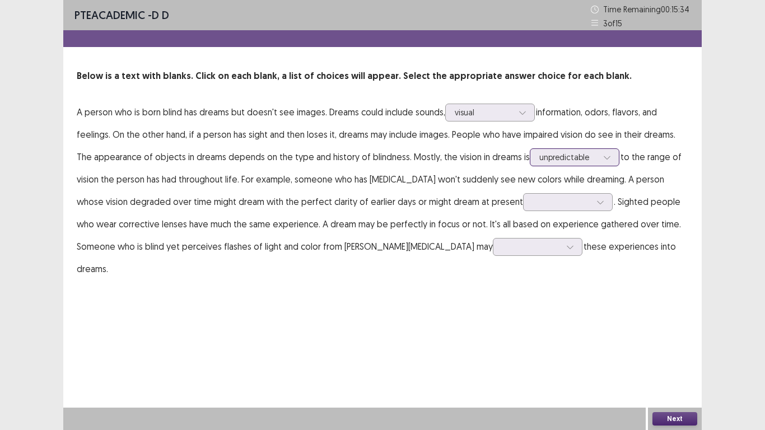
click at [570, 155] on div at bounding box center [569, 157] width 58 height 11
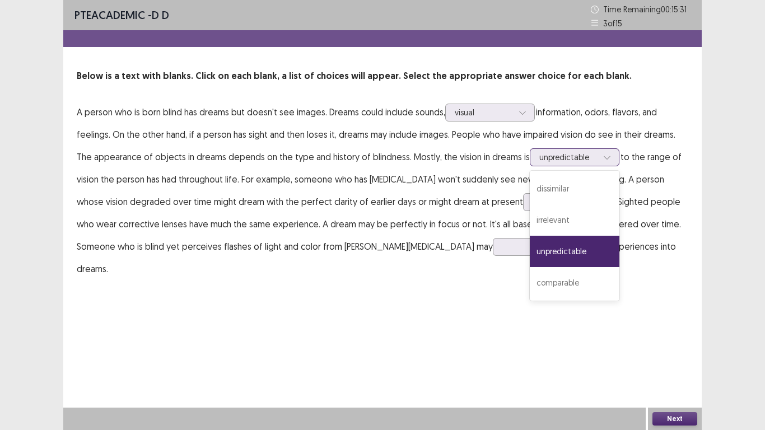
click at [549, 247] on div "unpredictable" at bounding box center [575, 251] width 90 height 31
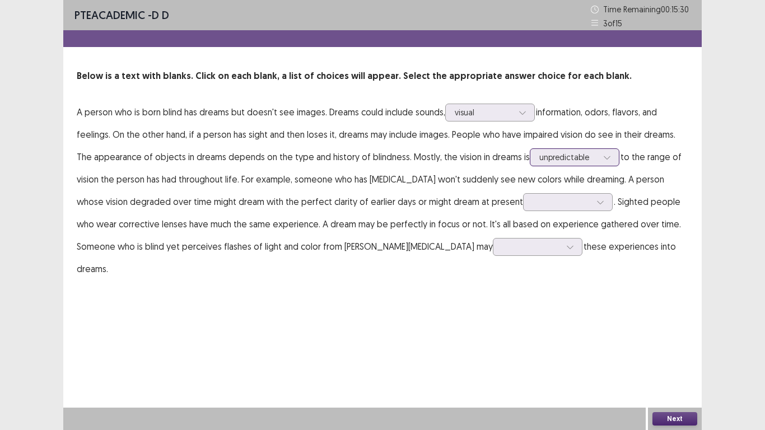
click at [589, 149] on div "unpredictable" at bounding box center [569, 157] width 58 height 17
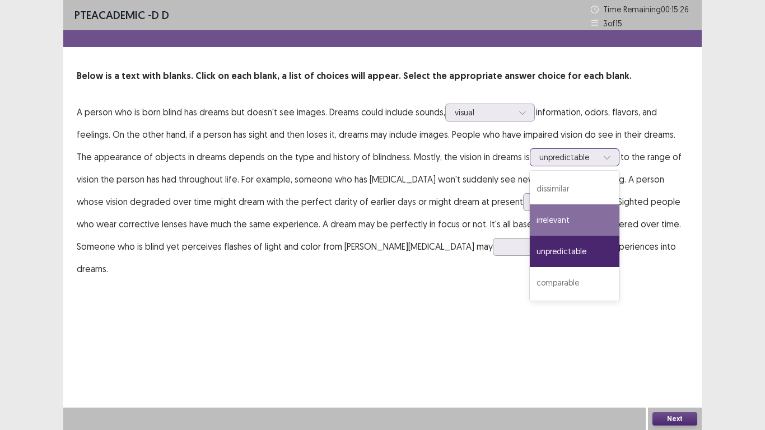
click at [549, 220] on div "irrelevant" at bounding box center [575, 219] width 90 height 31
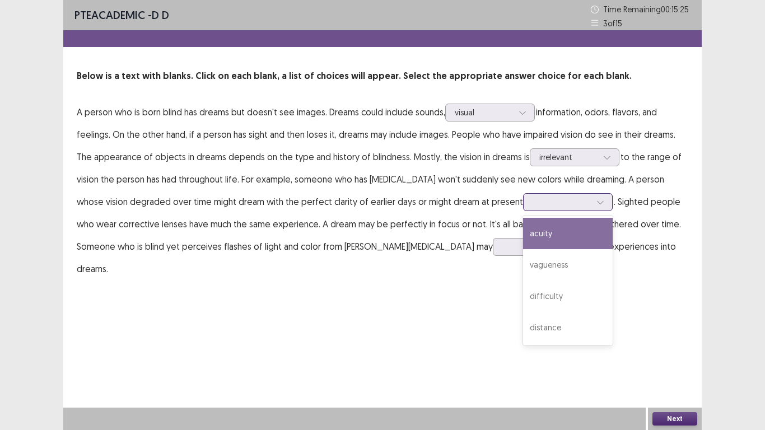
click at [533, 200] on div at bounding box center [562, 202] width 58 height 11
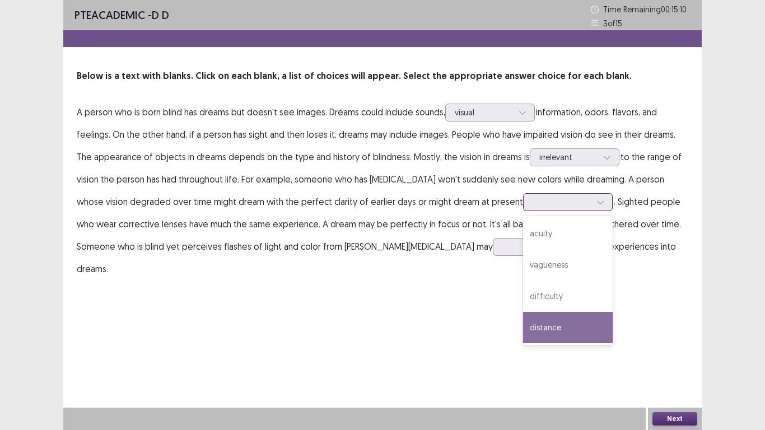
click at [523, 326] on div "distance" at bounding box center [568, 327] width 90 height 31
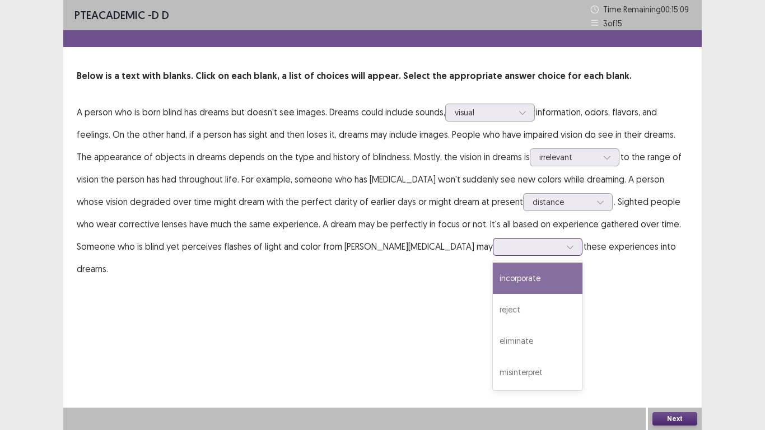
click at [503, 241] on div at bounding box center [532, 246] width 58 height 11
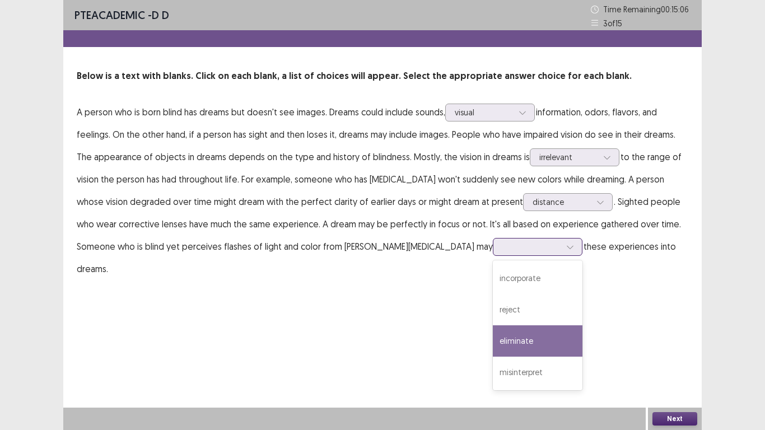
click at [493, 335] on div "eliminate" at bounding box center [538, 341] width 90 height 31
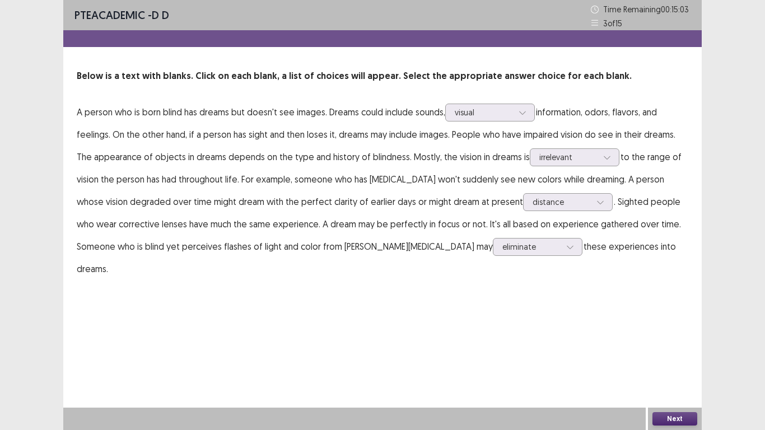
click at [664, 335] on button "Next" at bounding box center [675, 418] width 45 height 13
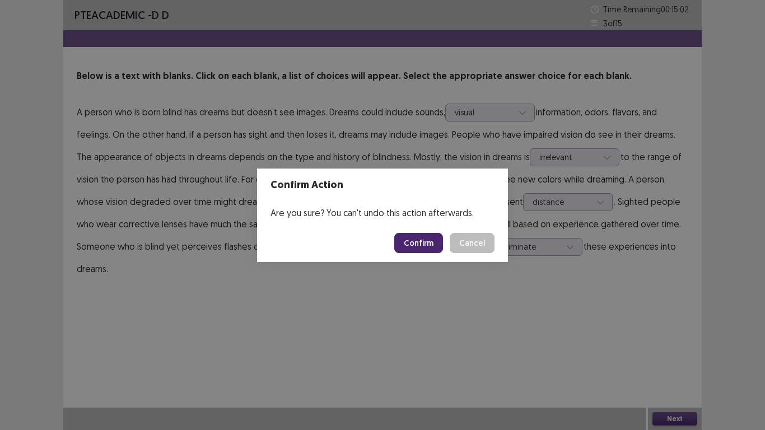
click at [427, 241] on button "Confirm" at bounding box center [418, 243] width 49 height 20
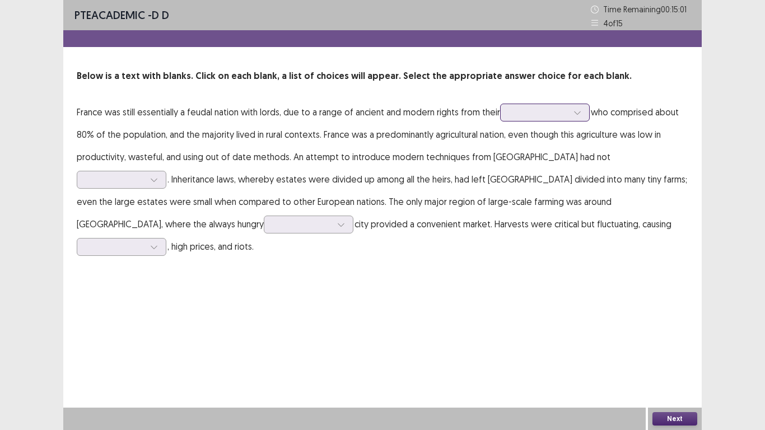
click at [526, 110] on div at bounding box center [539, 112] width 58 height 11
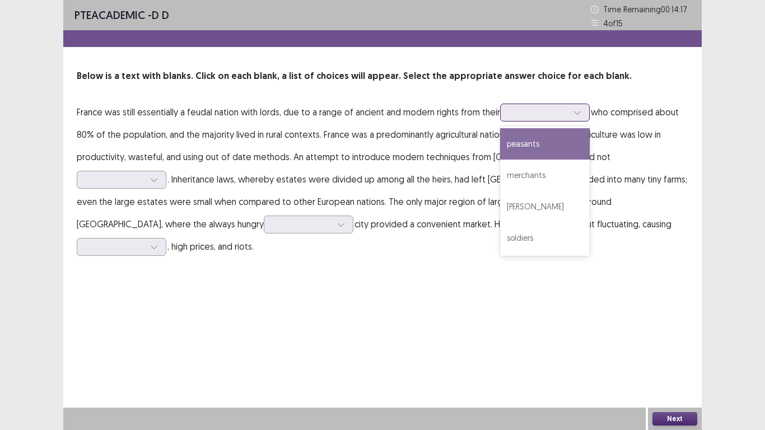
click at [529, 146] on div "peasants" at bounding box center [545, 143] width 90 height 31
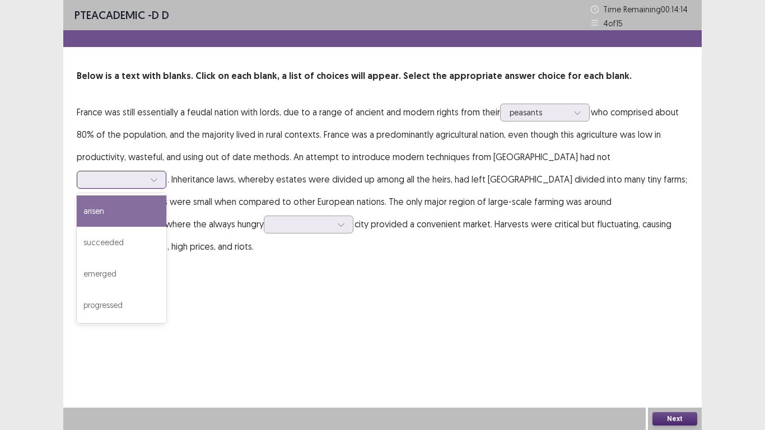
click at [158, 176] on icon at bounding box center [154, 180] width 8 height 8
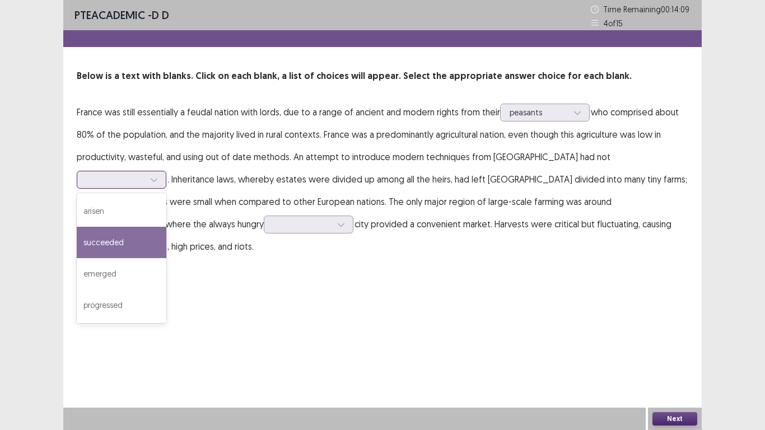
click at [166, 227] on div "succeeded" at bounding box center [122, 242] width 90 height 31
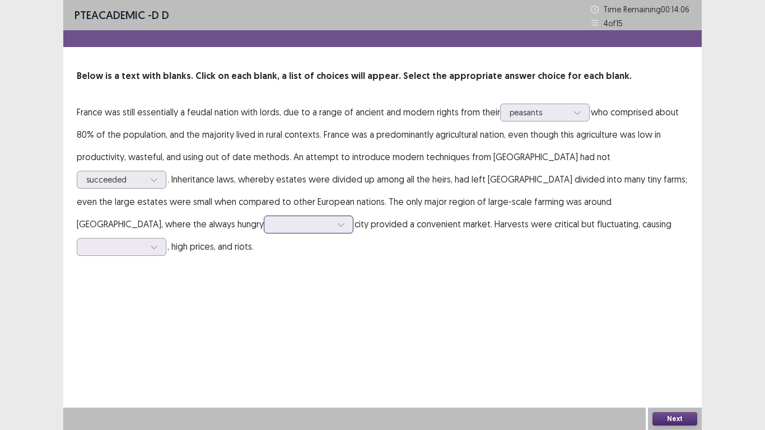
click at [332, 219] on div at bounding box center [302, 224] width 58 height 11
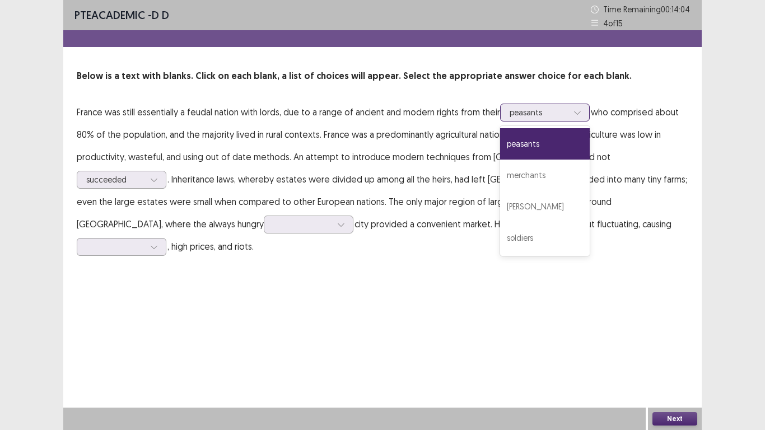
click at [557, 111] on div at bounding box center [539, 112] width 58 height 11
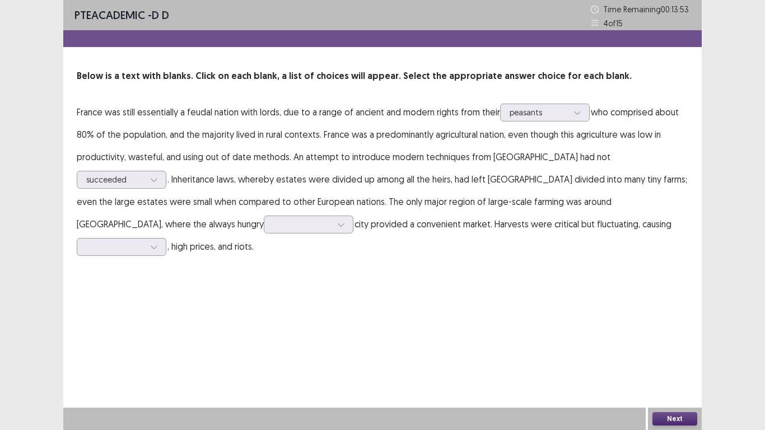
click at [664, 305] on div "PTE academic - D D Time Remaining 00 : 13 : 53 4 of 15 Below is a text with bla…" at bounding box center [382, 215] width 639 height 430
click at [566, 107] on div at bounding box center [539, 112] width 58 height 11
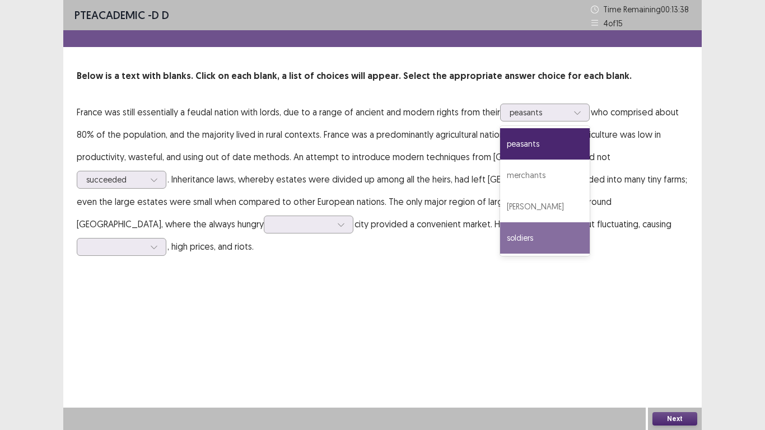
click at [598, 309] on div "PTE academic - D D Time Remaining 00 : 13 : 38 4 of 15 Below is a text with bla…" at bounding box center [382, 215] width 639 height 430
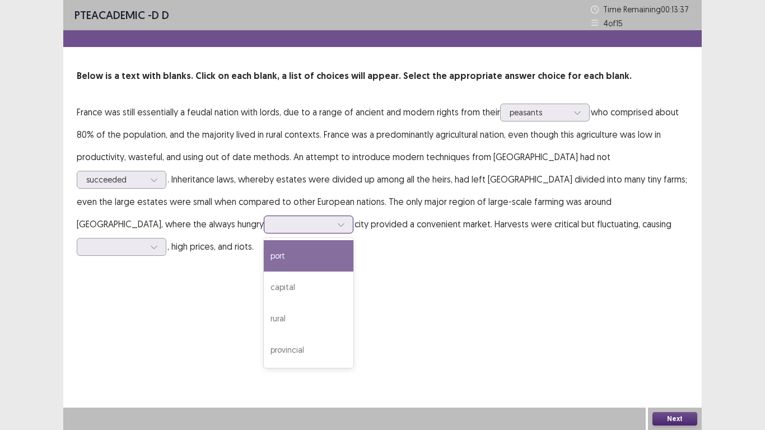
click at [332, 219] on div at bounding box center [302, 224] width 58 height 11
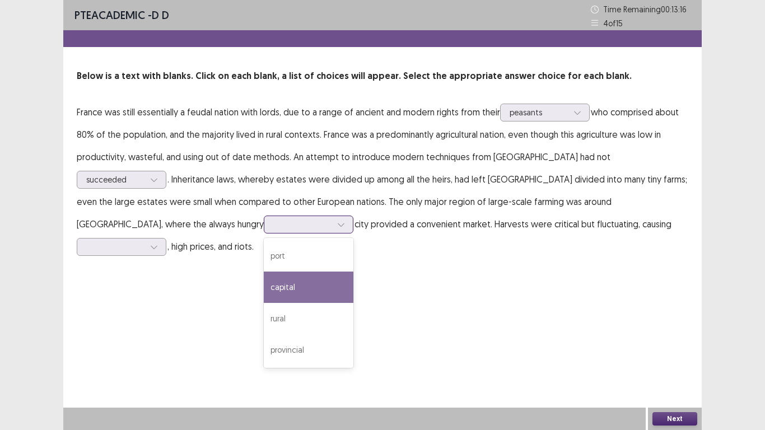
click at [354, 272] on div "capital" at bounding box center [309, 287] width 90 height 31
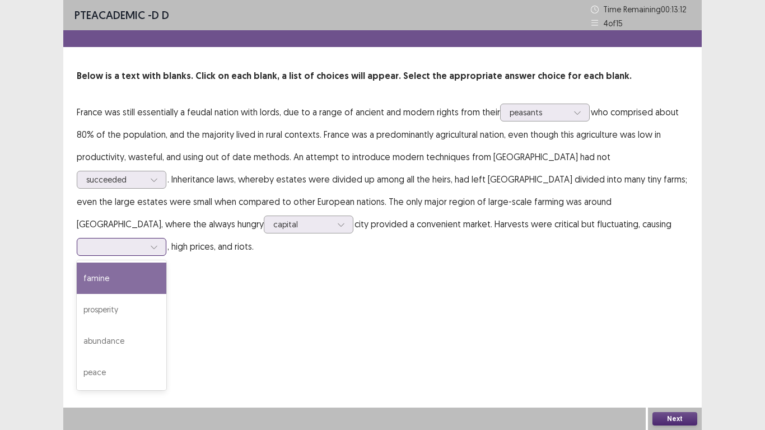
click at [145, 241] on div at bounding box center [115, 246] width 58 height 11
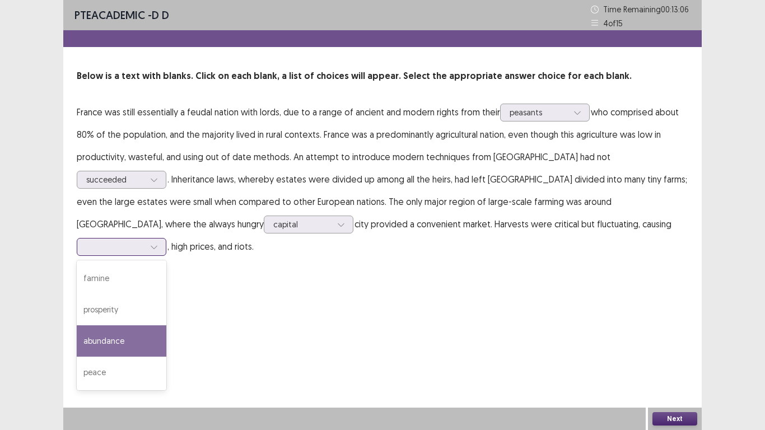
click at [166, 326] on div "abundance" at bounding box center [122, 341] width 90 height 31
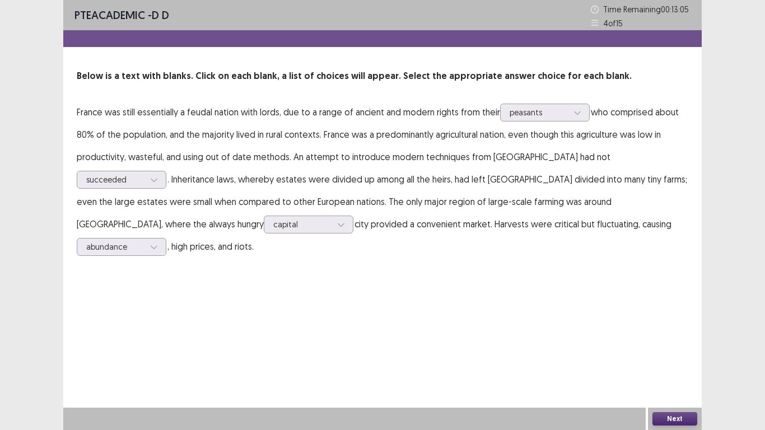
click at [666, 335] on button "Next" at bounding box center [675, 418] width 45 height 13
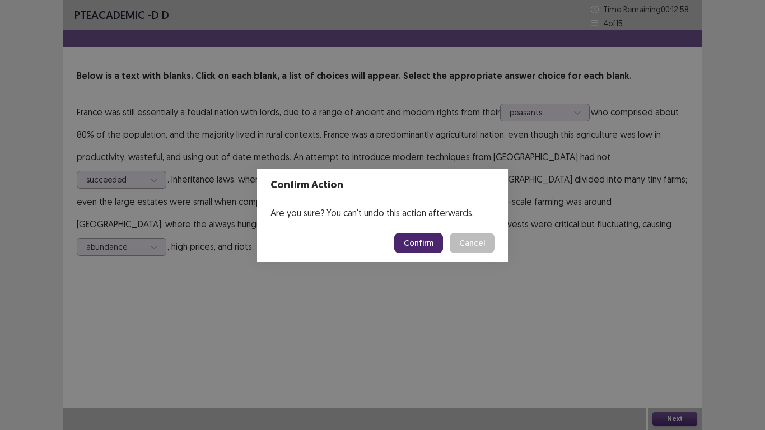
click at [415, 240] on button "Confirm" at bounding box center [418, 243] width 49 height 20
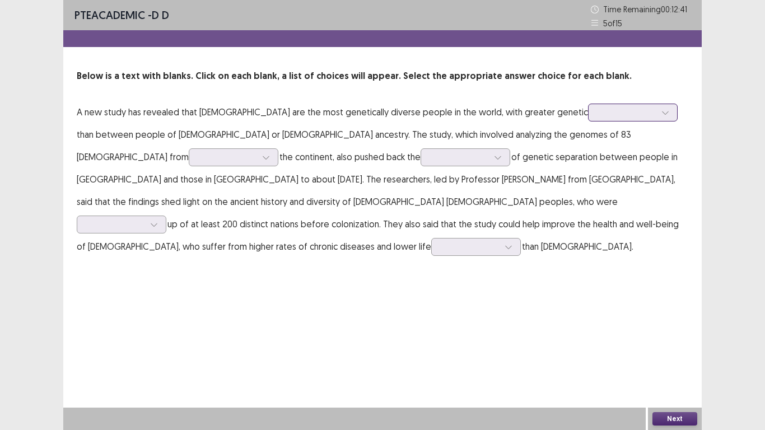
click at [645, 114] on div at bounding box center [627, 112] width 58 height 11
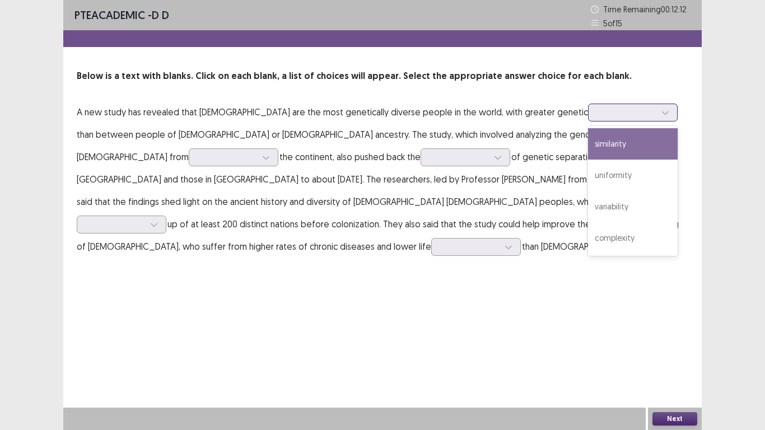
click at [601, 142] on div "similarity" at bounding box center [633, 143] width 90 height 31
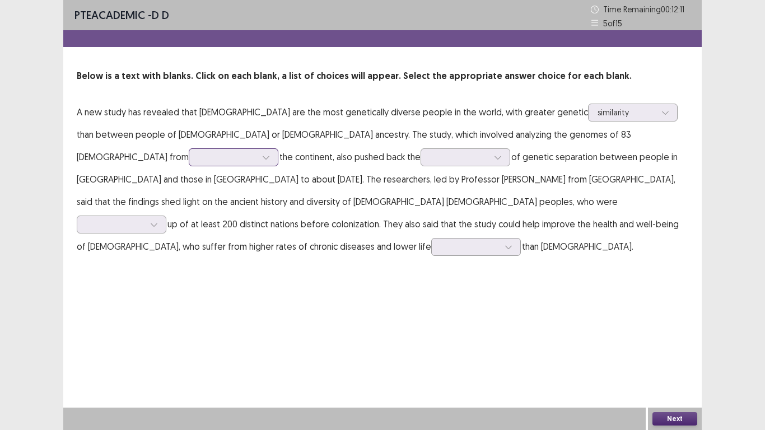
click at [257, 152] on div at bounding box center [227, 157] width 58 height 11
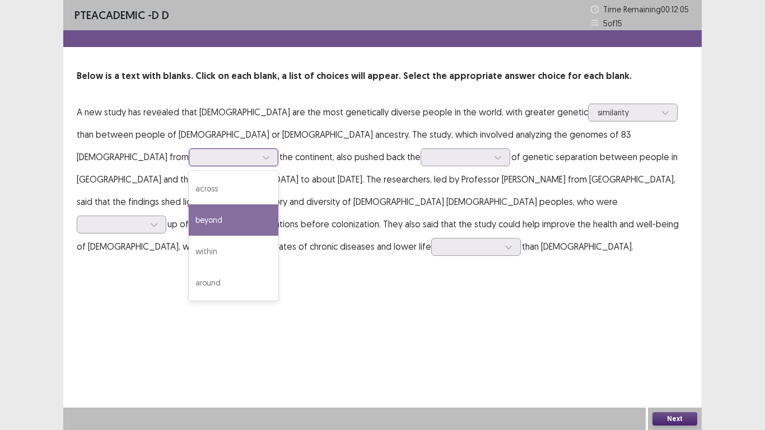
click at [278, 204] on div "beyond" at bounding box center [234, 219] width 90 height 31
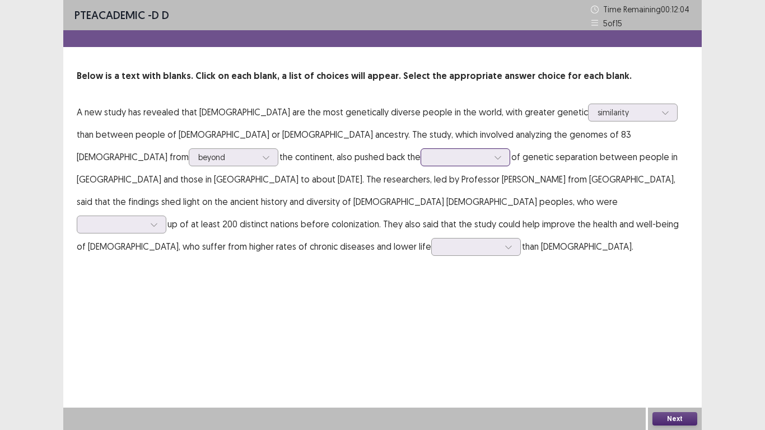
click at [490, 158] on div at bounding box center [498, 157] width 17 height 17
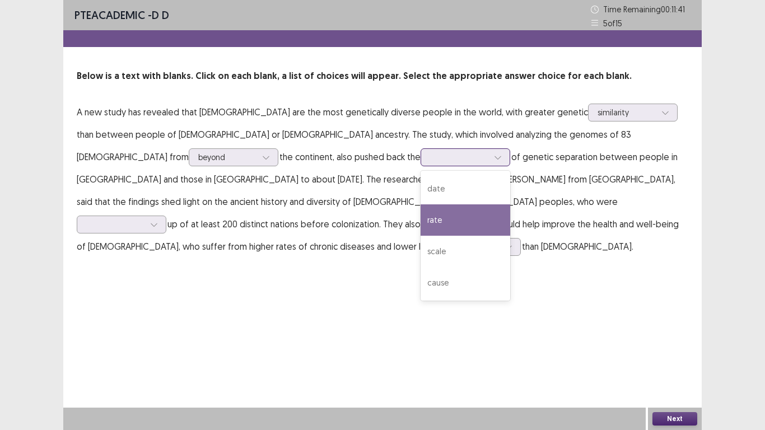
click at [421, 220] on div "rate" at bounding box center [466, 219] width 90 height 31
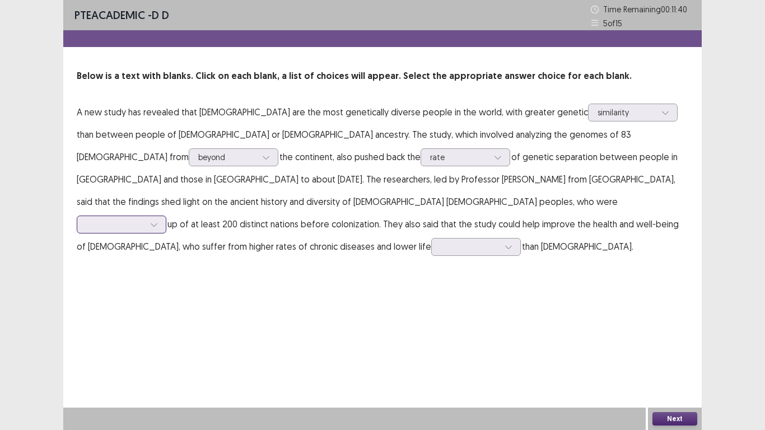
click at [158, 221] on icon at bounding box center [154, 225] width 8 height 8
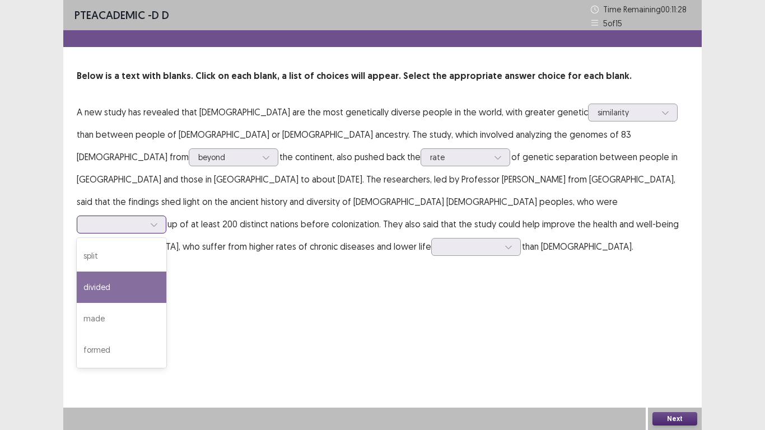
click at [166, 272] on div "divided" at bounding box center [122, 287] width 90 height 31
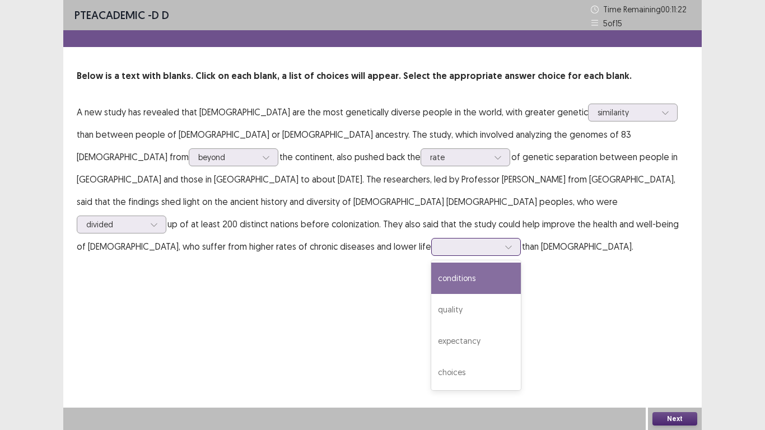
click at [505, 247] on icon at bounding box center [509, 247] width 8 height 8
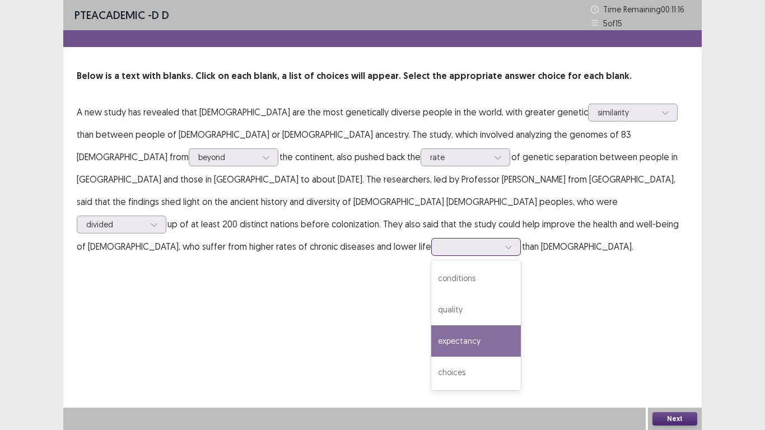
click at [431, 335] on div "expectancy" at bounding box center [476, 341] width 90 height 31
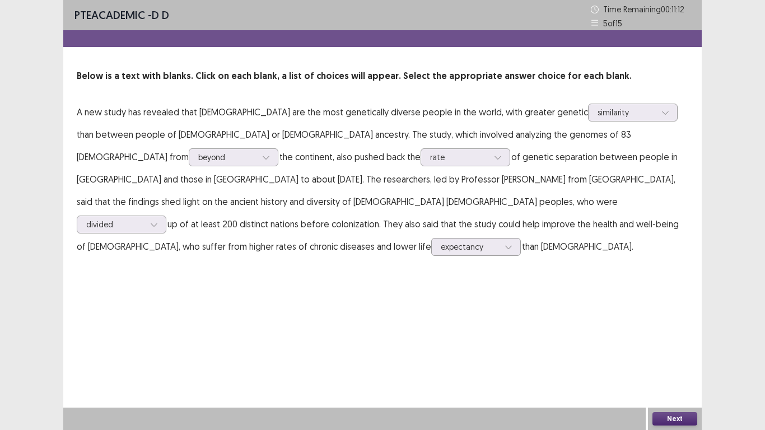
click at [675, 335] on button "Next" at bounding box center [675, 418] width 45 height 13
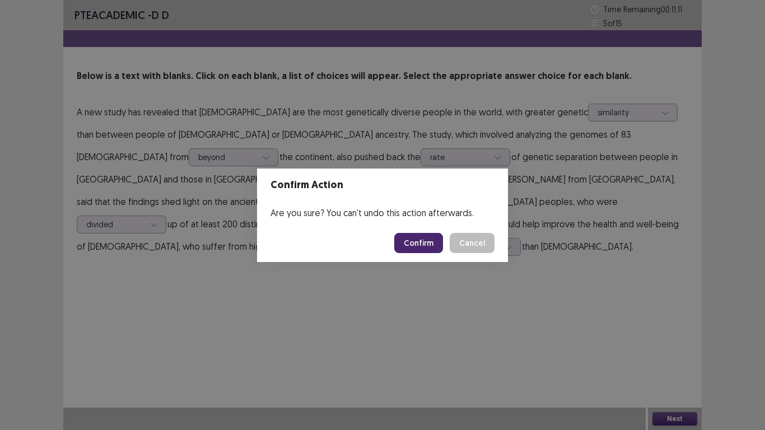
click at [417, 243] on button "Confirm" at bounding box center [418, 243] width 49 height 20
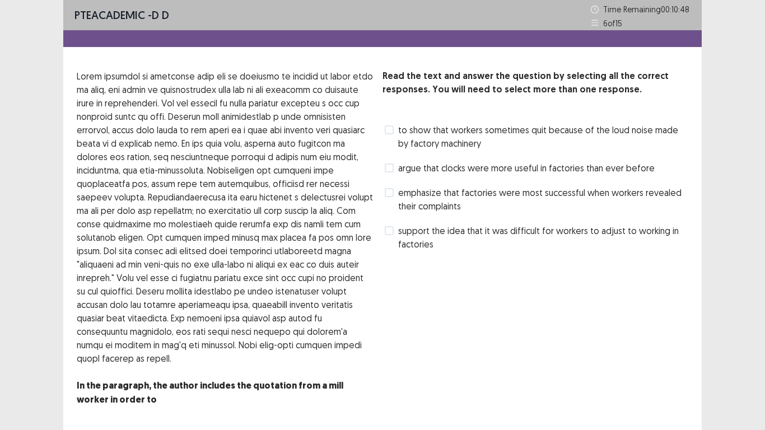
click at [467, 197] on span "emphasize that factories were most successful when workers revealed their compl…" at bounding box center [543, 199] width 290 height 27
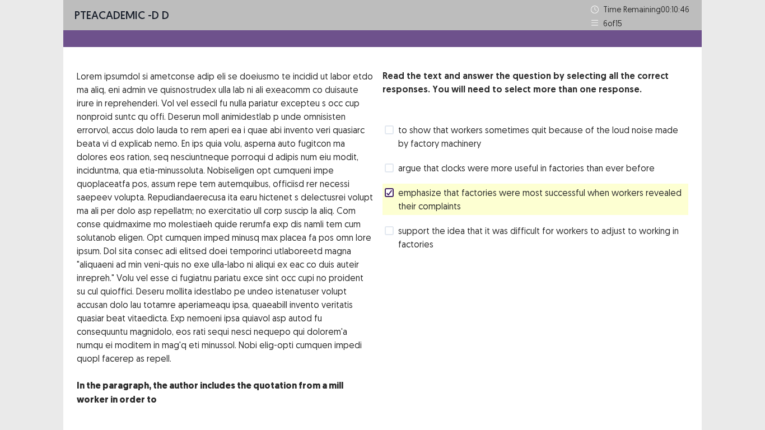
click at [426, 140] on span "to show that workers sometimes quit because of the loud noise made by factory m…" at bounding box center [543, 136] width 290 height 27
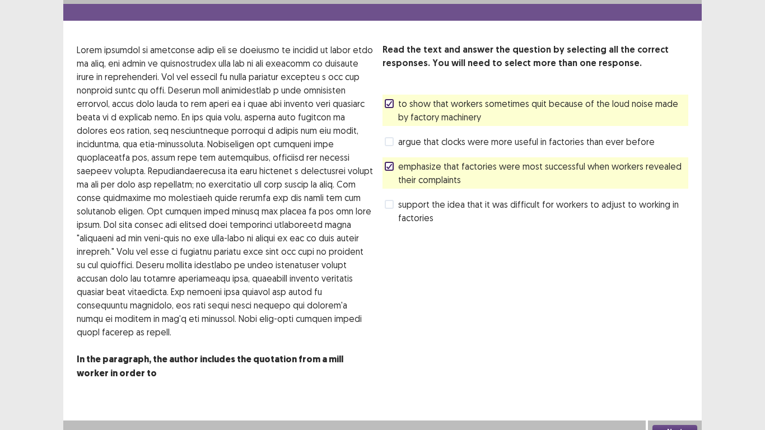
scroll to position [39, 0]
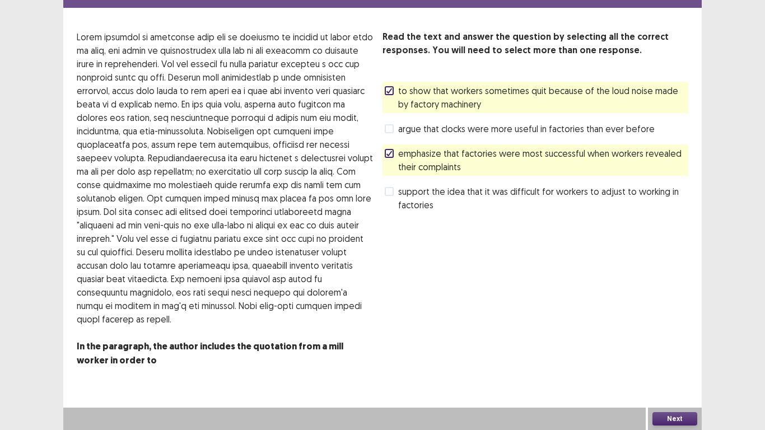
click at [391, 127] on span at bounding box center [389, 128] width 9 height 9
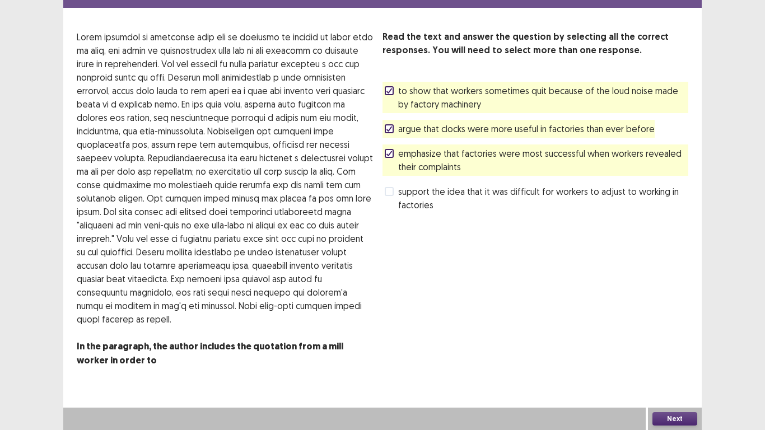
click at [389, 90] on icon at bounding box center [389, 91] width 7 height 6
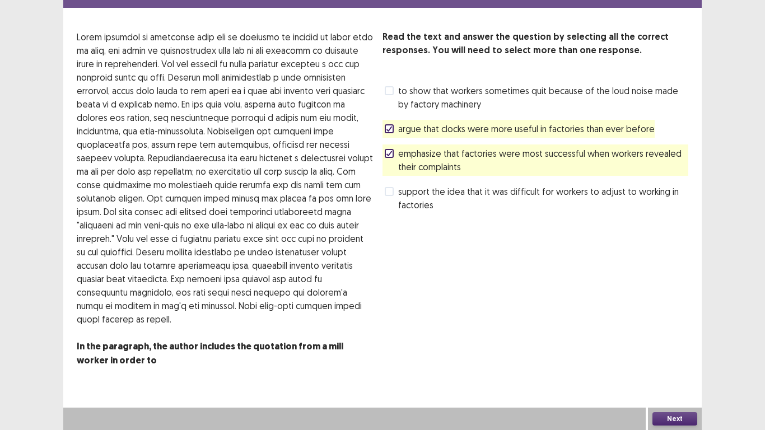
click at [672, 335] on button "Next" at bounding box center [675, 418] width 45 height 13
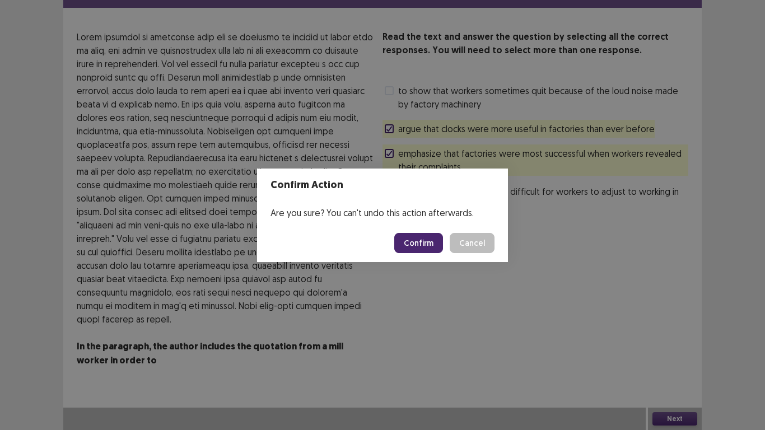
click at [427, 242] on button "Confirm" at bounding box center [418, 243] width 49 height 20
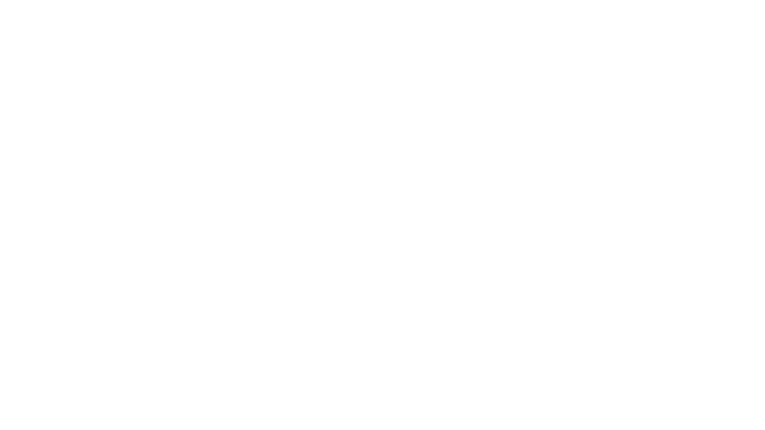
scroll to position [0, 0]
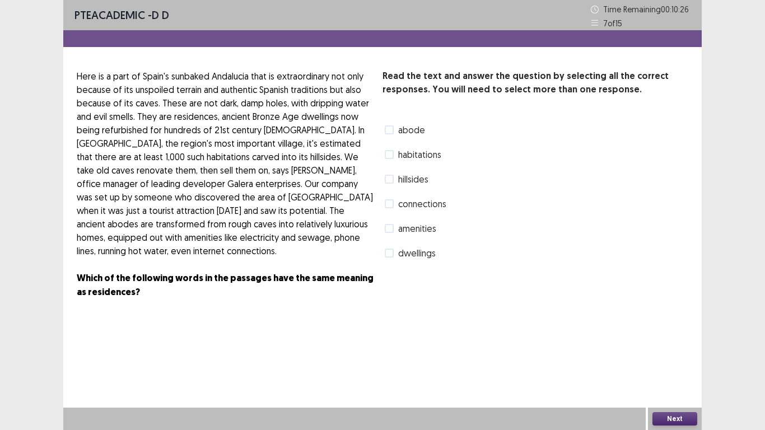
click at [388, 155] on span at bounding box center [389, 154] width 9 height 9
click at [389, 227] on span at bounding box center [389, 228] width 9 height 9
click at [391, 253] on span at bounding box center [389, 253] width 9 height 9
click at [393, 178] on span at bounding box center [389, 179] width 9 height 9
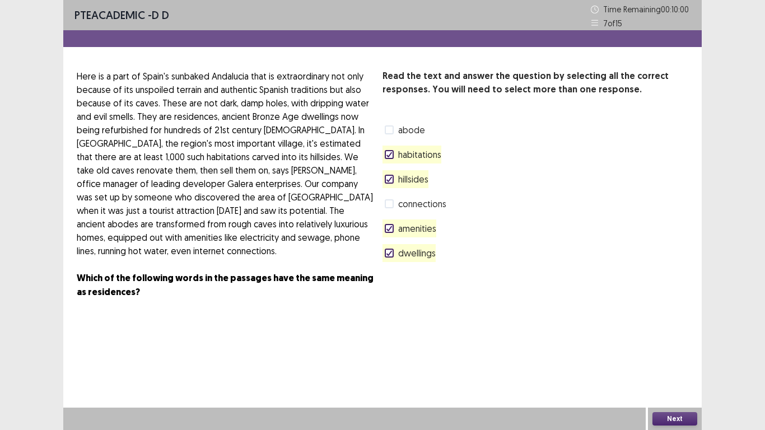
click at [391, 258] on label "dwellings" at bounding box center [410, 253] width 51 height 13
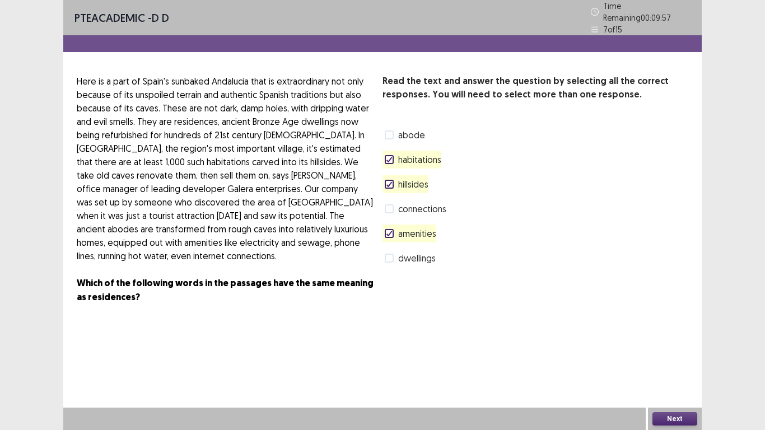
click at [391, 255] on span at bounding box center [389, 258] width 9 height 9
click at [683, 335] on button "Next" at bounding box center [675, 418] width 45 height 13
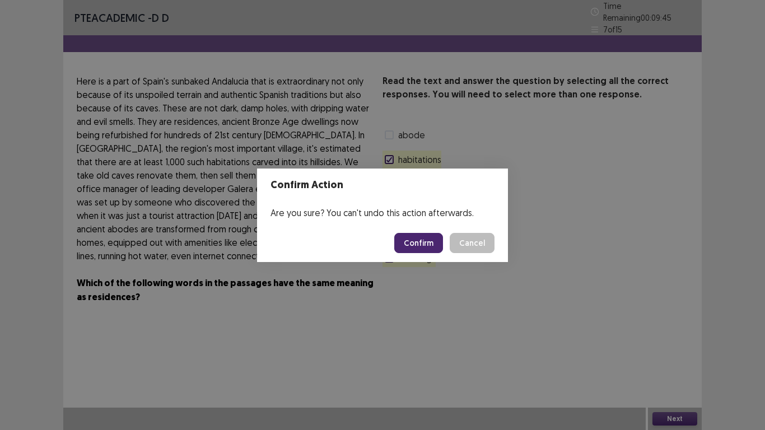
click at [427, 242] on button "Confirm" at bounding box center [418, 243] width 49 height 20
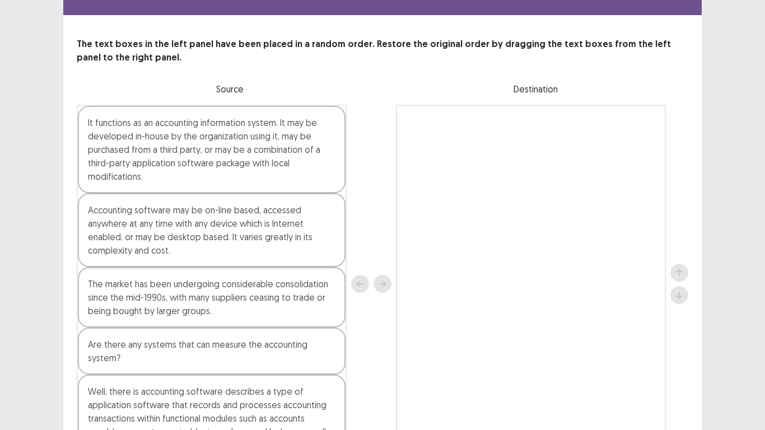
scroll to position [112, 0]
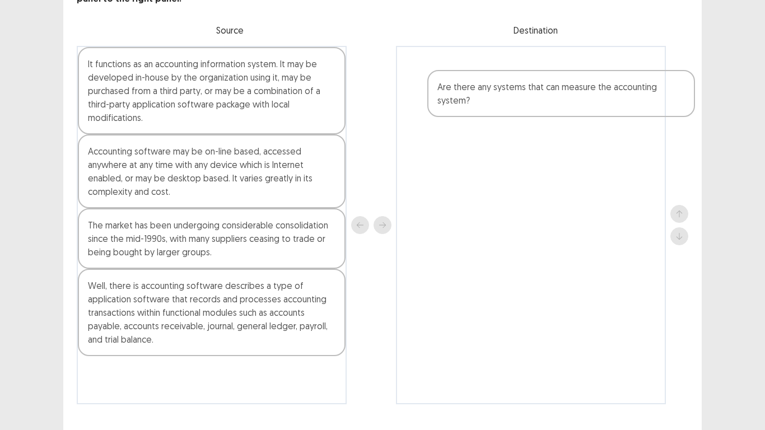
drag, startPoint x: 170, startPoint y: 275, endPoint x: 525, endPoint y: 95, distance: 397.9
click at [525, 95] on div "It functions as an accounting information system. It may be developed in-house …" at bounding box center [383, 225] width 612 height 359
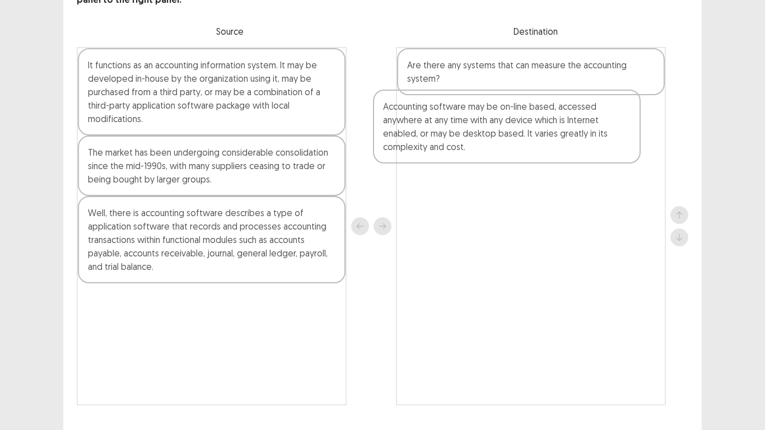
drag, startPoint x: 165, startPoint y: 182, endPoint x: 478, endPoint y: 135, distance: 316.7
click at [478, 135] on div "It functions as an accounting information system. It may be developed in-house …" at bounding box center [383, 226] width 612 height 359
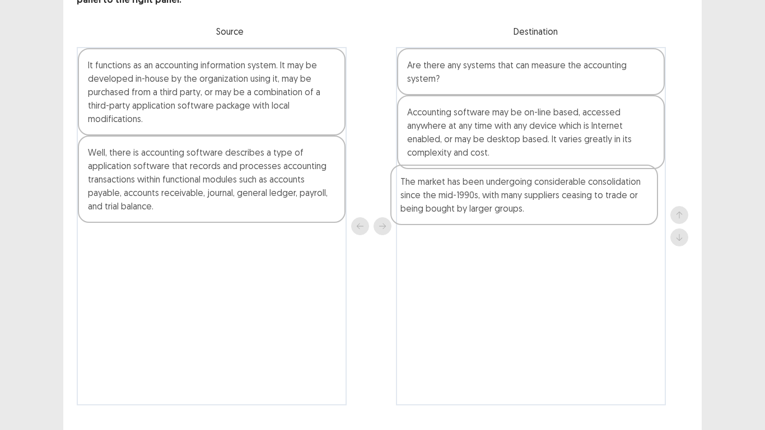
drag, startPoint x: 176, startPoint y: 168, endPoint x: 501, endPoint y: 202, distance: 326.7
click at [501, 202] on div "It functions as an accounting information system. It may be developed in-house …" at bounding box center [383, 226] width 612 height 359
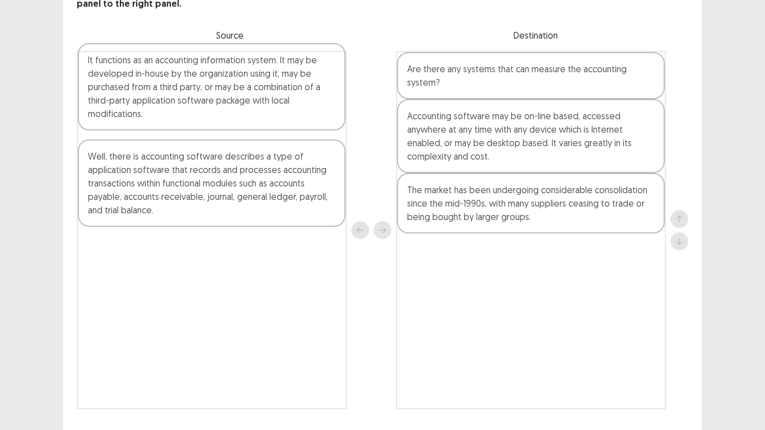
scroll to position [89, 0]
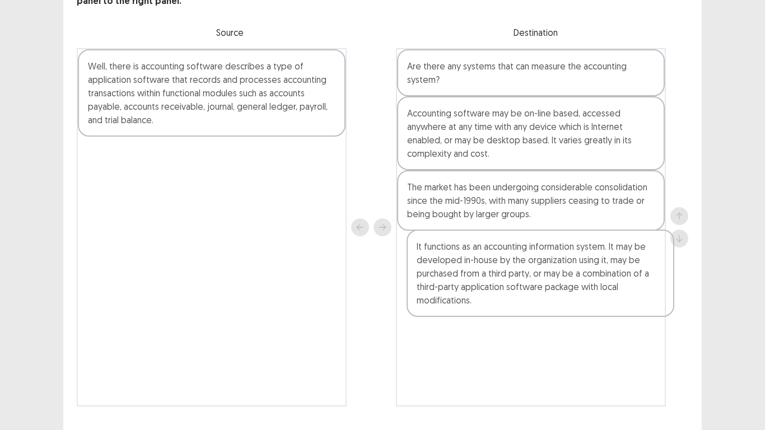
drag, startPoint x: 249, startPoint y: 99, endPoint x: 578, endPoint y: 288, distance: 380.0
click at [578, 288] on div "It functions as an accounting information system. It may be developed in-house …" at bounding box center [383, 227] width 612 height 359
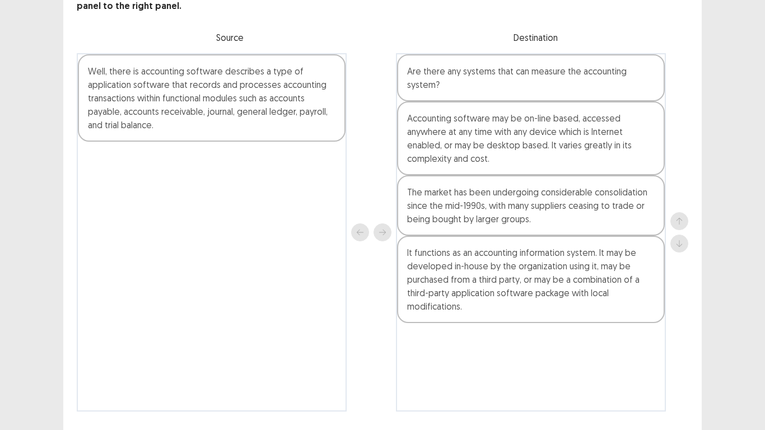
scroll to position [88, 0]
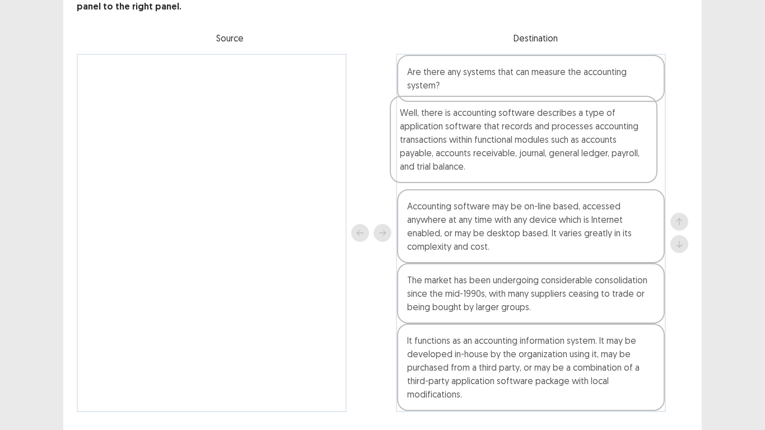
drag, startPoint x: 203, startPoint y: 109, endPoint x: 519, endPoint y: 157, distance: 319.6
click at [519, 157] on div "Well, there is accounting software describes a type of application software tha…" at bounding box center [383, 233] width 612 height 359
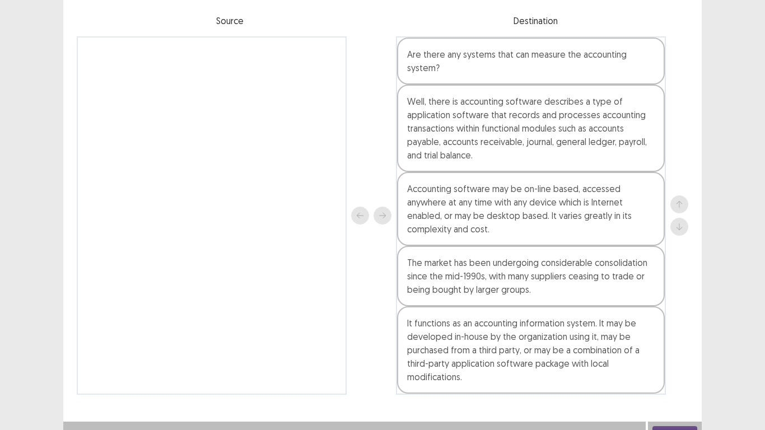
scroll to position [114, 0]
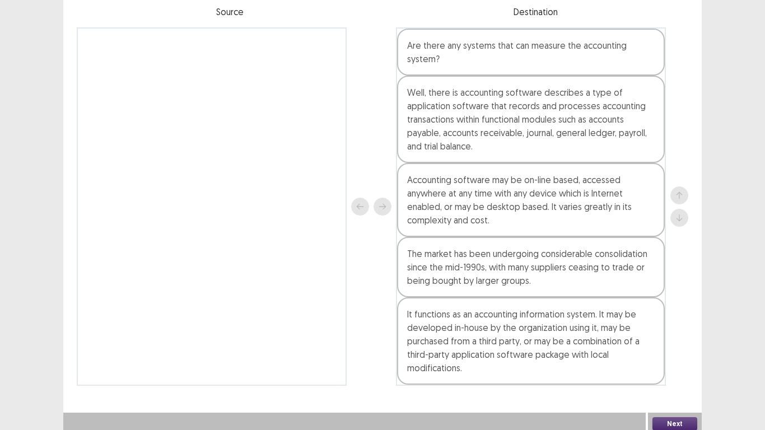
click at [673, 335] on button "Next" at bounding box center [675, 423] width 45 height 13
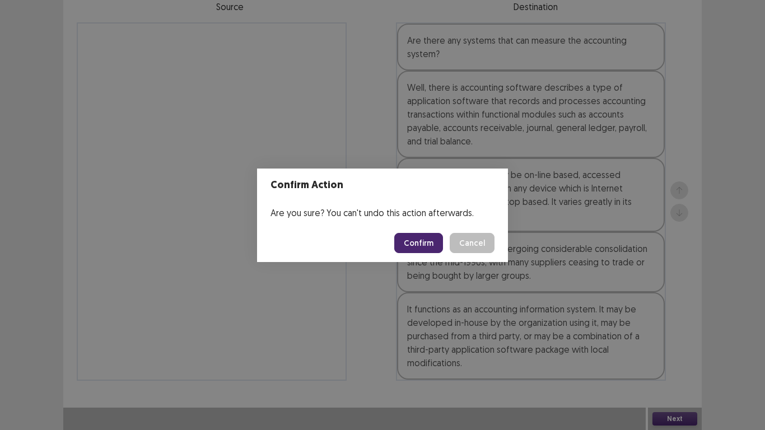
click at [424, 244] on button "Confirm" at bounding box center [418, 243] width 49 height 20
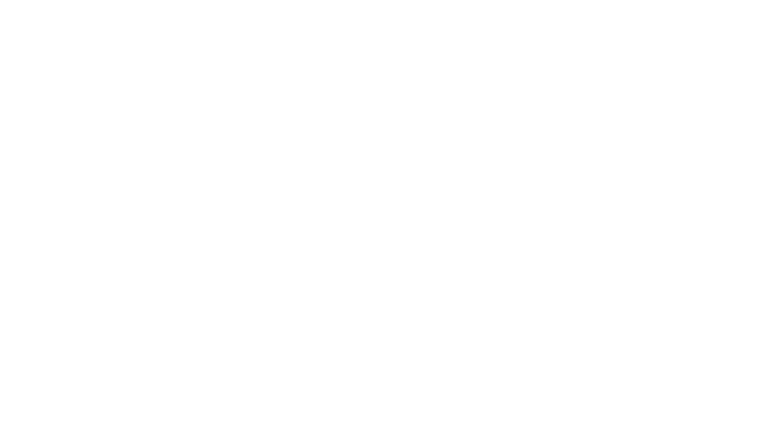
scroll to position [0, 0]
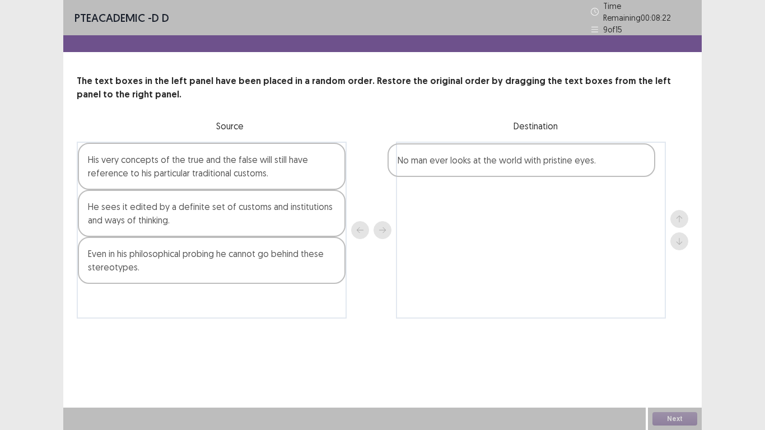
drag, startPoint x: 134, startPoint y: 207, endPoint x: 452, endPoint y: 165, distance: 320.0
click at [452, 165] on div "His very concepts of the true and the false will still have reference to his pa…" at bounding box center [383, 230] width 612 height 177
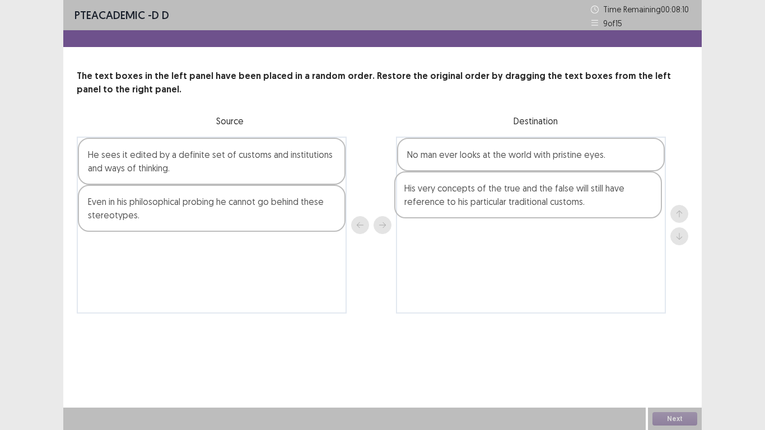
drag, startPoint x: 138, startPoint y: 168, endPoint x: 470, endPoint y: 206, distance: 333.3
click at [470, 206] on div "His very concepts of the true and the false will still have reference to his pa…" at bounding box center [383, 225] width 612 height 177
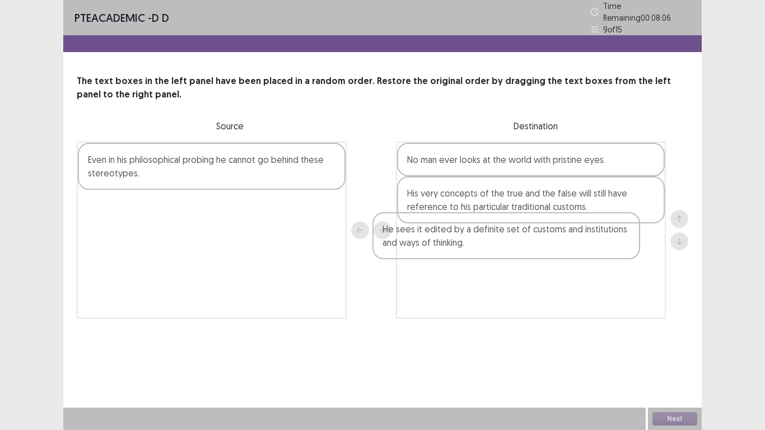
drag, startPoint x: 203, startPoint y: 175, endPoint x: 508, endPoint y: 262, distance: 316.9
click at [508, 262] on div "He sees it edited by a definite set of customs and institutions and ways of thi…" at bounding box center [383, 230] width 612 height 177
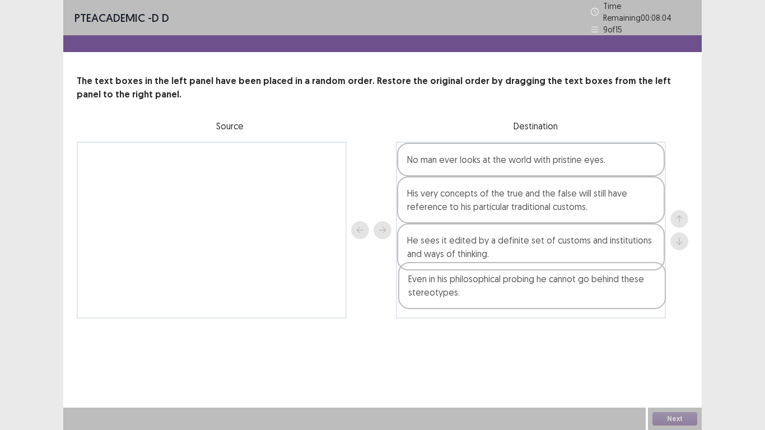
drag, startPoint x: 216, startPoint y: 162, endPoint x: 537, endPoint y: 289, distance: 345.3
click at [537, 289] on div "Even in his philosophical probing he cannot go behind these stereotypes. No man…" at bounding box center [383, 230] width 612 height 177
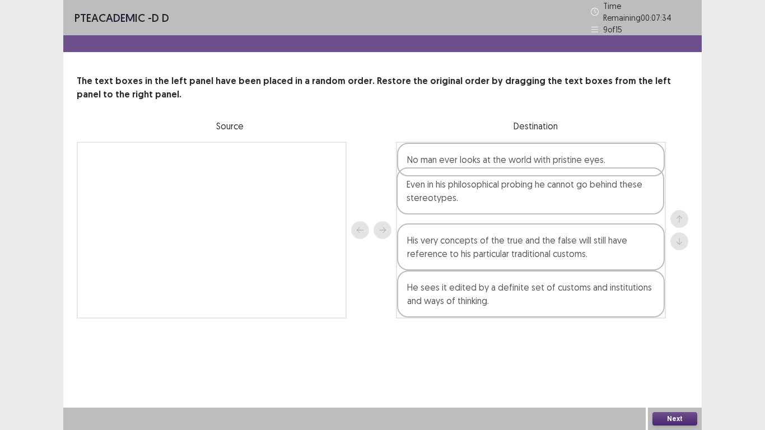
drag, startPoint x: 485, startPoint y: 290, endPoint x: 489, endPoint y: 188, distance: 101.5
click at [489, 188] on div "No man ever looks at the world with pristine eyes. His very concepts of the tru…" at bounding box center [531, 230] width 270 height 177
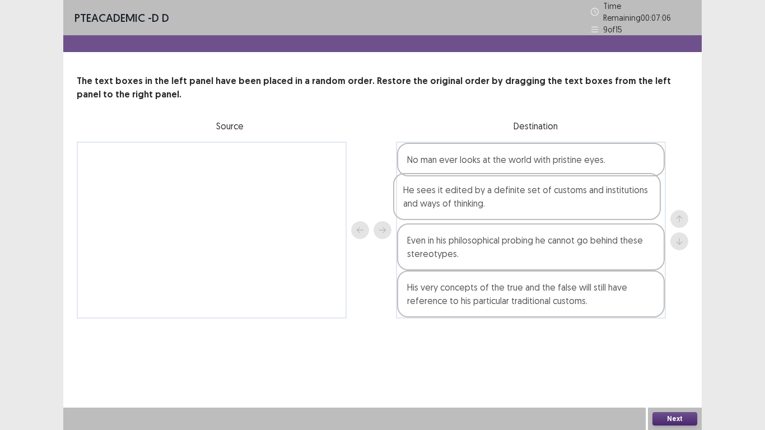
drag, startPoint x: 462, startPoint y: 298, endPoint x: 461, endPoint y: 205, distance: 93.0
click at [461, 205] on div "No man ever looks at the world with pristine eyes. Even in his philosophical pr…" at bounding box center [531, 230] width 270 height 177
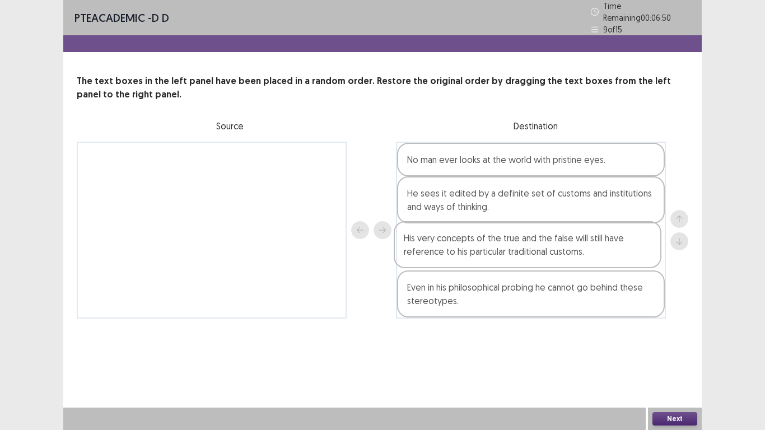
drag, startPoint x: 506, startPoint y: 299, endPoint x: 504, endPoint y: 245, distance: 53.3
click at [504, 245] on div "No man ever looks at the world with pristine eyes. He sees it edited by a defin…" at bounding box center [531, 230] width 270 height 177
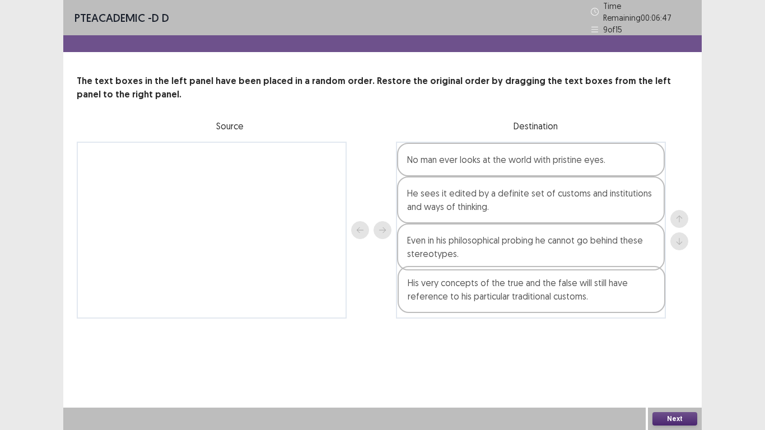
drag, startPoint x: 575, startPoint y: 236, endPoint x: 574, endPoint y: 291, distance: 54.3
click at [574, 291] on div "No man ever looks at the world with pristine eyes. He sees it edited by a defin…" at bounding box center [531, 230] width 270 height 177
click at [688, 335] on button "Next" at bounding box center [675, 418] width 45 height 13
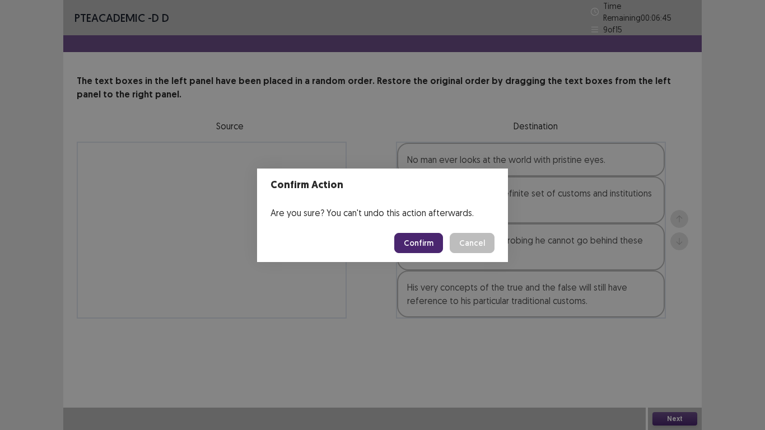
click at [428, 240] on button "Confirm" at bounding box center [418, 243] width 49 height 20
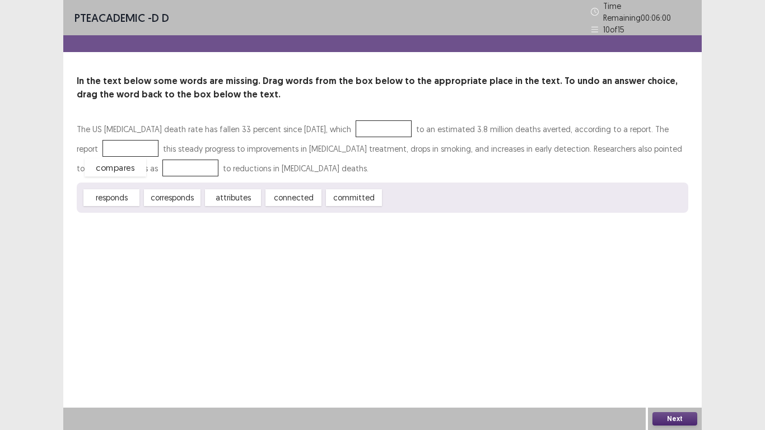
drag, startPoint x: 415, startPoint y: 195, endPoint x: 115, endPoint y: 165, distance: 300.7
drag, startPoint x: 296, startPoint y: 193, endPoint x: 115, endPoint y: 145, distance: 187.4
drag, startPoint x: 116, startPoint y: 194, endPoint x: 341, endPoint y: 125, distance: 235.7
click at [676, 335] on button "Next" at bounding box center [675, 418] width 45 height 13
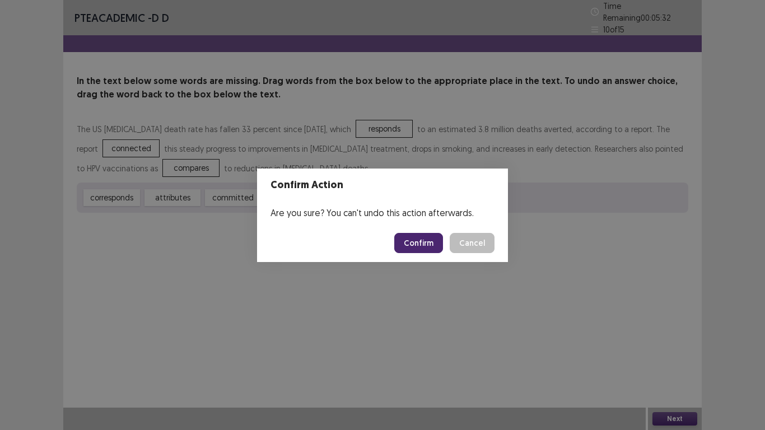
click at [425, 239] on button "Confirm" at bounding box center [418, 243] width 49 height 20
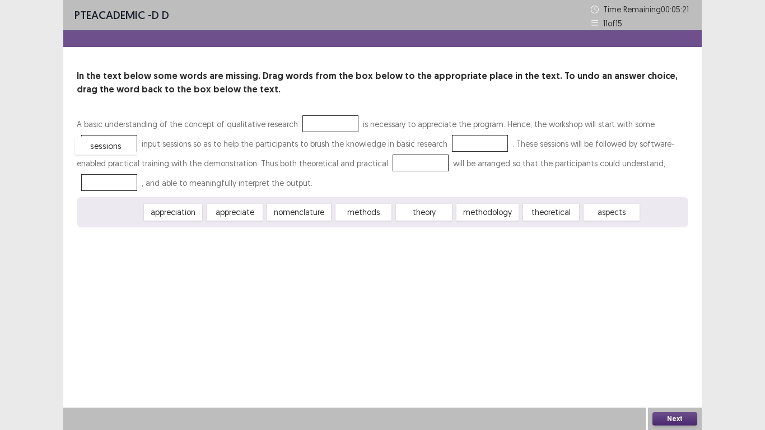
drag, startPoint x: 114, startPoint y: 216, endPoint x: 109, endPoint y: 149, distance: 66.9
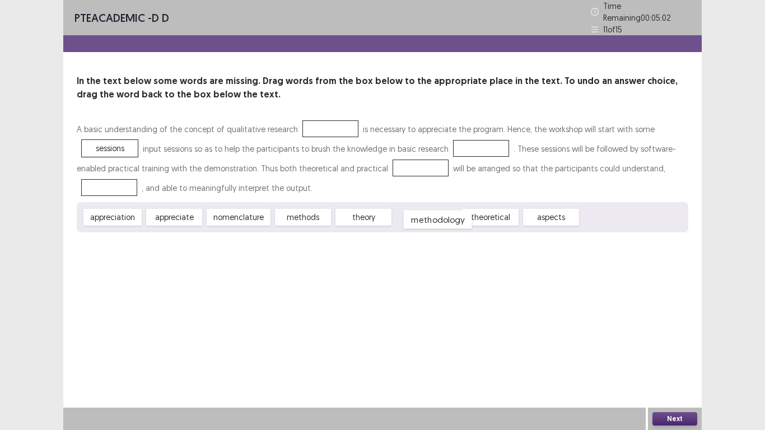
drag, startPoint x: 417, startPoint y: 216, endPoint x: 427, endPoint y: 219, distance: 10.9
click at [427, 219] on div "methodology" at bounding box center [437, 220] width 68 height 18
drag, startPoint x: 292, startPoint y: 213, endPoint x: 455, endPoint y: 146, distance: 176.9
drag, startPoint x: 432, startPoint y: 213, endPoint x: 313, endPoint y: 121, distance: 151.0
click at [428, 213] on div "aspects" at bounding box center [430, 217] width 62 height 18
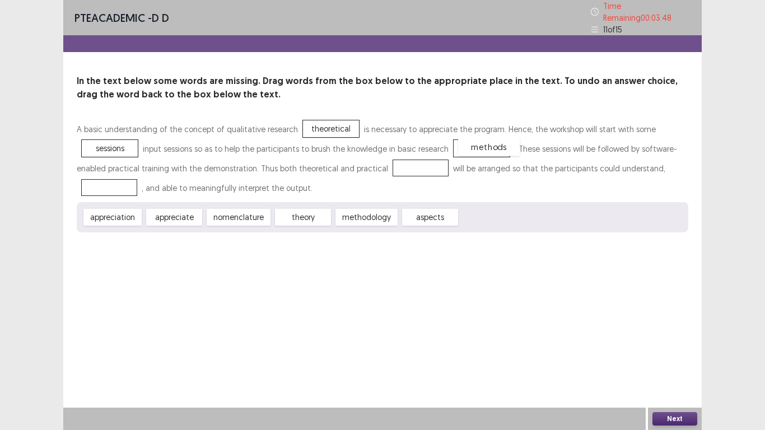
drag, startPoint x: 471, startPoint y: 139, endPoint x: 478, endPoint y: 137, distance: 7.5
click at [478, 138] on div "methods" at bounding box center [489, 147] width 62 height 18
drag, startPoint x: 297, startPoint y: 211, endPoint x: 345, endPoint y: 206, distance: 48.4
click at [345, 206] on div "theory" at bounding box center [351, 212] width 62 height 18
drag, startPoint x: 297, startPoint y: 212, endPoint x: 401, endPoint y: 159, distance: 116.5
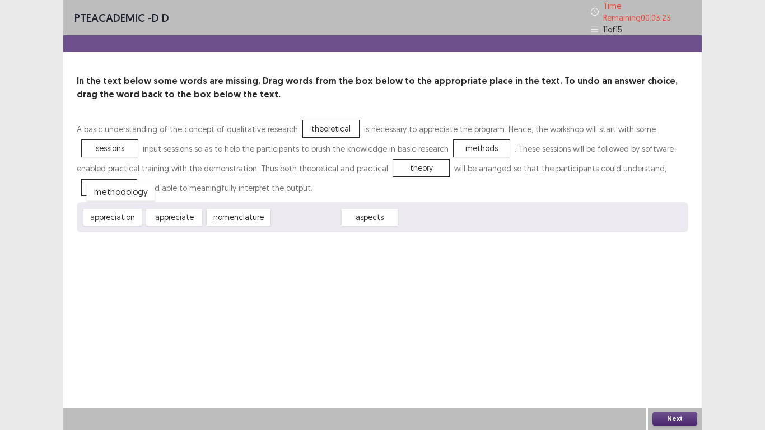
drag, startPoint x: 321, startPoint y: 212, endPoint x: 163, endPoint y: 202, distance: 158.3
click at [676, 335] on button "Next" at bounding box center [675, 418] width 45 height 13
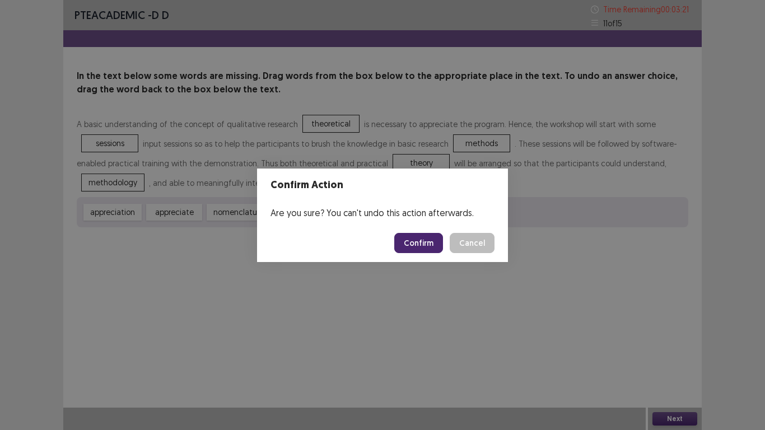
click at [429, 244] on button "Confirm" at bounding box center [418, 243] width 49 height 20
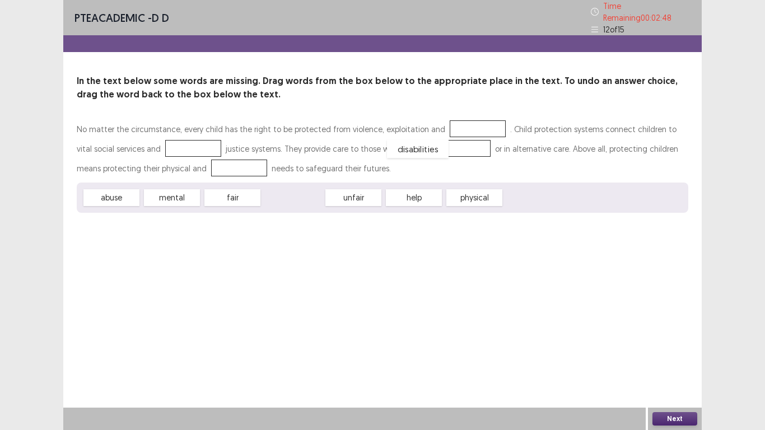
drag, startPoint x: 295, startPoint y: 196, endPoint x: 420, endPoint y: 147, distance: 134.1
drag, startPoint x: 175, startPoint y: 194, endPoint x: 212, endPoint y: 165, distance: 47.1
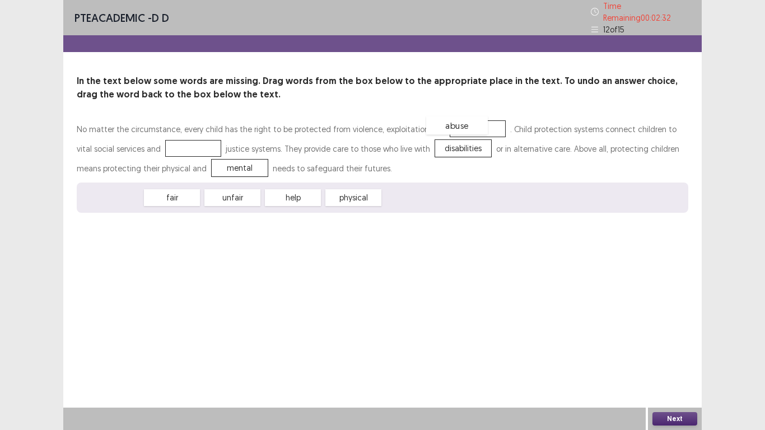
drag, startPoint x: 118, startPoint y: 194, endPoint x: 464, endPoint y: 122, distance: 353.2
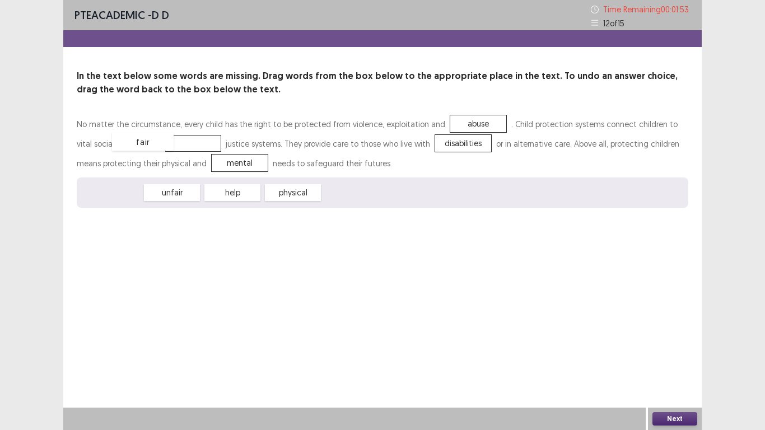
drag, startPoint x: 118, startPoint y: 194, endPoint x: 150, endPoint y: 143, distance: 59.9
click at [678, 335] on button "Next" at bounding box center [675, 418] width 45 height 13
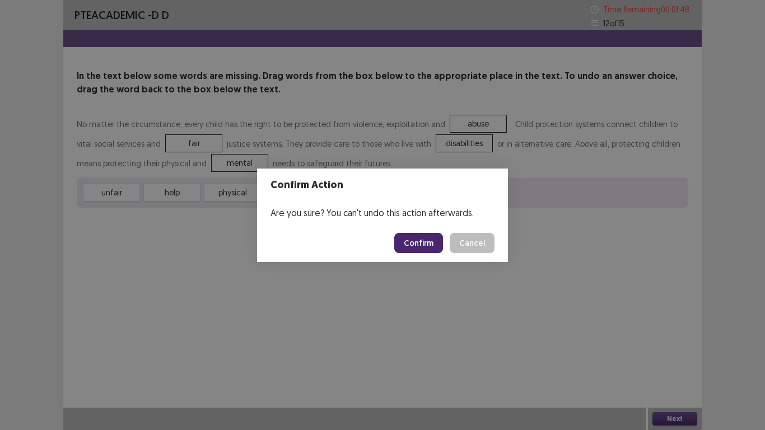
click at [419, 240] on button "Confirm" at bounding box center [418, 243] width 49 height 20
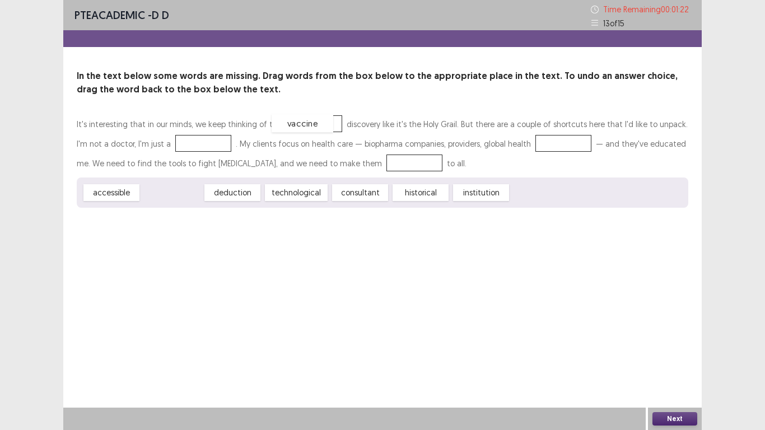
drag, startPoint x: 171, startPoint y: 192, endPoint x: 302, endPoint y: 122, distance: 147.9
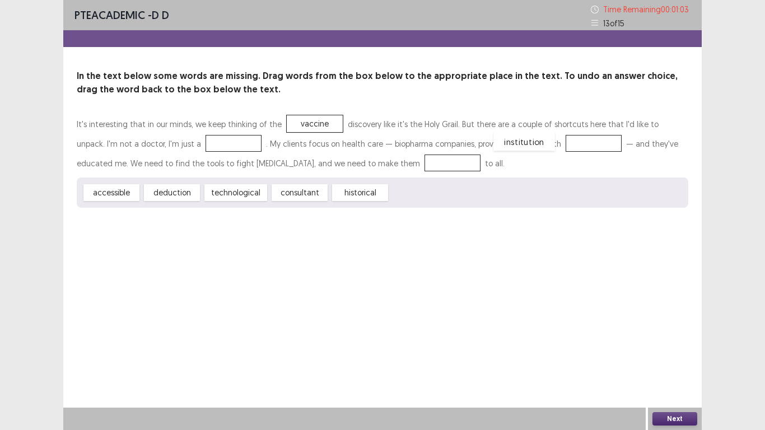
drag, startPoint x: 409, startPoint y: 194, endPoint x: 513, endPoint y: 143, distance: 115.5
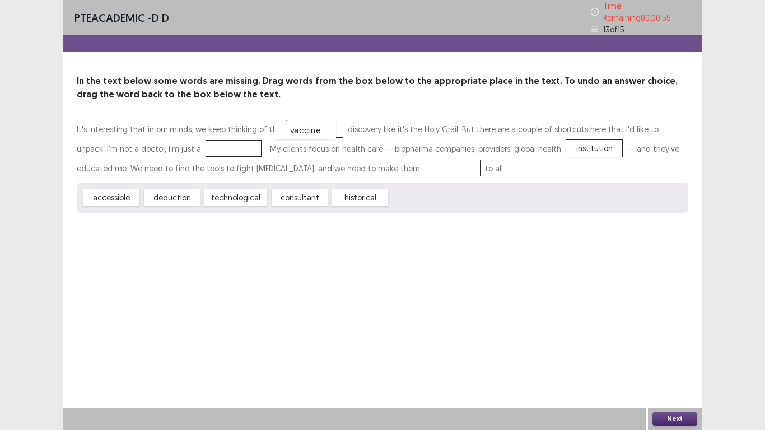
drag, startPoint x: 308, startPoint y: 122, endPoint x: 299, endPoint y: 123, distance: 9.0
click at [299, 123] on div "vaccine" at bounding box center [306, 130] width 62 height 18
drag, startPoint x: 173, startPoint y: 193, endPoint x: 179, endPoint y: 188, distance: 8.0
click at [179, 188] on div "deduction" at bounding box center [178, 193] width 62 height 18
drag, startPoint x: 115, startPoint y: 193, endPoint x: 171, endPoint y: 143, distance: 75.0
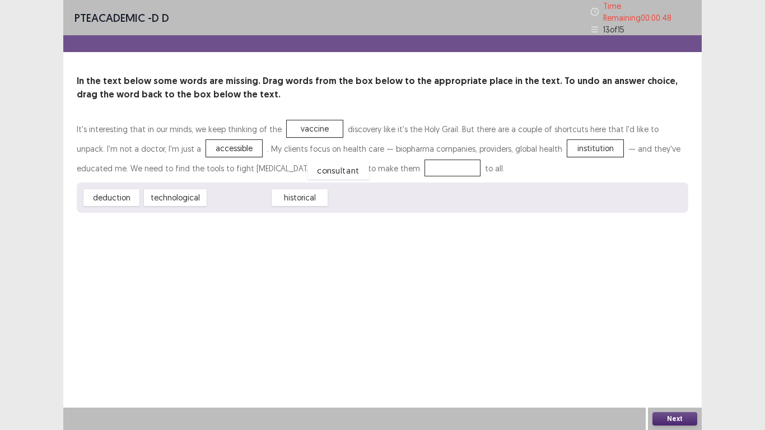
drag, startPoint x: 237, startPoint y: 194, endPoint x: 336, endPoint y: 166, distance: 102.9
click at [681, 335] on div "Next" at bounding box center [675, 419] width 54 height 22
click at [676, 335] on button "Next" at bounding box center [675, 418] width 45 height 13
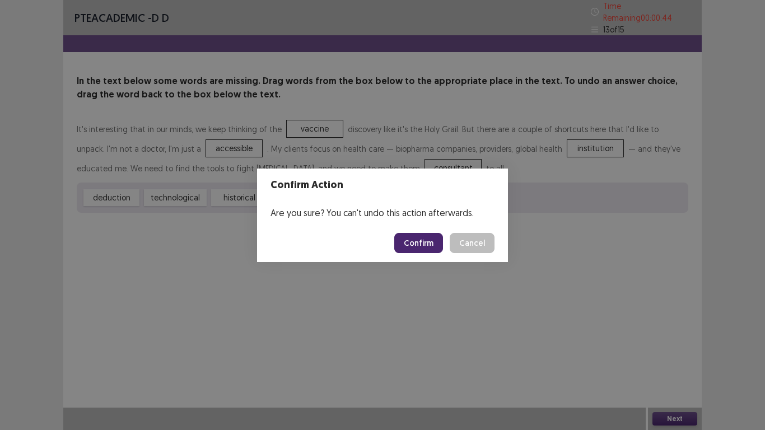
click at [414, 243] on button "Confirm" at bounding box center [418, 243] width 49 height 20
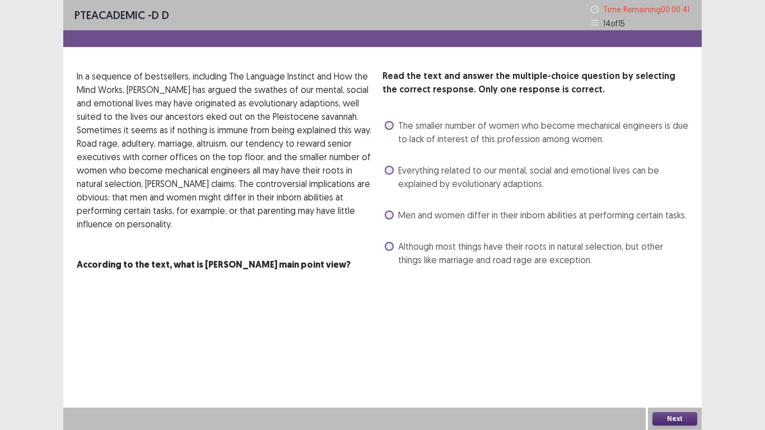
click at [387, 216] on span at bounding box center [389, 215] width 9 height 9
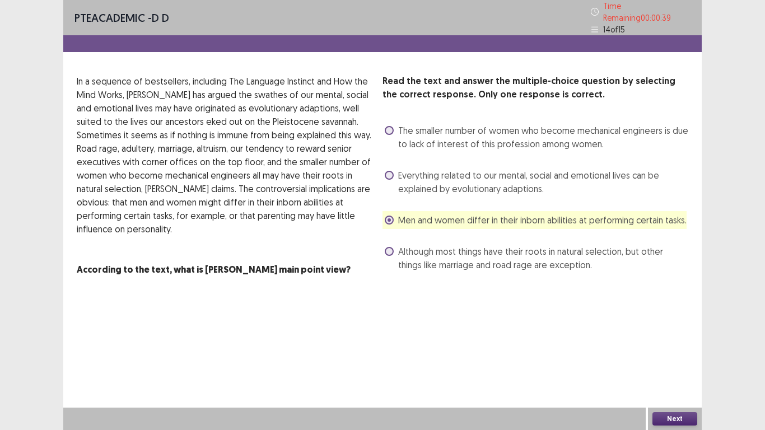
click at [681, 335] on button "Next" at bounding box center [675, 418] width 45 height 13
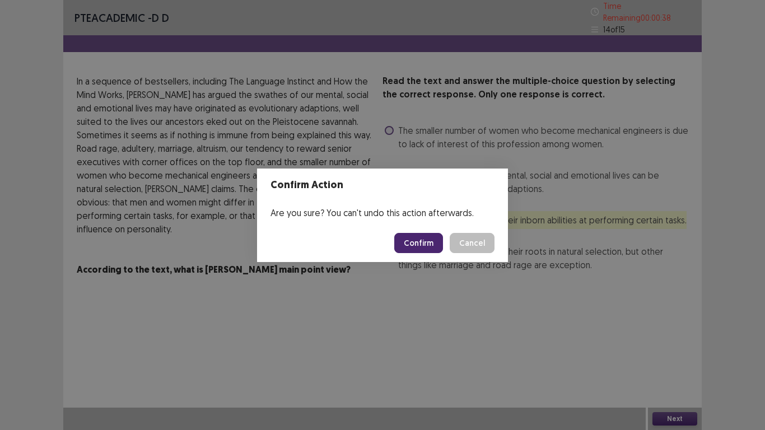
click at [429, 236] on button "Confirm" at bounding box center [418, 243] width 49 height 20
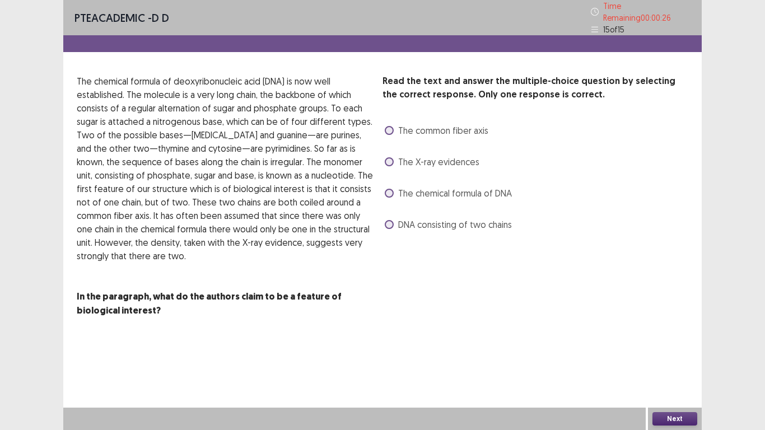
click at [391, 157] on span at bounding box center [389, 161] width 9 height 9
click at [671, 335] on button "Next" at bounding box center [675, 418] width 45 height 13
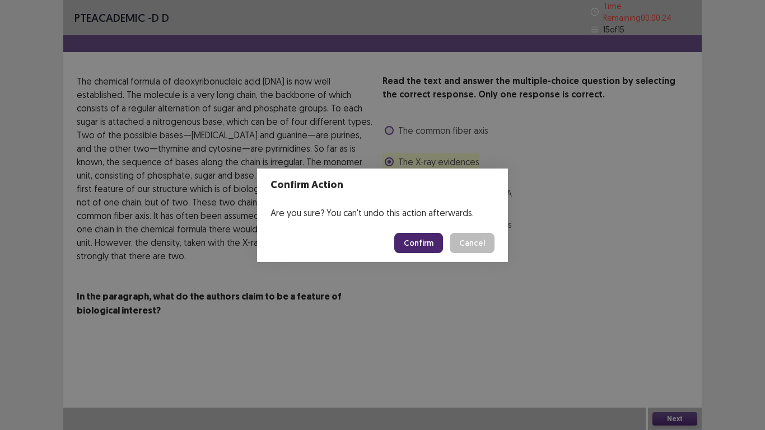
click at [428, 244] on button "Confirm" at bounding box center [418, 243] width 49 height 20
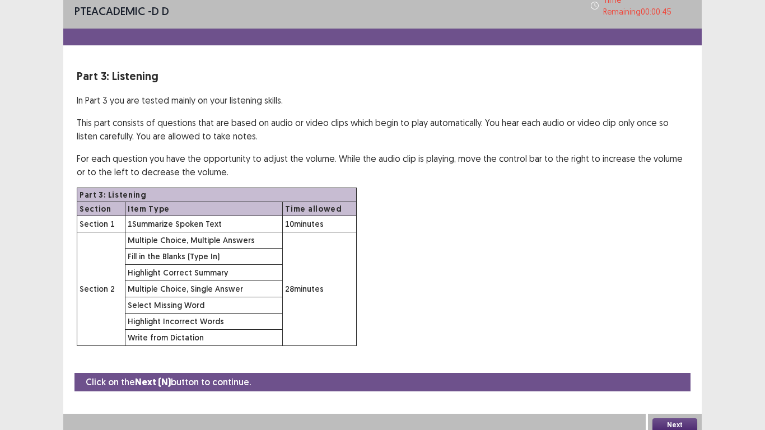
scroll to position [8, 0]
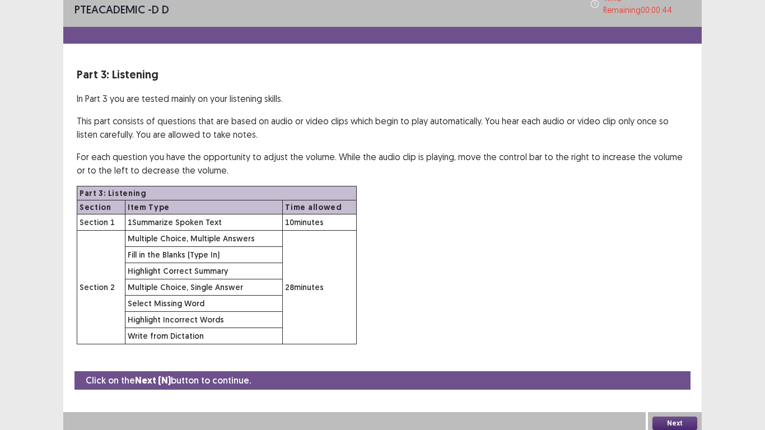
click at [666, 335] on button "Next" at bounding box center [675, 423] width 45 height 13
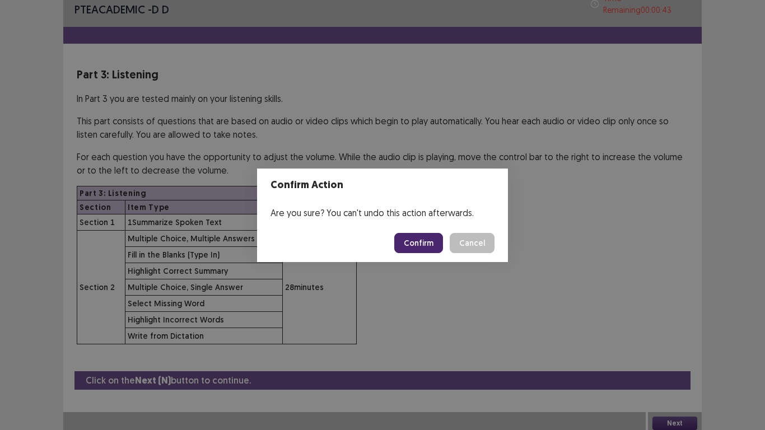
click at [427, 241] on button "Confirm" at bounding box center [418, 243] width 49 height 20
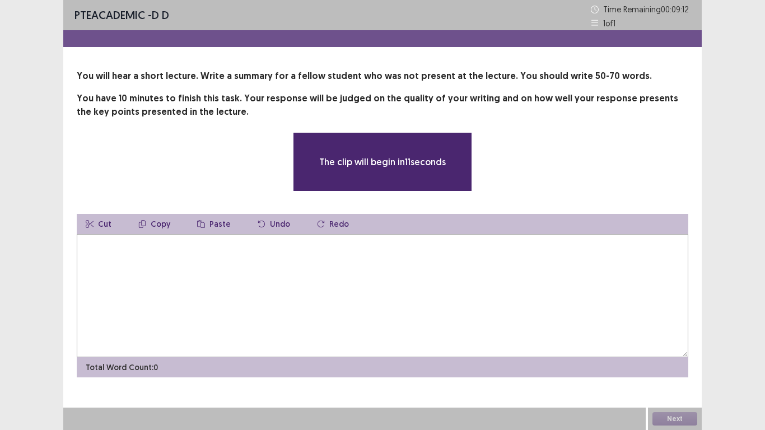
click at [366, 258] on textarea at bounding box center [383, 295] width 612 height 123
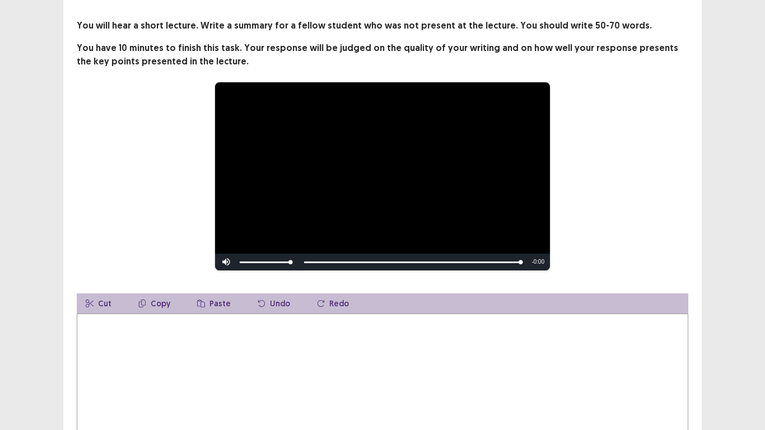
scroll to position [56, 0]
click at [154, 335] on textarea at bounding box center [383, 374] width 612 height 123
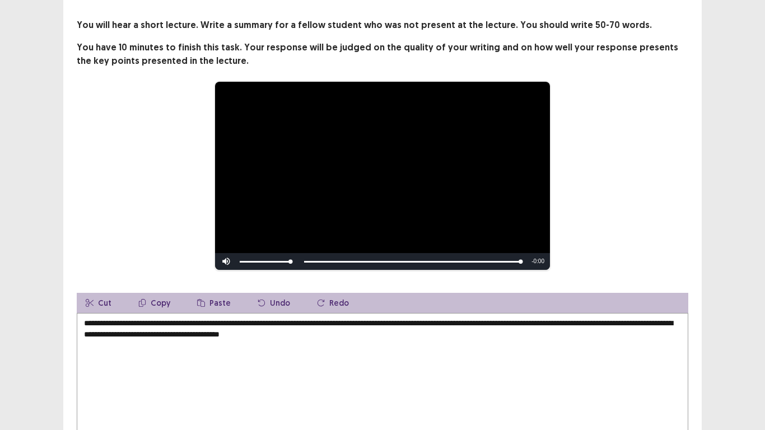
scroll to position [112, 0]
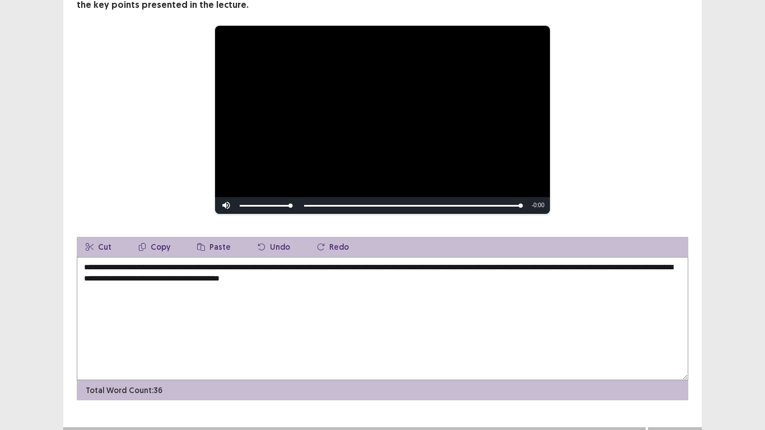
click at [311, 262] on textarea "**********" at bounding box center [383, 318] width 612 height 123
click at [420, 262] on textarea "**********" at bounding box center [383, 318] width 612 height 123
click at [541, 263] on textarea "**********" at bounding box center [383, 318] width 612 height 123
click at [254, 273] on textarea "**********" at bounding box center [383, 318] width 612 height 123
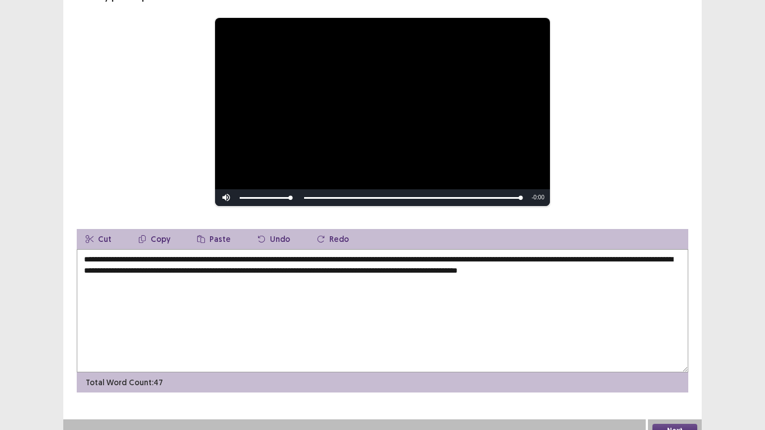
scroll to position [127, 0]
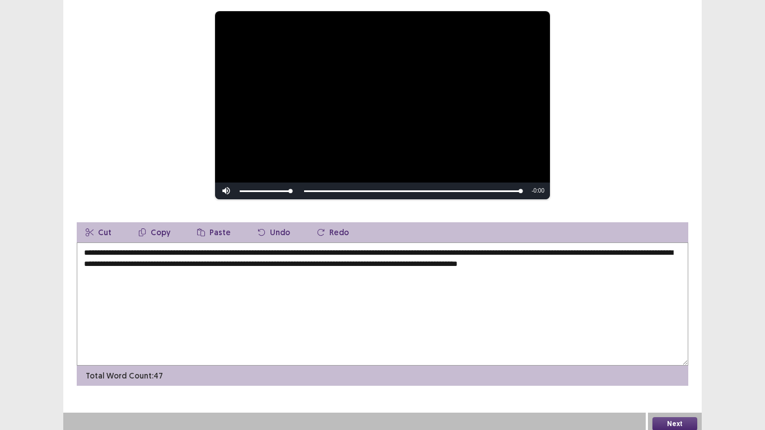
click at [605, 260] on textarea "**********" at bounding box center [383, 304] width 612 height 123
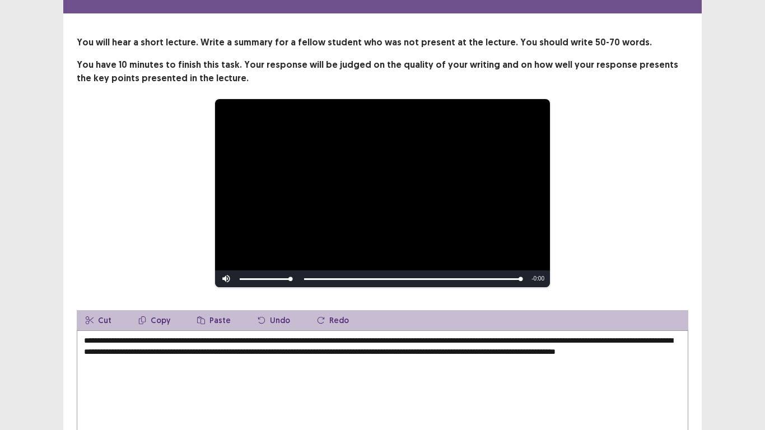
scroll to position [56, 0]
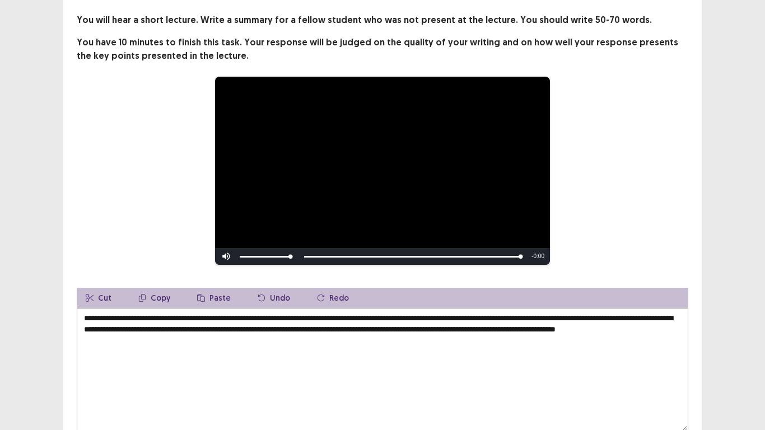
click at [313, 318] on textarea "**********" at bounding box center [383, 369] width 612 height 123
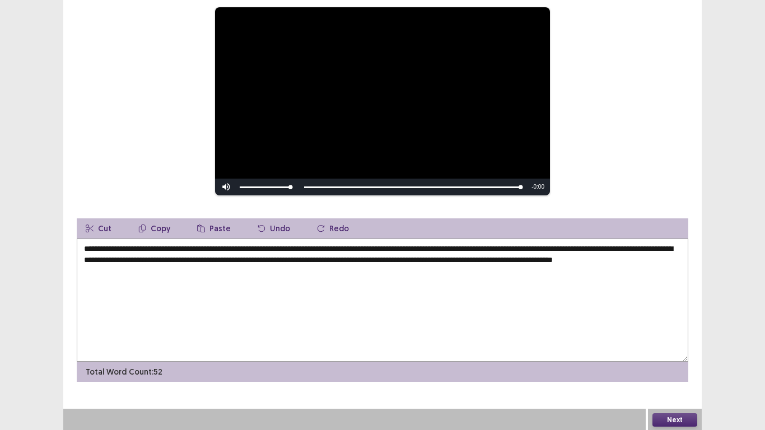
scroll to position [127, 0]
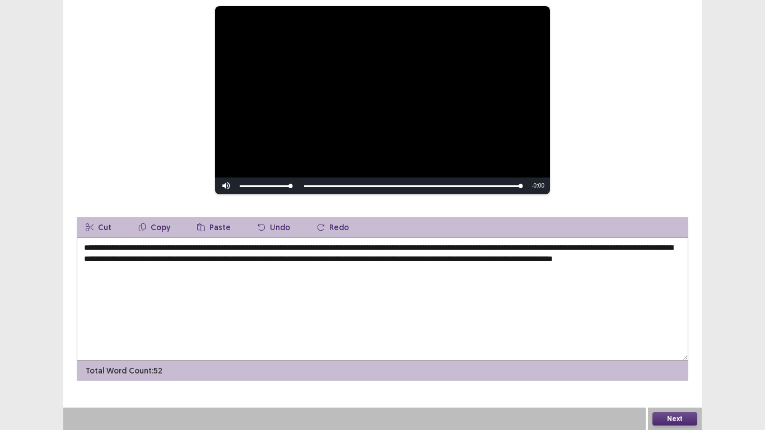
click at [610, 260] on textarea "**********" at bounding box center [383, 299] width 612 height 123
type textarea "**********"
click at [671, 335] on div "Next" at bounding box center [675, 419] width 54 height 22
click at [671, 335] on button "Next" at bounding box center [675, 418] width 45 height 13
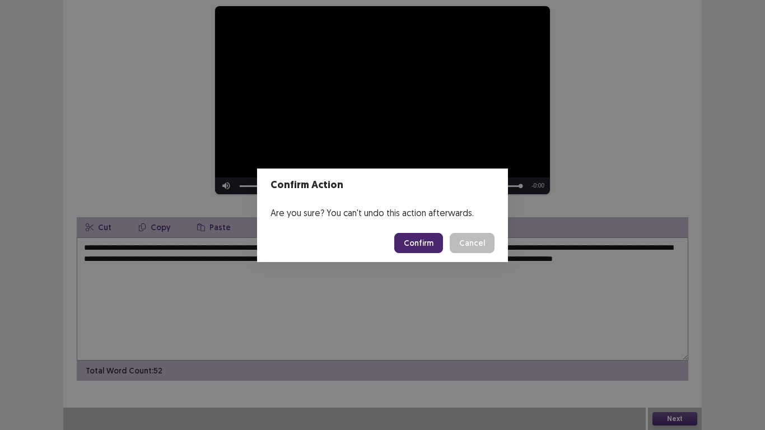
click at [427, 240] on button "Confirm" at bounding box center [418, 243] width 49 height 20
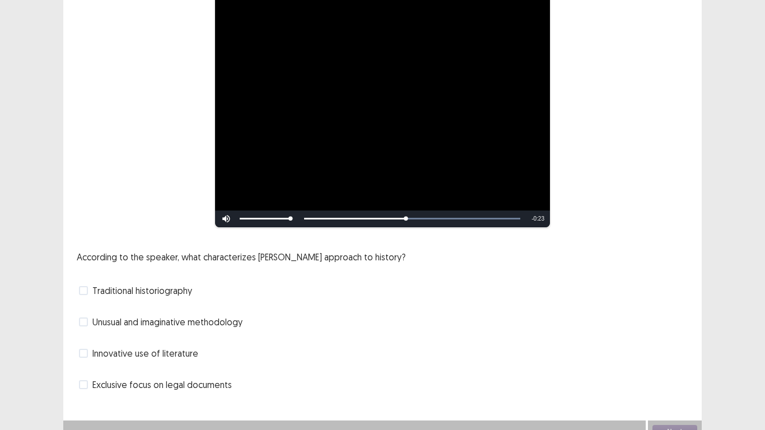
scroll to position [138, 0]
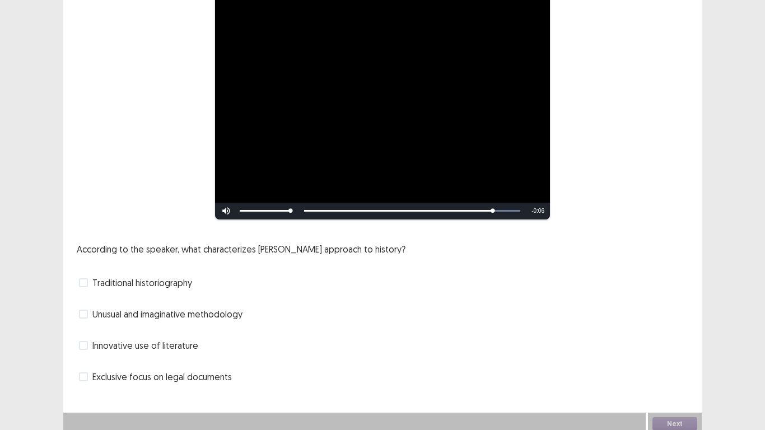
click at [149, 276] on span "Traditional historiography" at bounding box center [142, 282] width 100 height 13
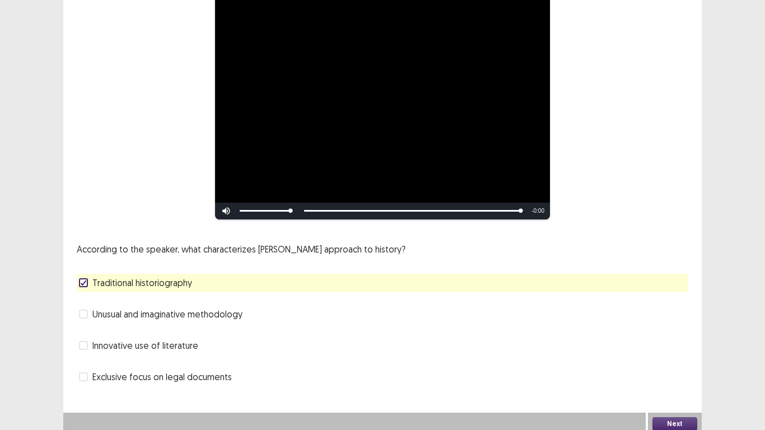
click at [174, 335] on span "Innovative use of literature" at bounding box center [145, 345] width 106 height 13
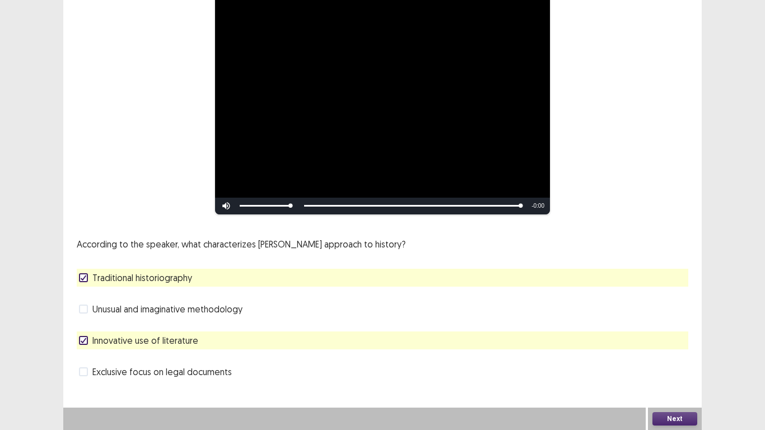
click at [668, 335] on button "Next" at bounding box center [675, 418] width 45 height 13
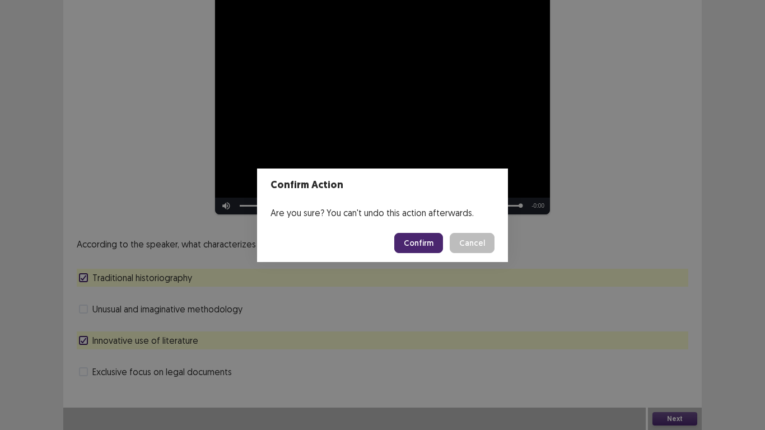
click at [424, 238] on button "Confirm" at bounding box center [418, 243] width 49 height 20
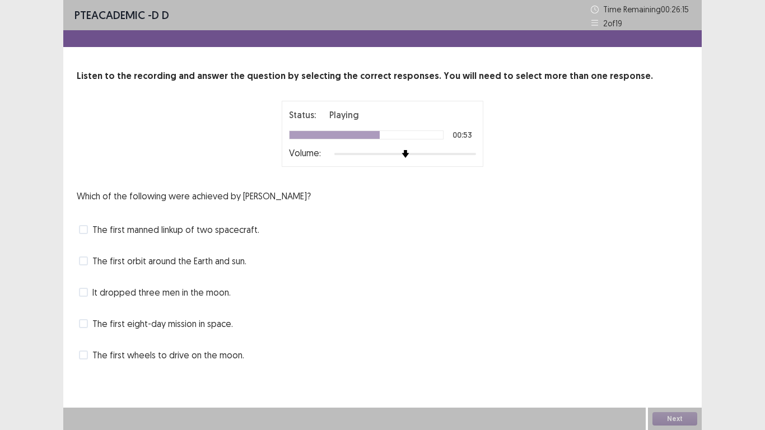
click at [237, 229] on span "The first manned linkup of two spacecraft." at bounding box center [175, 229] width 167 height 13
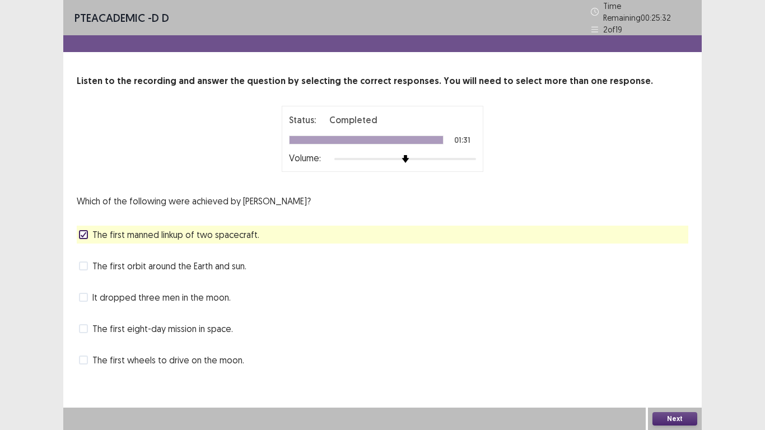
click at [203, 262] on span "The first orbit around the Earth and sun." at bounding box center [169, 265] width 154 height 13
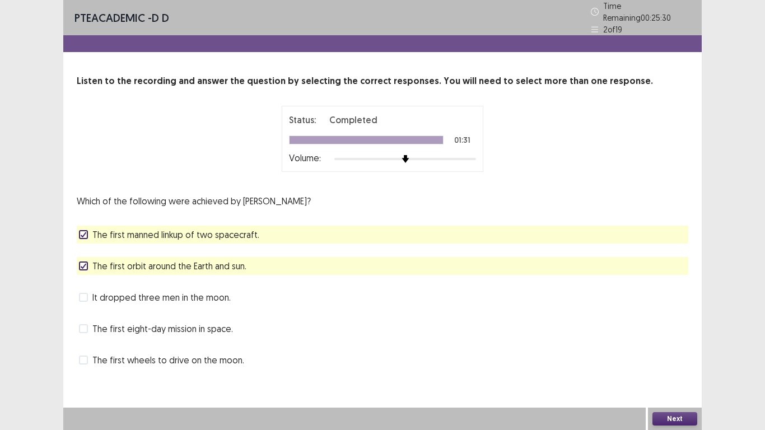
click at [676, 335] on button "Next" at bounding box center [675, 418] width 45 height 13
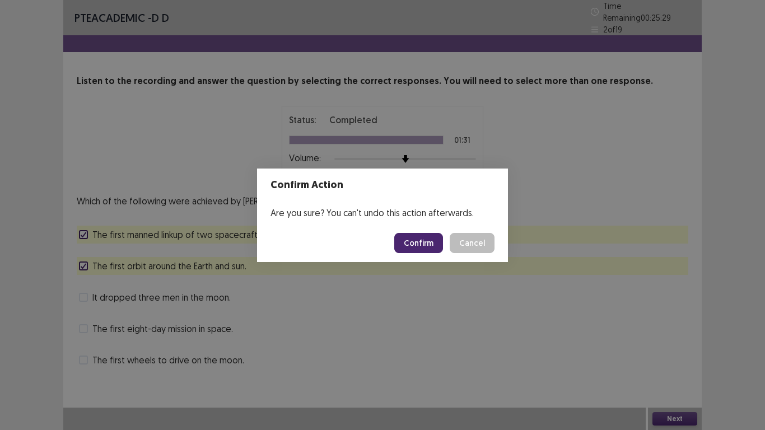
click at [428, 241] on button "Confirm" at bounding box center [418, 243] width 49 height 20
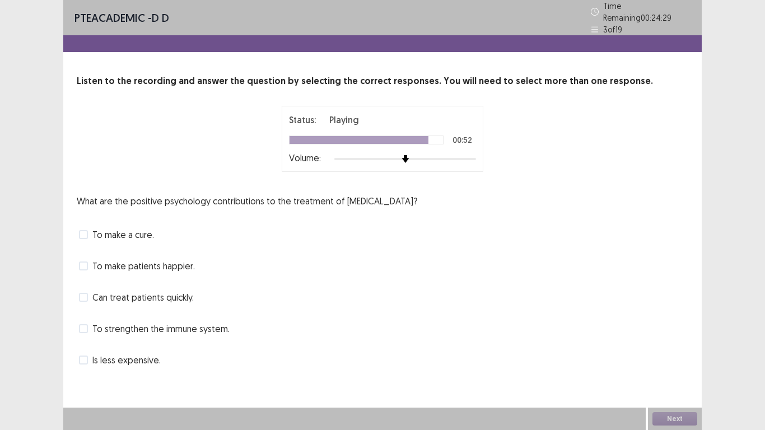
click at [141, 322] on span "To strengthen the immune system." at bounding box center [160, 328] width 137 height 13
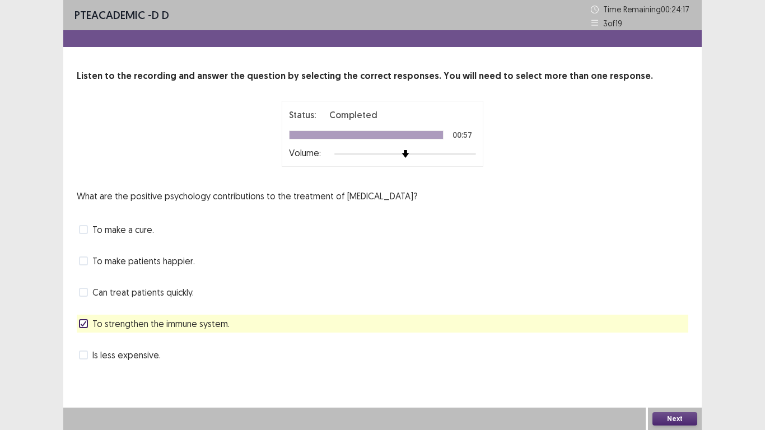
click at [677, 335] on button "Next" at bounding box center [675, 418] width 45 height 13
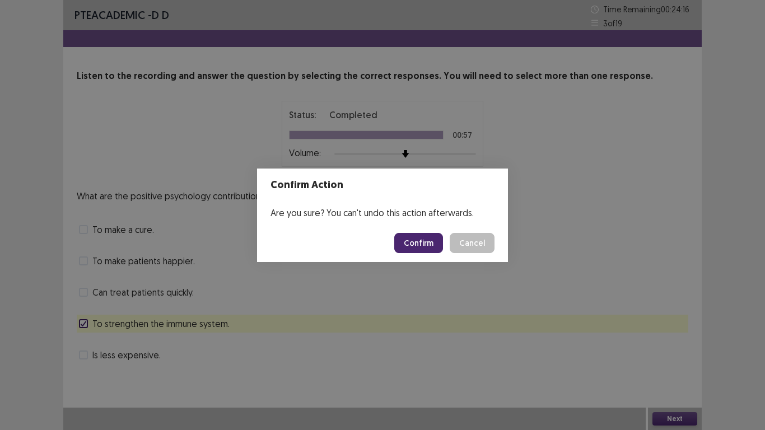
click at [426, 243] on button "Confirm" at bounding box center [418, 243] width 49 height 20
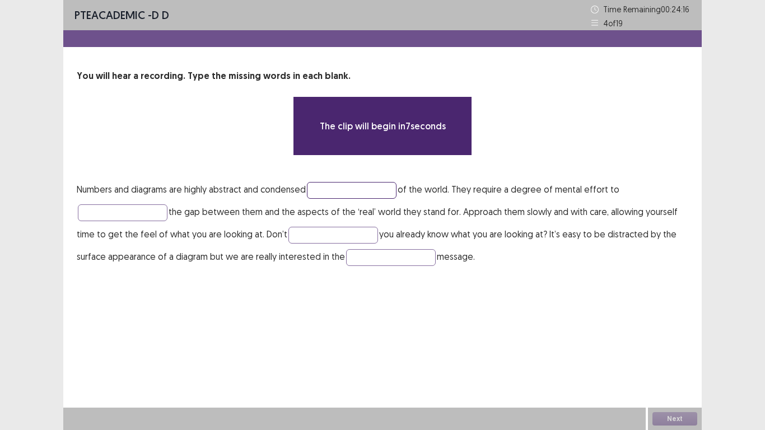
click at [333, 187] on input "text" at bounding box center [352, 190] width 90 height 17
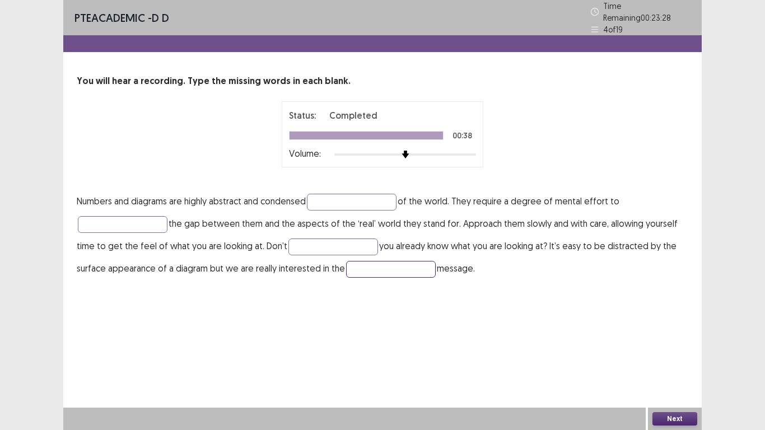
click at [373, 263] on input "text" at bounding box center [391, 269] width 90 height 17
type input "*********"
click at [337, 197] on input "text" at bounding box center [352, 202] width 90 height 17
type input "*********"
click at [147, 220] on input "text" at bounding box center [123, 224] width 90 height 17
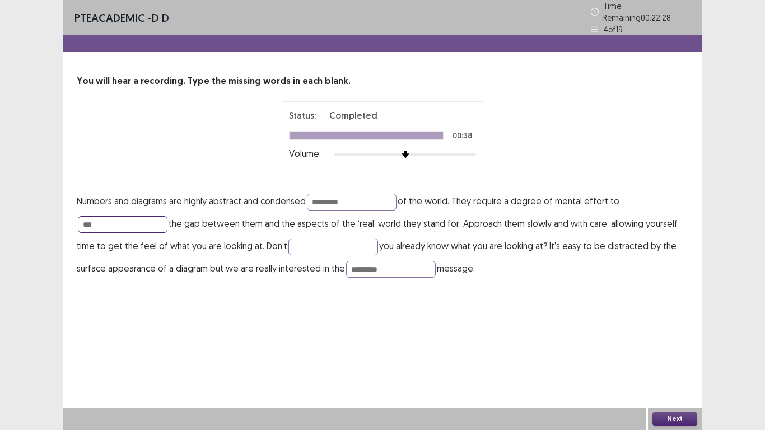
type input "***"
click at [676, 335] on button "Next" at bounding box center [675, 418] width 45 height 13
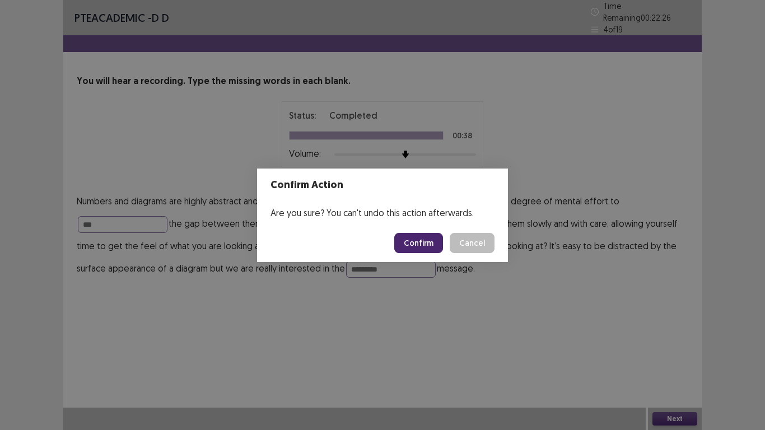
click at [428, 244] on button "Confirm" at bounding box center [418, 243] width 49 height 20
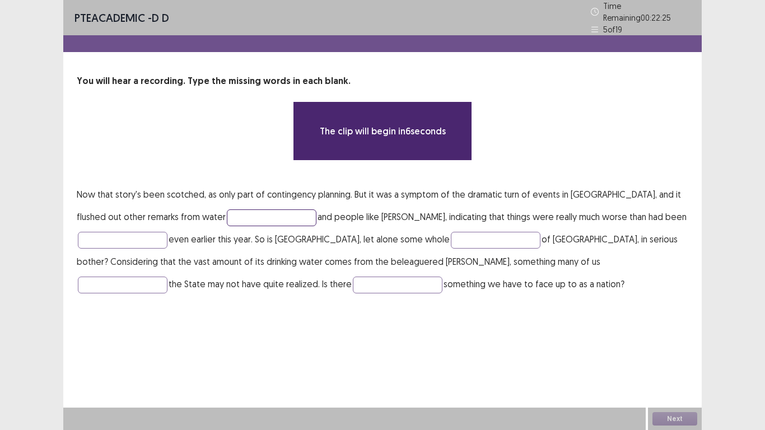
click at [234, 213] on input "text" at bounding box center [272, 218] width 90 height 17
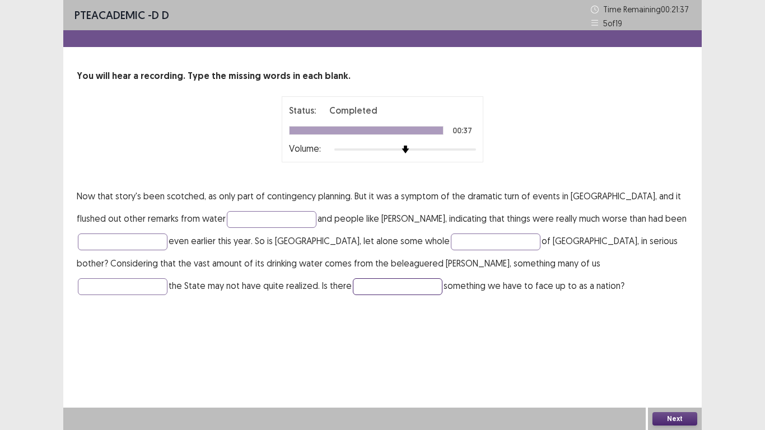
click at [353, 283] on input "text" at bounding box center [398, 286] width 90 height 17
click at [353, 283] on input "*********" at bounding box center [398, 286] width 90 height 17
type input "*********"
drag, startPoint x: 166, startPoint y: 283, endPoint x: 236, endPoint y: 318, distance: 77.9
click at [243, 318] on div "PTE academic - D D Time Remaining 00 : 21 : 19 5 of 19 You will hear a recordin…" at bounding box center [382, 159] width 639 height 319
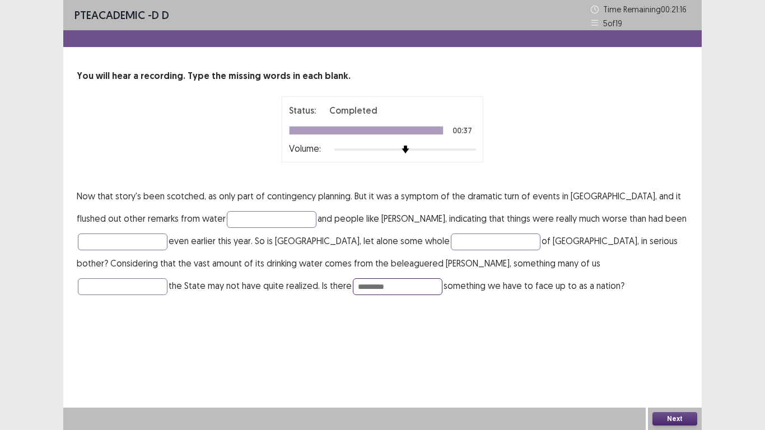
click at [353, 289] on input "*********" at bounding box center [398, 286] width 90 height 17
click at [265, 219] on input "text" at bounding box center [272, 219] width 90 height 17
type input "*"
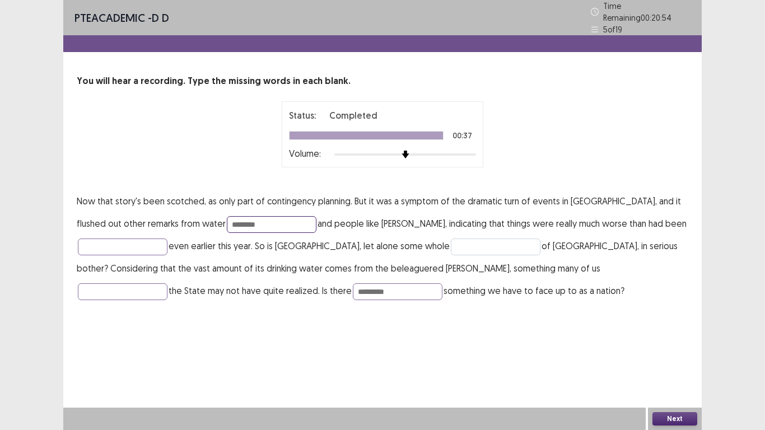
type input "********"
click at [451, 241] on input "text" at bounding box center [496, 247] width 90 height 17
type input "******"
click at [168, 283] on input "text" at bounding box center [123, 291] width 90 height 17
type input "******"
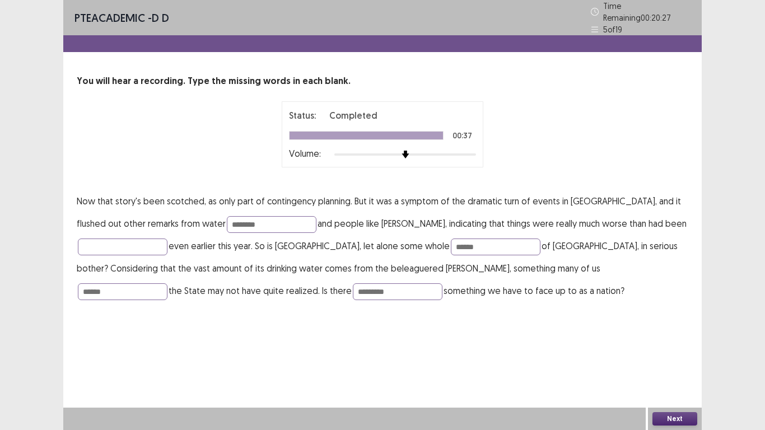
drag, startPoint x: 502, startPoint y: 263, endPoint x: 439, endPoint y: 339, distance: 98.3
click at [439, 335] on div "PTE academic - D D Time Remaining 00 : 20 : 27 5 of 19 You will hear a recordin…" at bounding box center [382, 215] width 639 height 430
click at [670, 335] on button "Next" at bounding box center [675, 418] width 45 height 13
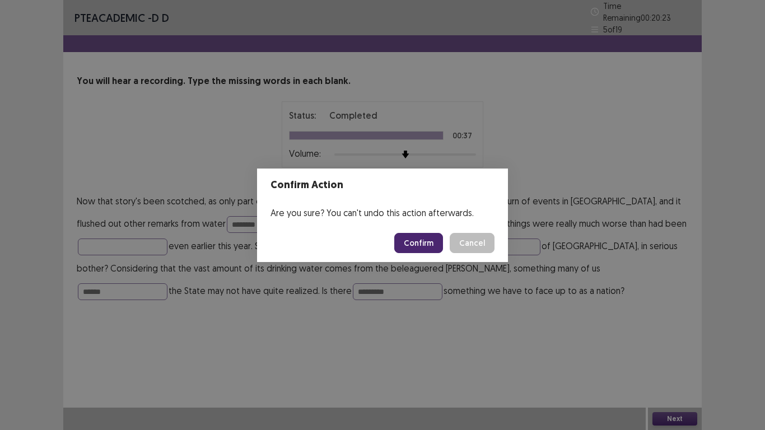
click at [423, 238] on button "Confirm" at bounding box center [418, 243] width 49 height 20
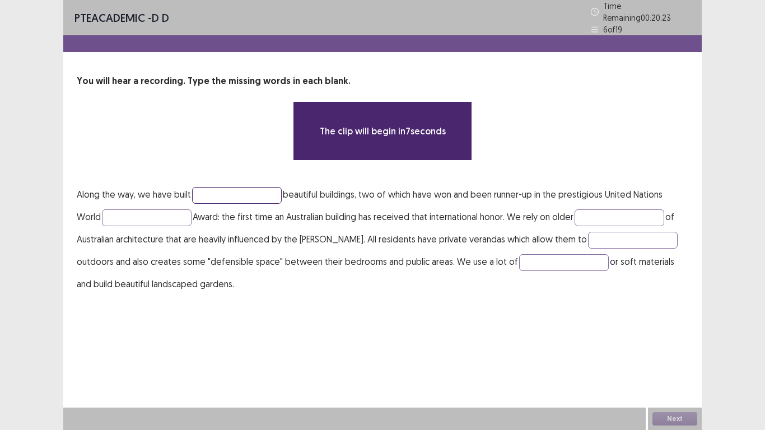
click at [241, 190] on input "text" at bounding box center [237, 195] width 90 height 17
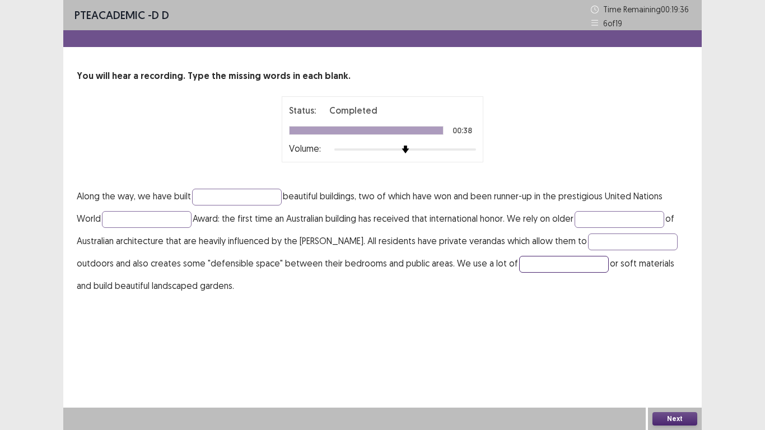
click at [519, 262] on input "text" at bounding box center [564, 264] width 90 height 17
type input "*******"
click at [243, 193] on input "text" at bounding box center [237, 197] width 90 height 17
click at [247, 195] on input "*********" at bounding box center [237, 197] width 90 height 17
type input "*********"
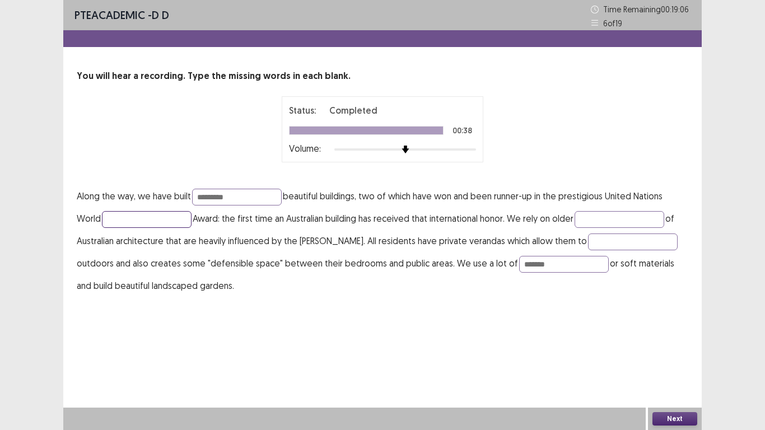
click at [156, 220] on input "text" at bounding box center [147, 219] width 90 height 17
type input "********"
click at [603, 216] on input "text" at bounding box center [620, 219] width 90 height 17
type input "*******"
click at [588, 238] on input "text" at bounding box center [633, 242] width 90 height 17
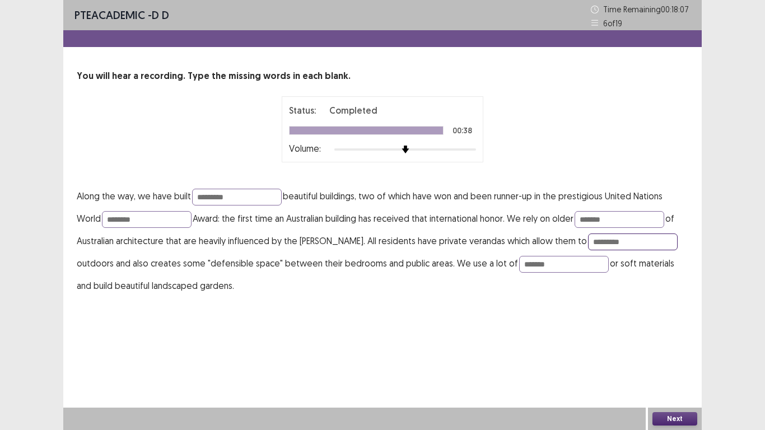
click at [588, 240] on input "*********" at bounding box center [633, 242] width 90 height 17
type input "*********"
click at [673, 335] on button "Next" at bounding box center [675, 418] width 45 height 13
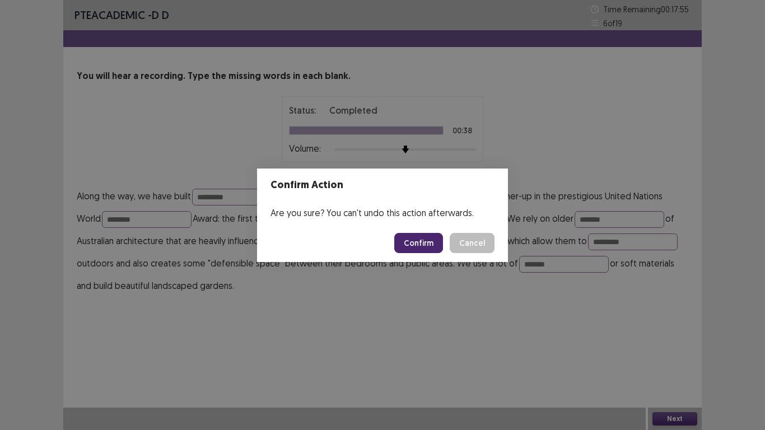
click at [425, 241] on button "Confirm" at bounding box center [418, 243] width 49 height 20
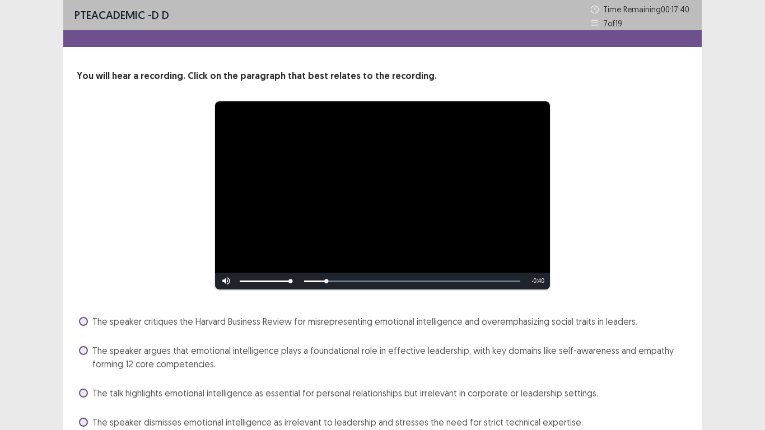
scroll to position [50, 0]
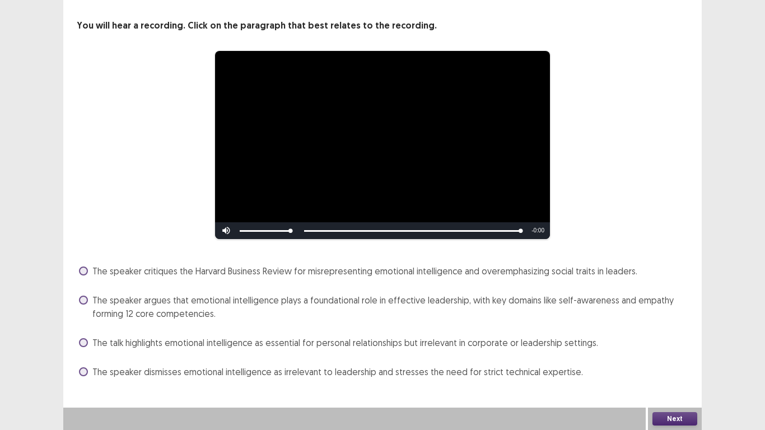
click at [303, 303] on span "The speaker argues that emotional intelligence plays a foundational role in eff…" at bounding box center [390, 307] width 596 height 27
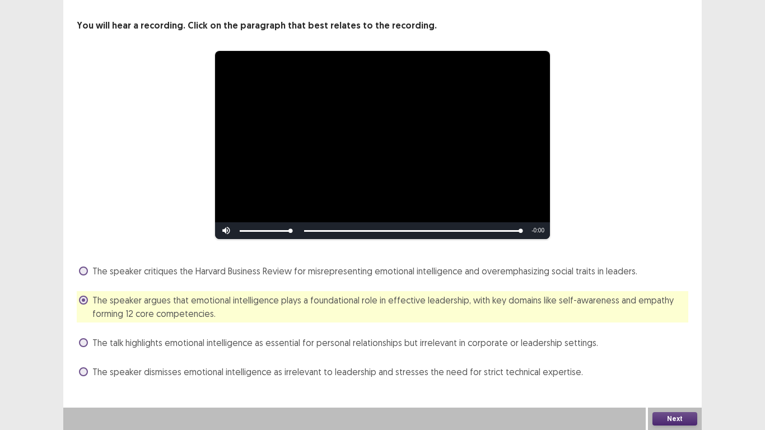
click at [670, 335] on button "Next" at bounding box center [675, 418] width 45 height 13
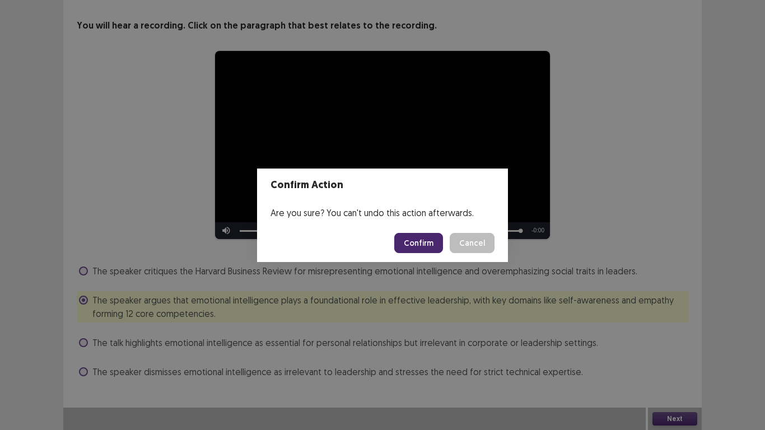
click at [412, 241] on button "Confirm" at bounding box center [418, 243] width 49 height 20
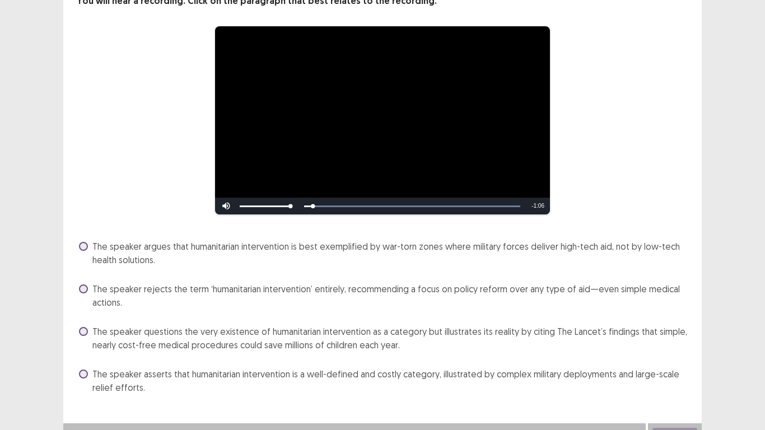
scroll to position [91, 0]
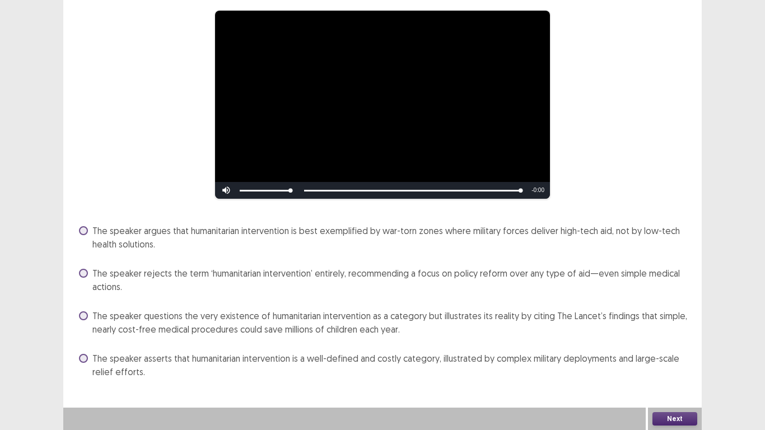
click at [478, 335] on span "The speaker asserts that humanitarian intervention is a well-defined and costly…" at bounding box center [390, 365] width 596 height 27
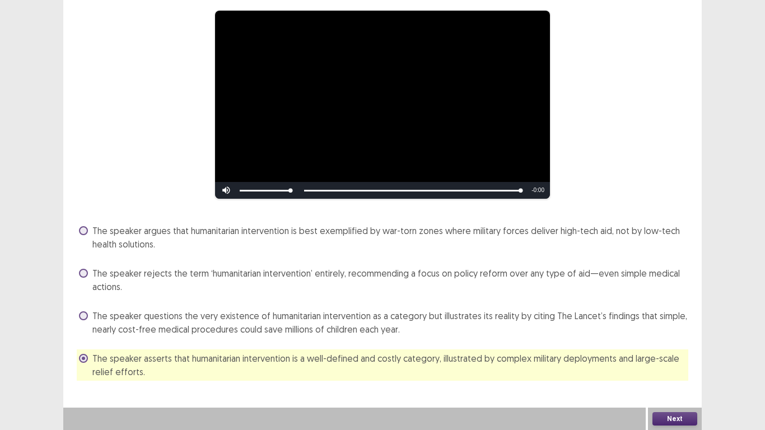
click at [672, 335] on button "Next" at bounding box center [675, 418] width 45 height 13
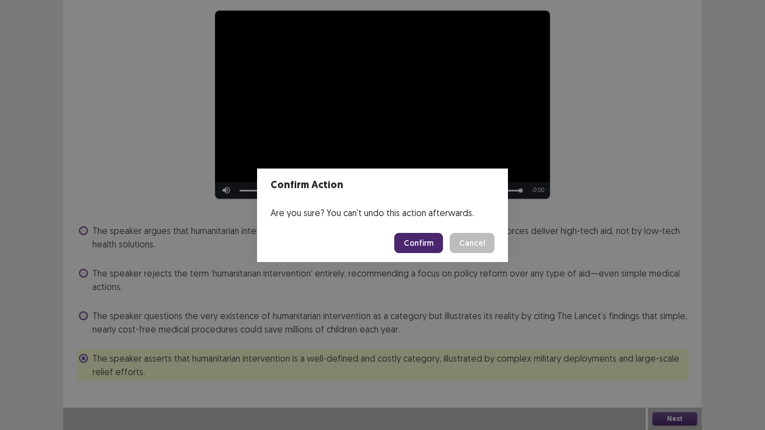
click at [419, 240] on button "Confirm" at bounding box center [418, 243] width 49 height 20
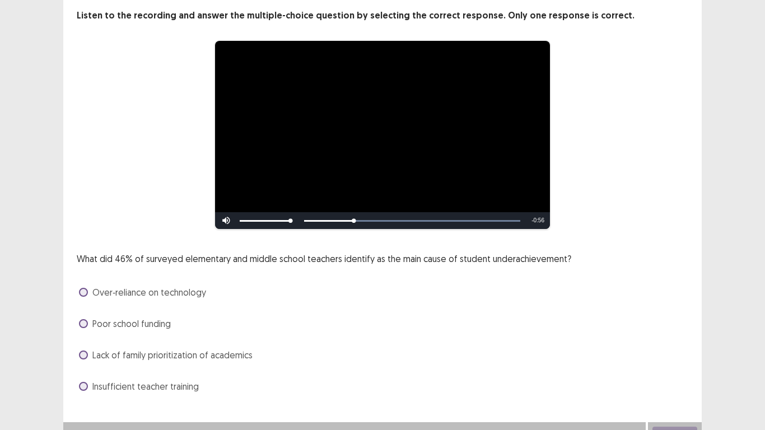
scroll to position [75, 0]
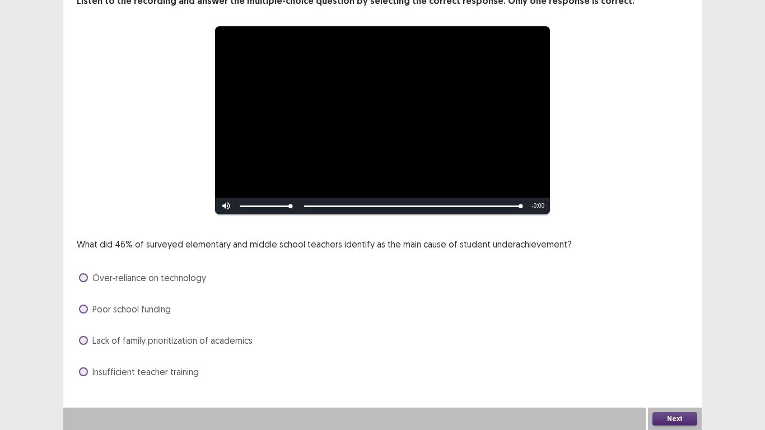
click at [144, 335] on span "Lack of family prioritization of academics" at bounding box center [172, 340] width 160 height 13
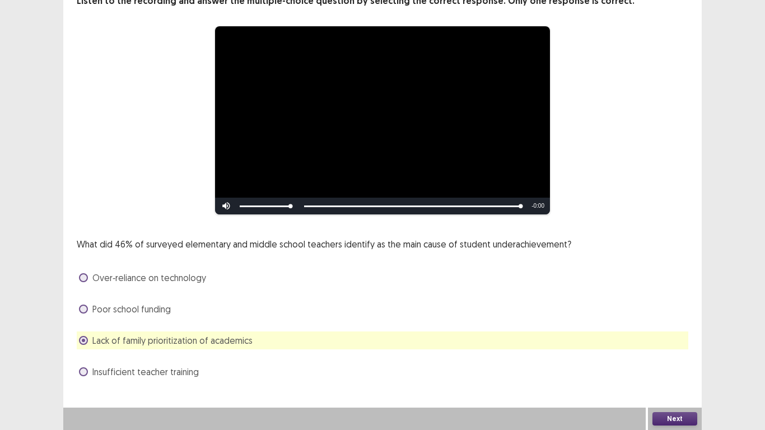
click at [673, 335] on button "Next" at bounding box center [675, 418] width 45 height 13
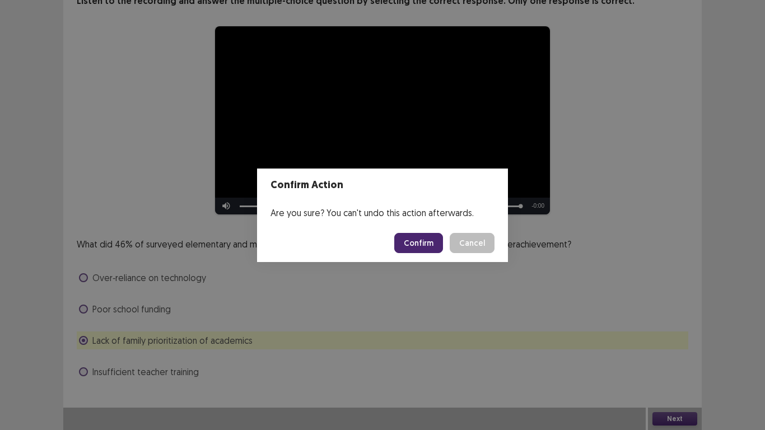
click at [434, 245] on button "Confirm" at bounding box center [418, 243] width 49 height 20
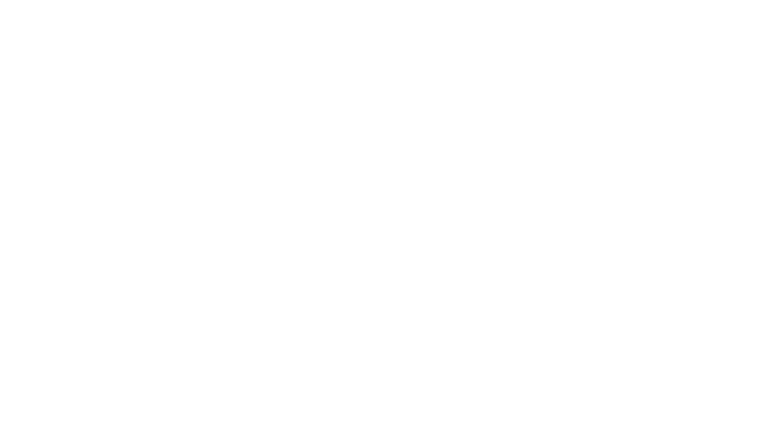
scroll to position [0, 0]
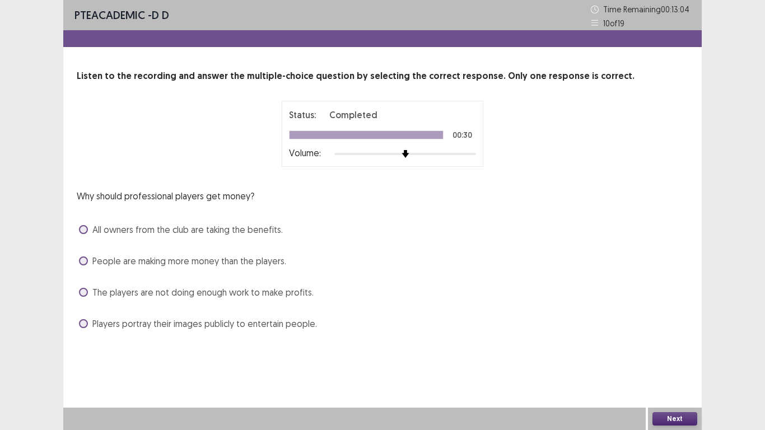
click at [239, 228] on span "All owners from the club are taking the benefits." at bounding box center [187, 229] width 190 height 13
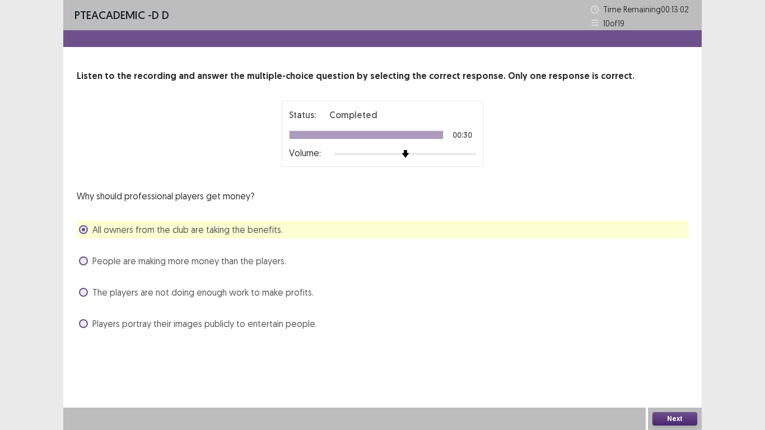
click at [670, 335] on button "Next" at bounding box center [675, 418] width 45 height 13
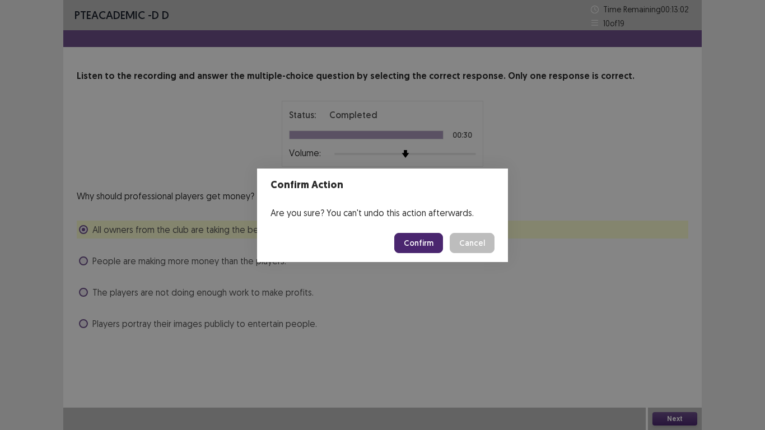
click at [420, 239] on button "Confirm" at bounding box center [418, 243] width 49 height 20
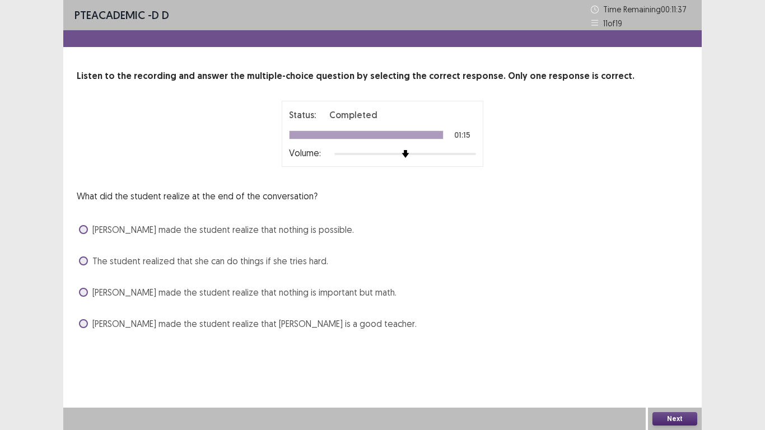
click at [239, 262] on span "The student realized that she can do things if she tries hard." at bounding box center [210, 260] width 236 height 13
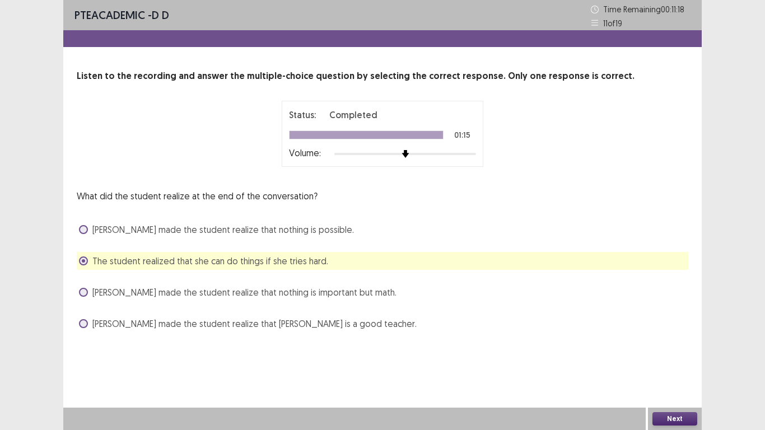
click at [268, 230] on span "[PERSON_NAME] made the student realize that nothing is possible." at bounding box center [223, 229] width 262 height 13
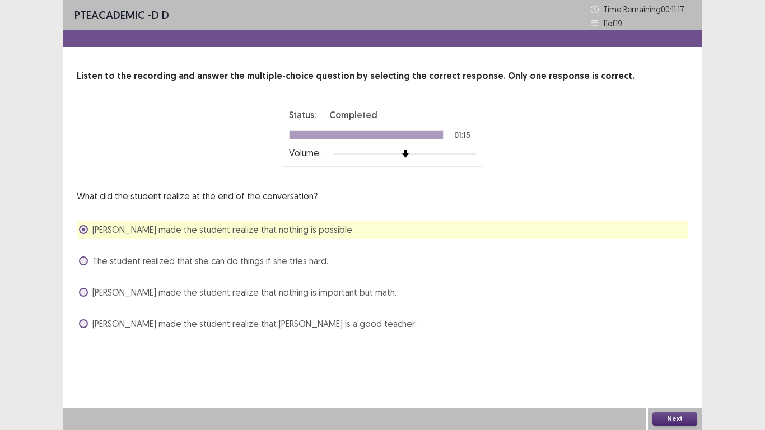
click at [269, 263] on span "The student realized that she can do things if she tries hard." at bounding box center [210, 260] width 236 height 13
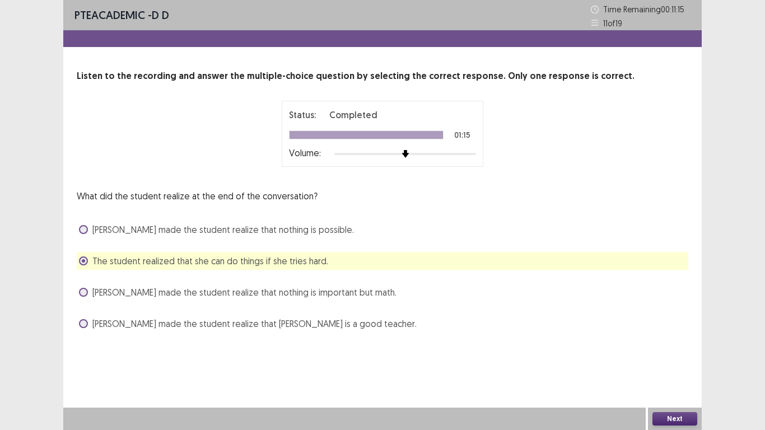
click at [684, 335] on button "Next" at bounding box center [675, 418] width 45 height 13
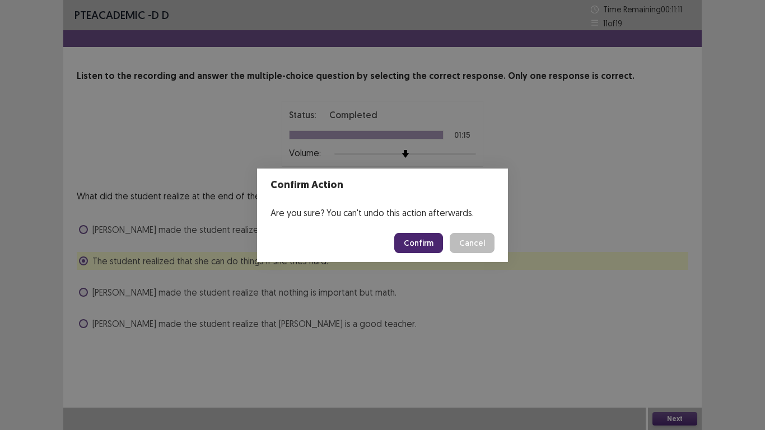
click at [429, 244] on button "Confirm" at bounding box center [418, 243] width 49 height 20
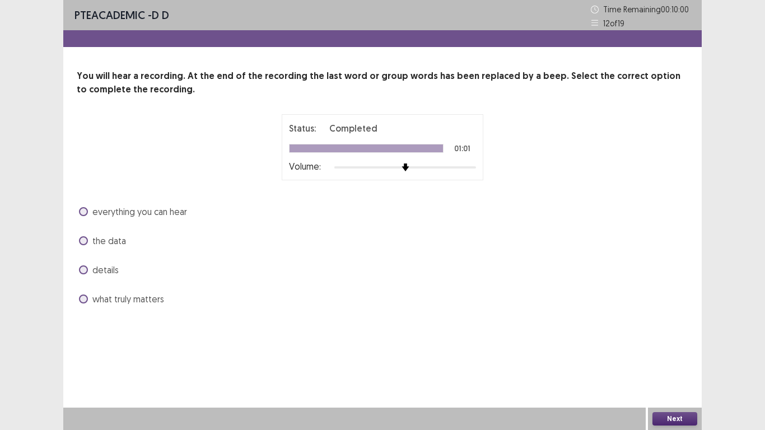
click at [110, 270] on span "details" at bounding box center [105, 269] width 26 height 13
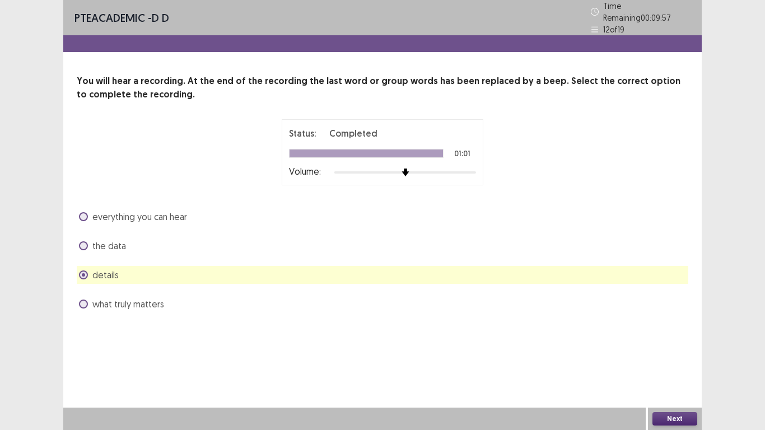
click at [675, 335] on button "Next" at bounding box center [675, 418] width 45 height 13
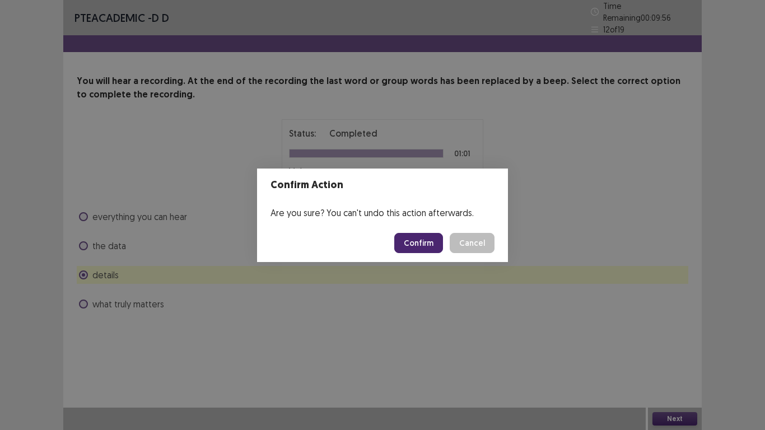
click at [421, 245] on button "Confirm" at bounding box center [418, 243] width 49 height 20
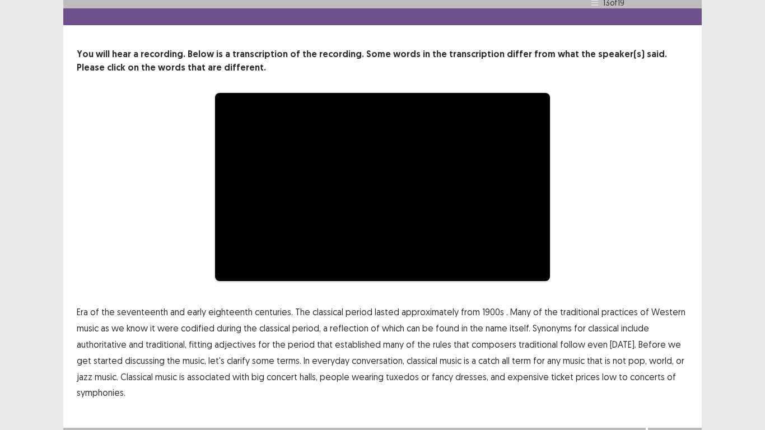
scroll to position [42, 0]
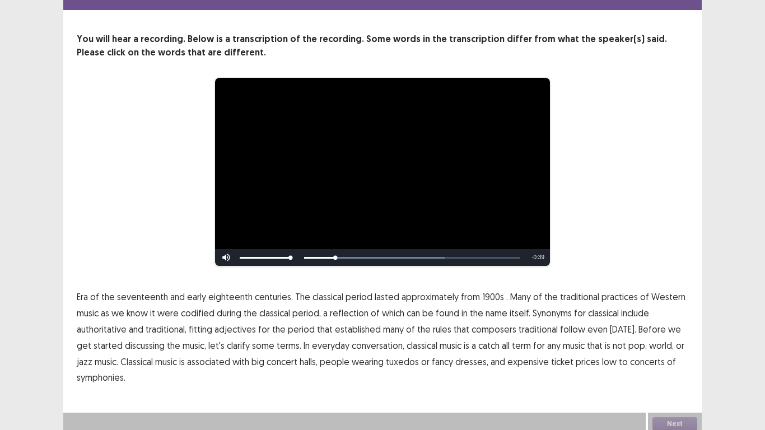
click at [485, 292] on span "1900s" at bounding box center [493, 296] width 22 height 13
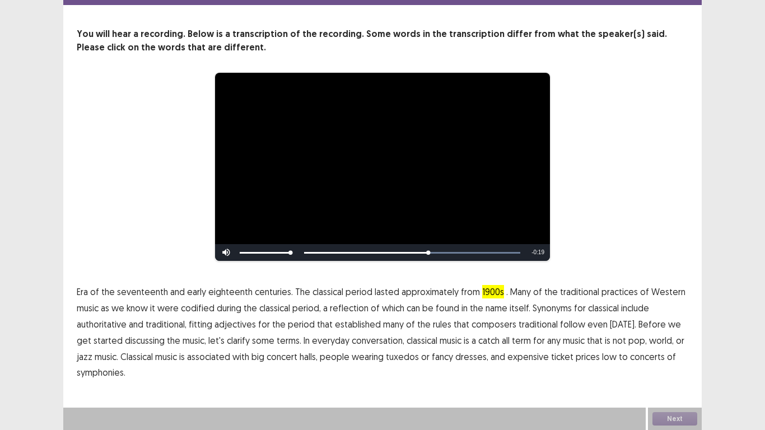
click at [526, 324] on span "traditional" at bounding box center [538, 324] width 39 height 13
click at [602, 335] on span "low" at bounding box center [609, 356] width 15 height 13
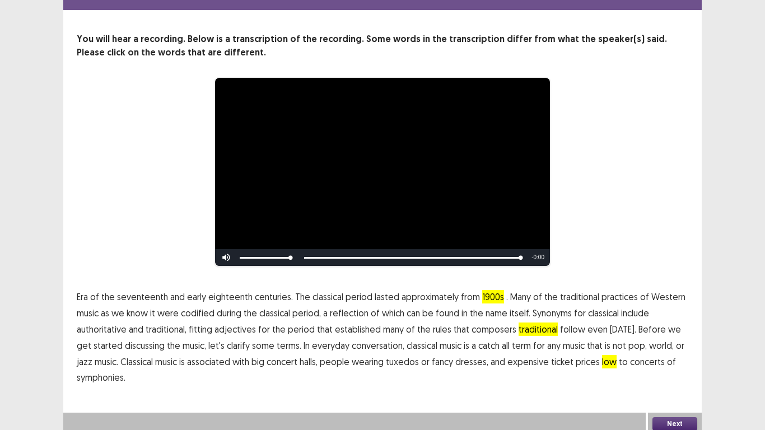
click at [681, 335] on button "Next" at bounding box center [675, 423] width 45 height 13
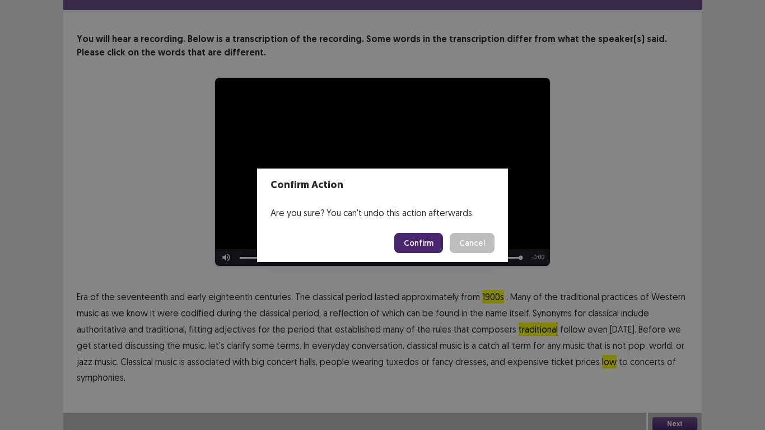
click at [430, 243] on button "Confirm" at bounding box center [418, 243] width 49 height 20
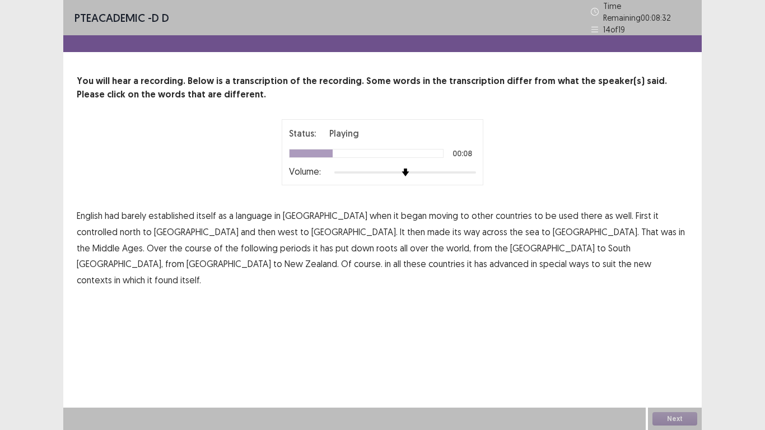
click at [118, 225] on span "controlled" at bounding box center [97, 231] width 41 height 13
click at [311, 241] on span "periods" at bounding box center [295, 247] width 31 height 13
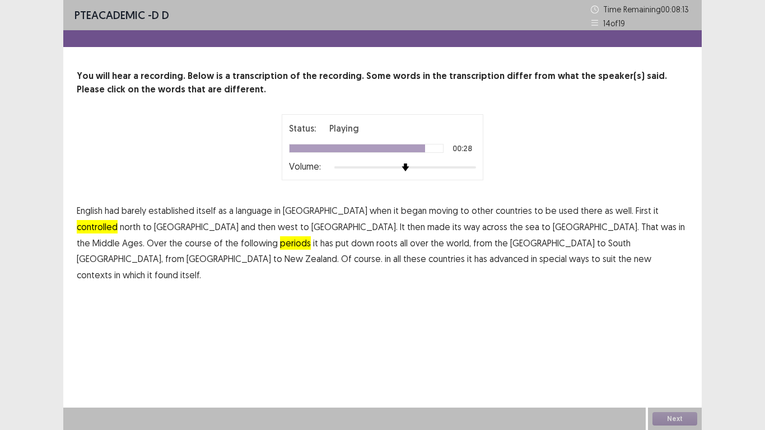
click at [529, 252] on span "advanced" at bounding box center [509, 258] width 39 height 13
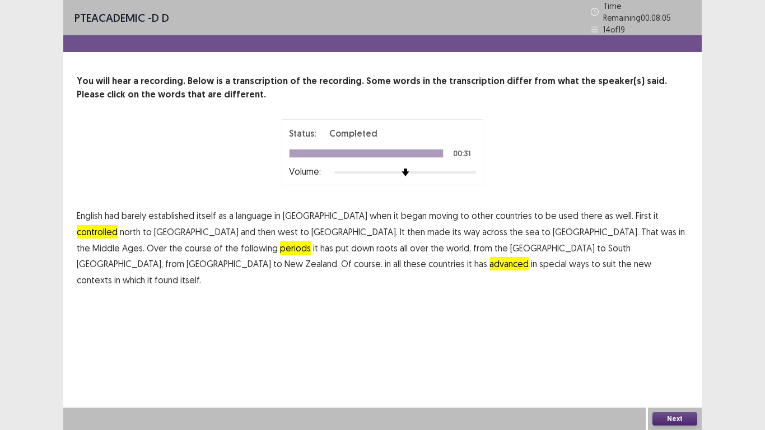
click at [678, 335] on button "Next" at bounding box center [675, 418] width 45 height 13
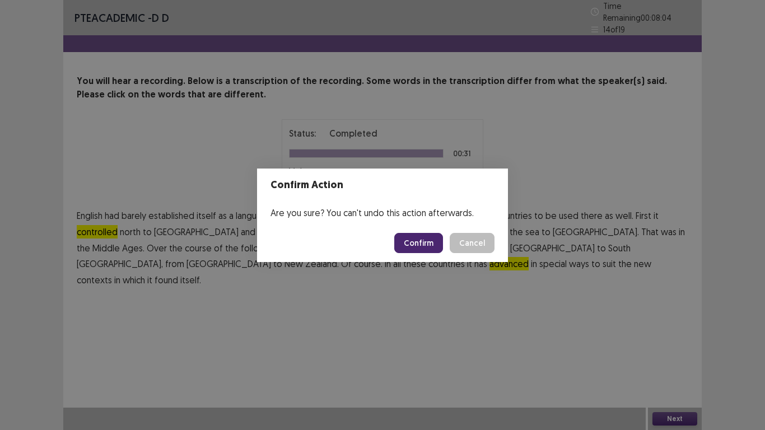
click at [421, 241] on button "Confirm" at bounding box center [418, 243] width 49 height 20
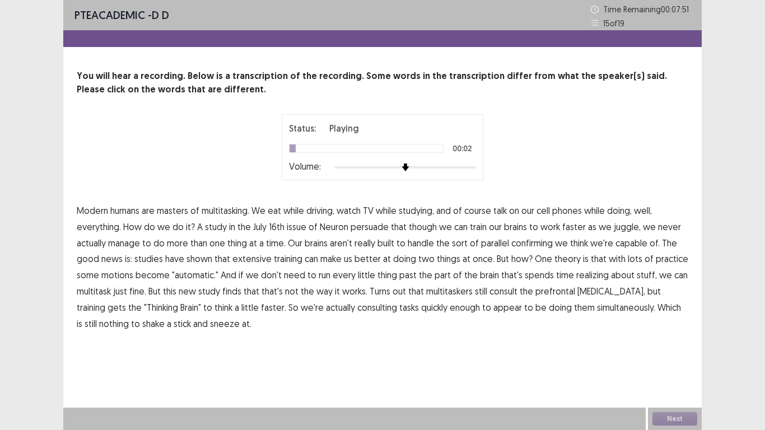
click at [222, 212] on span "multitasking." at bounding box center [226, 210] width 48 height 13
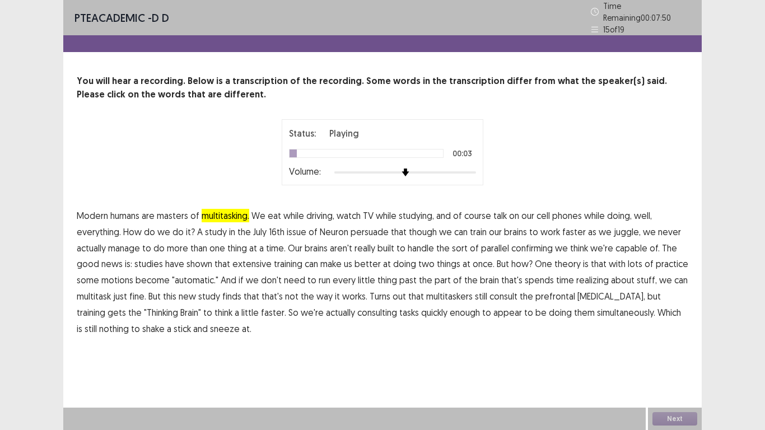
click at [222, 212] on span "multitasking." at bounding box center [226, 215] width 48 height 13
click at [477, 212] on span "course" at bounding box center [477, 215] width 27 height 13
click at [415, 209] on span "studying," at bounding box center [416, 215] width 35 height 13
click at [476, 212] on span "course" at bounding box center [477, 215] width 27 height 13
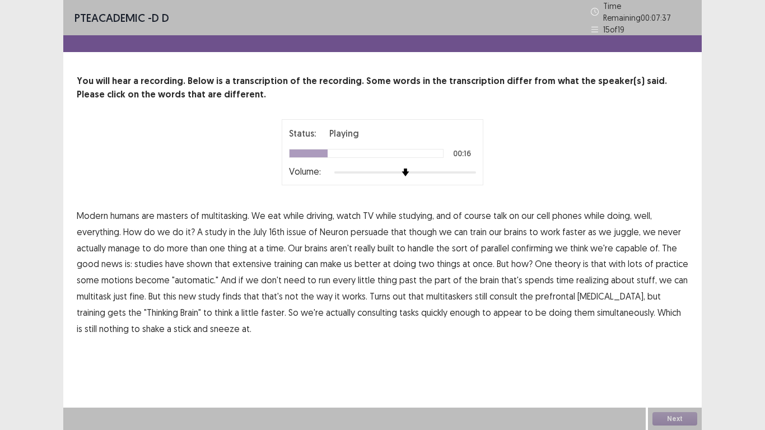
click at [319, 209] on span "driving," at bounding box center [320, 215] width 28 height 13
click at [532, 244] on span "confirming" at bounding box center [532, 247] width 41 height 13
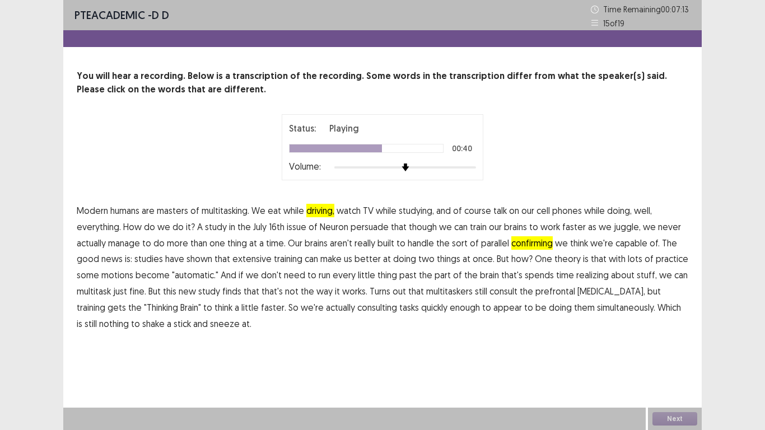
click at [110, 275] on span "motions" at bounding box center [117, 274] width 32 height 13
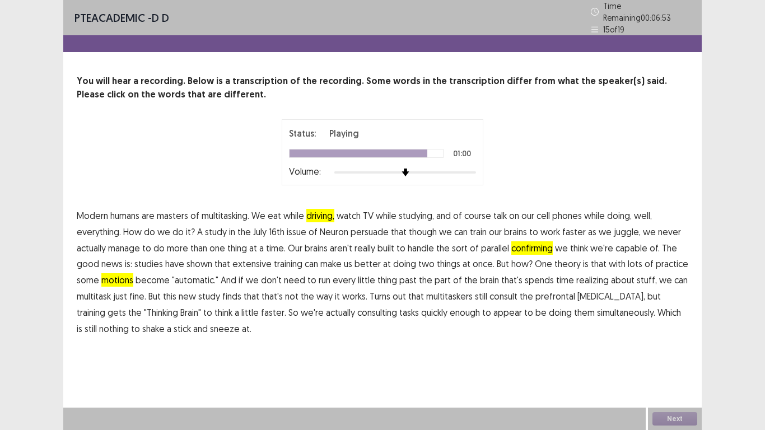
click at [357, 309] on span "consulting" at bounding box center [377, 312] width 40 height 13
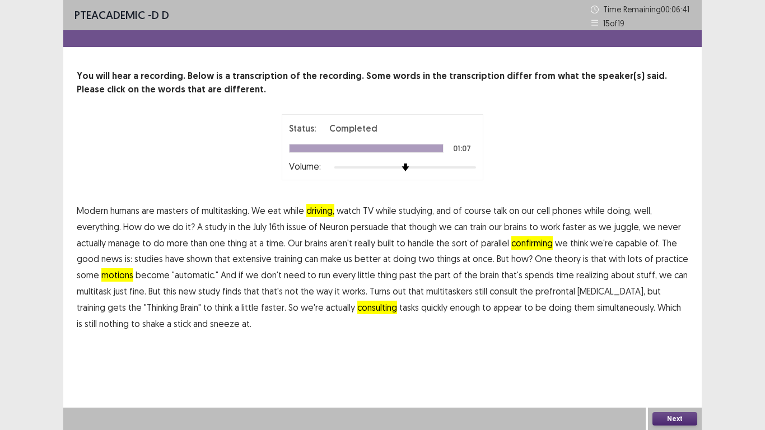
click at [664, 335] on button "Next" at bounding box center [675, 418] width 45 height 13
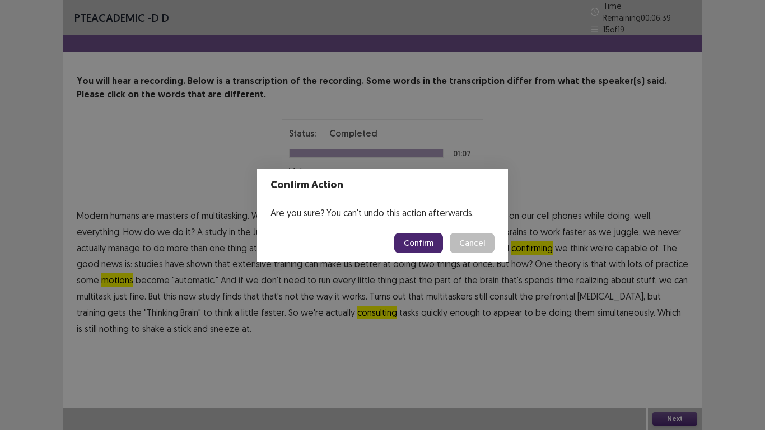
click at [422, 237] on button "Confirm" at bounding box center [418, 243] width 49 height 20
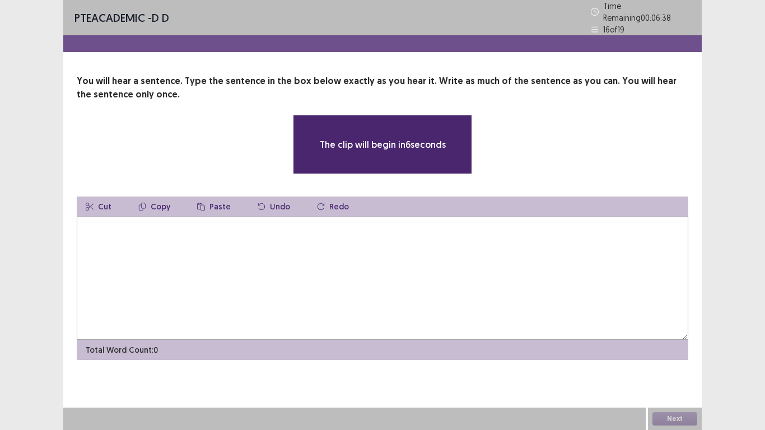
click at [354, 254] on textarea at bounding box center [383, 278] width 612 height 123
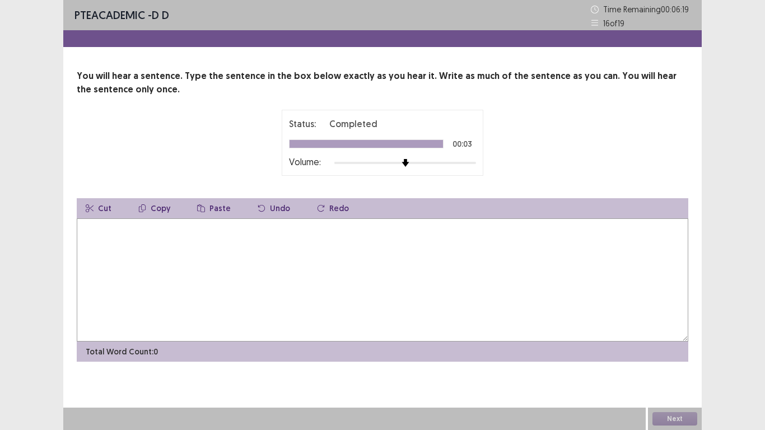
click at [186, 235] on textarea at bounding box center [383, 280] width 612 height 123
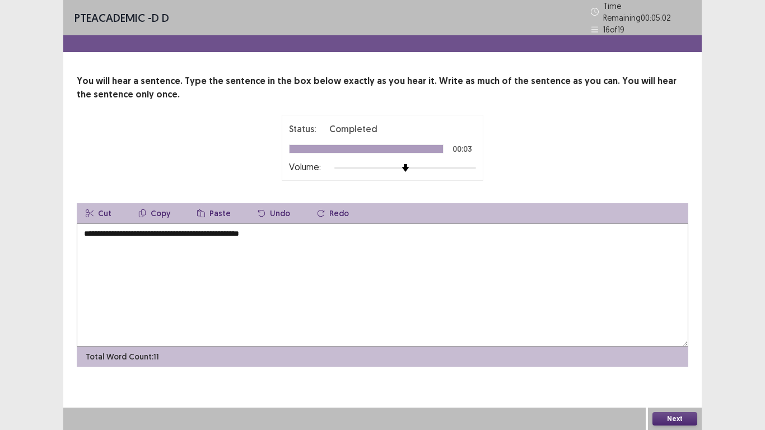
click at [203, 231] on textarea "**********" at bounding box center [383, 285] width 612 height 123
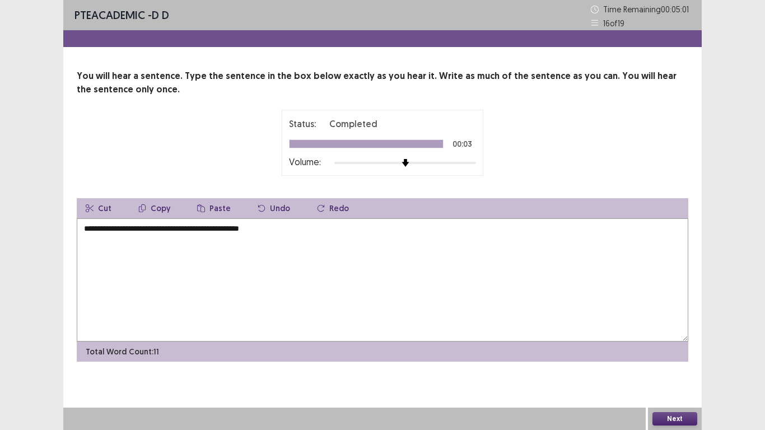
click at [193, 229] on textarea "**********" at bounding box center [383, 280] width 612 height 123
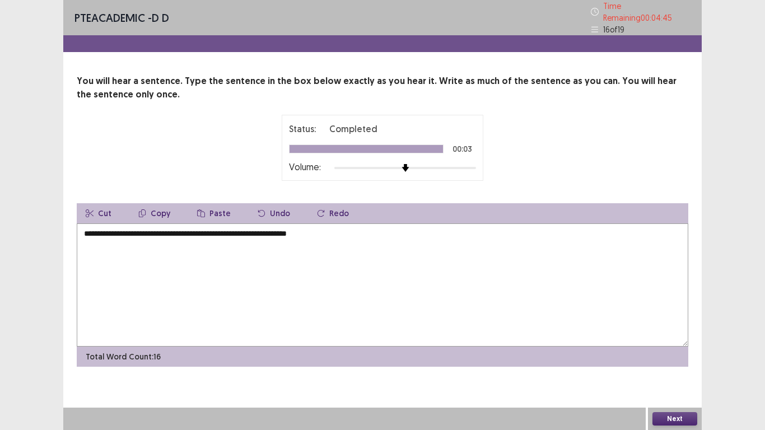
type textarea "**********"
click at [671, 335] on button "Next" at bounding box center [675, 418] width 45 height 13
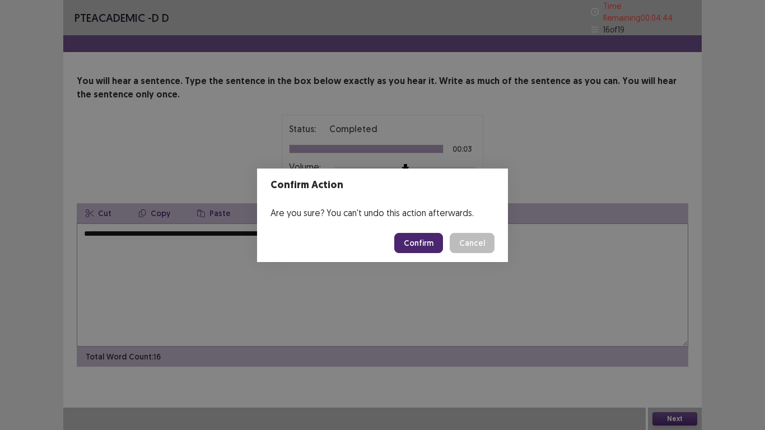
click at [427, 245] on button "Confirm" at bounding box center [418, 243] width 49 height 20
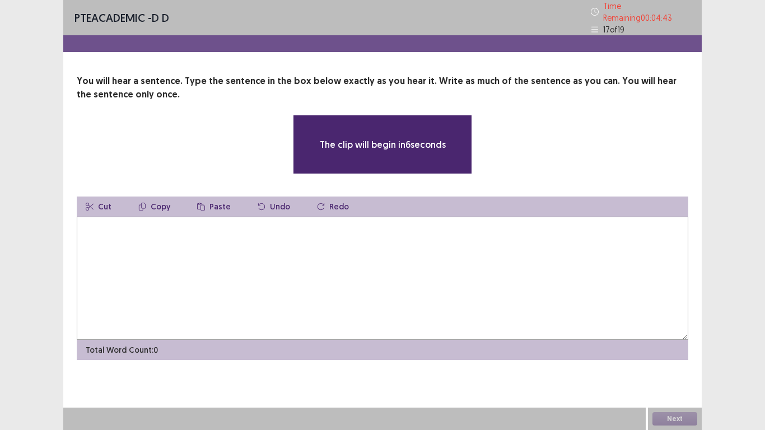
click at [276, 230] on textarea at bounding box center [383, 278] width 612 height 123
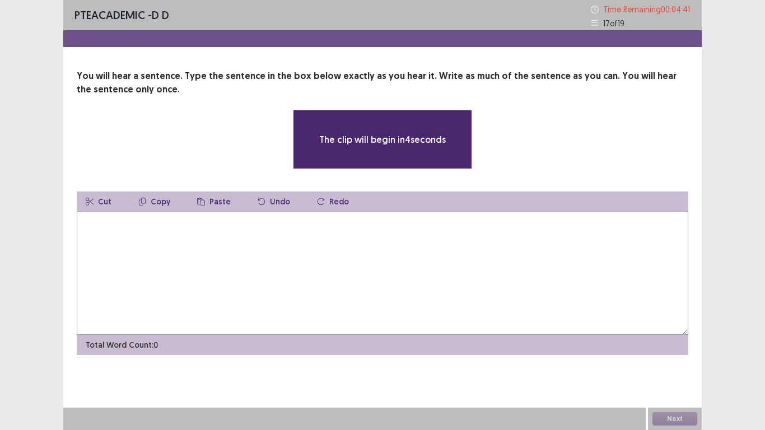
click at [269, 237] on textarea at bounding box center [383, 273] width 612 height 123
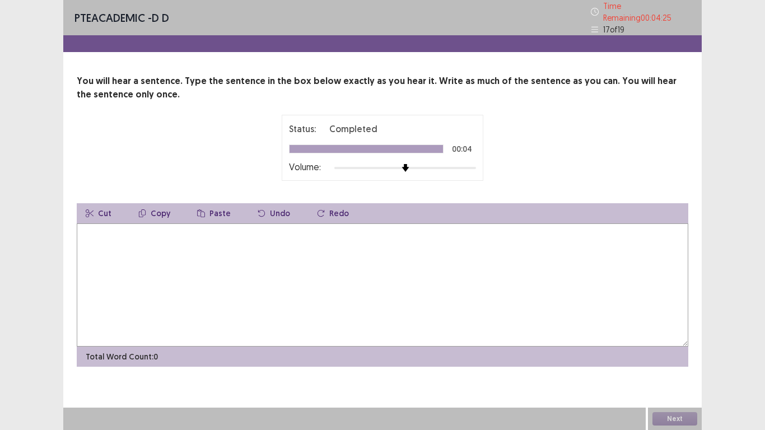
click at [186, 245] on textarea at bounding box center [383, 285] width 612 height 123
click at [170, 230] on textarea "**********" at bounding box center [383, 285] width 612 height 123
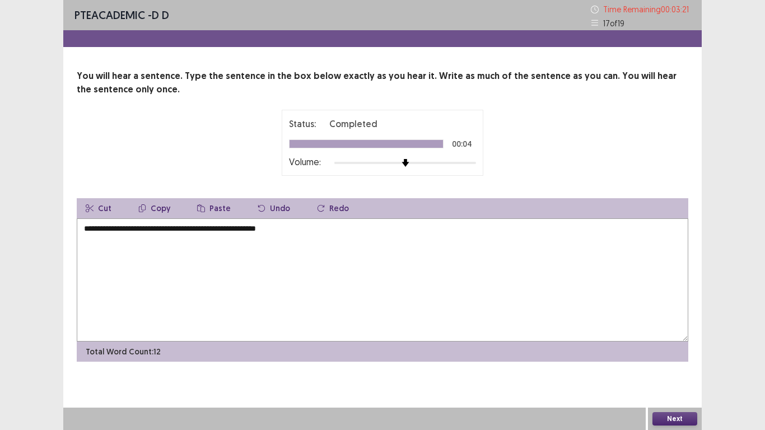
click at [262, 229] on textarea "**********" at bounding box center [383, 280] width 612 height 123
type textarea "**********"
click at [668, 335] on button "Next" at bounding box center [675, 418] width 45 height 13
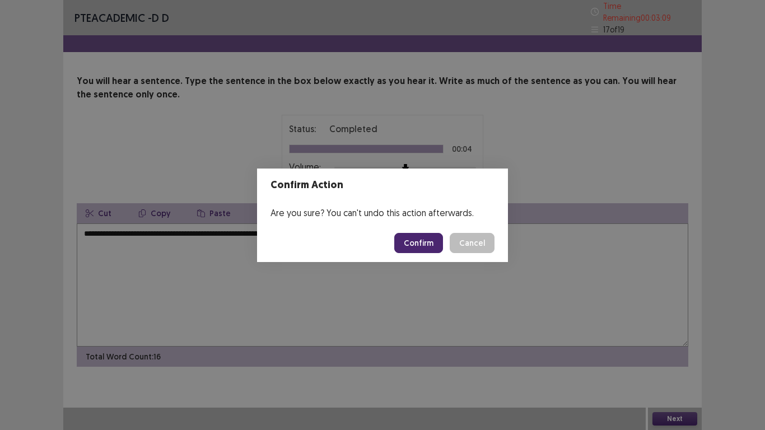
click at [431, 246] on button "Confirm" at bounding box center [418, 243] width 49 height 20
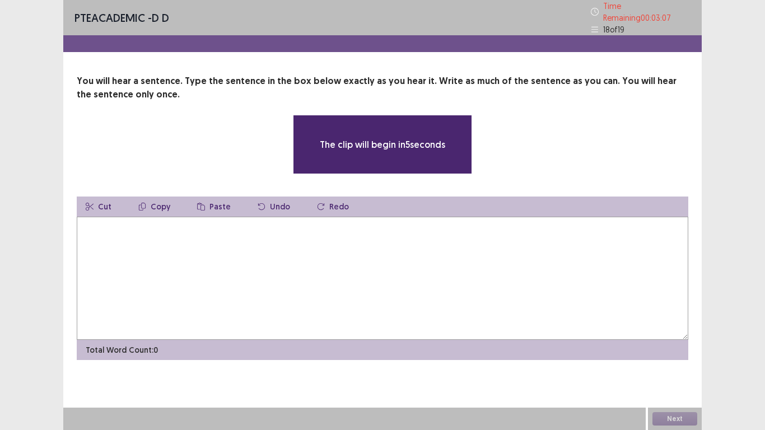
click at [252, 258] on textarea at bounding box center [383, 278] width 612 height 123
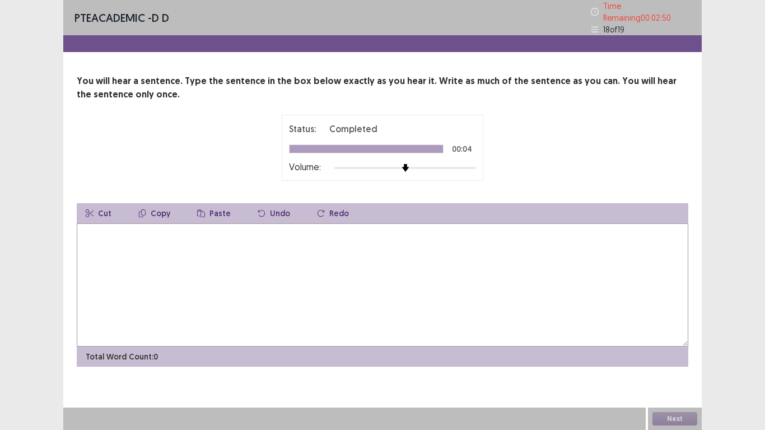
click at [141, 250] on textarea at bounding box center [383, 285] width 612 height 123
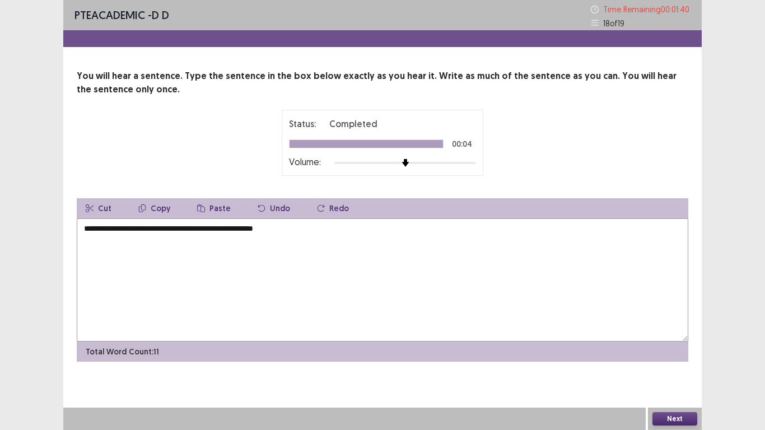
click at [213, 230] on textarea "**********" at bounding box center [383, 280] width 612 height 123
click at [307, 231] on textarea "**********" at bounding box center [383, 280] width 612 height 123
type textarea "**********"
click at [681, 335] on button "Next" at bounding box center [675, 418] width 45 height 13
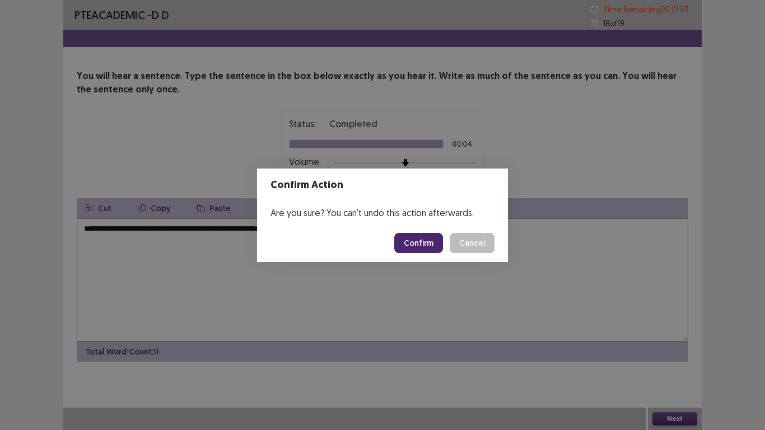
click at [414, 241] on button "Confirm" at bounding box center [418, 243] width 49 height 20
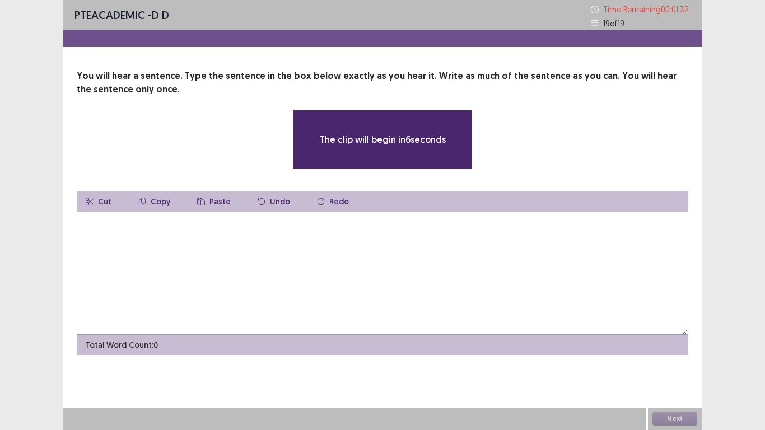
click at [392, 243] on textarea at bounding box center [383, 273] width 612 height 123
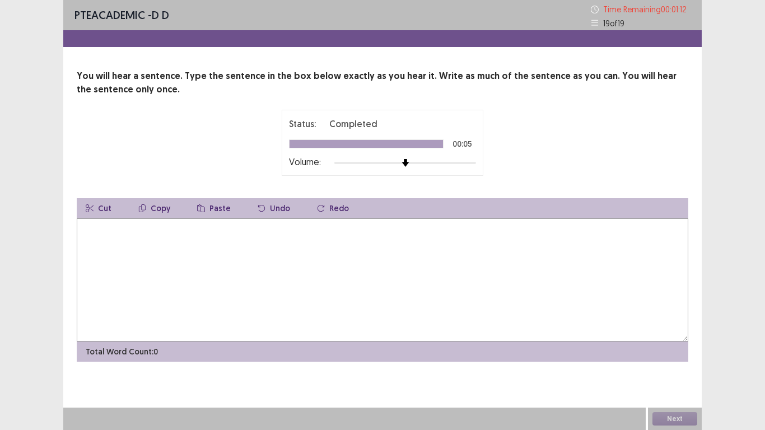
click at [131, 243] on textarea at bounding box center [383, 280] width 612 height 123
type textarea "**********"
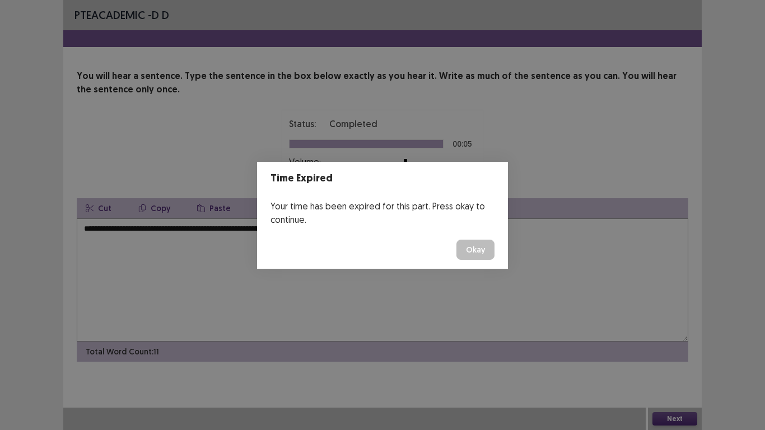
click at [475, 248] on button "Okay" at bounding box center [476, 250] width 38 height 20
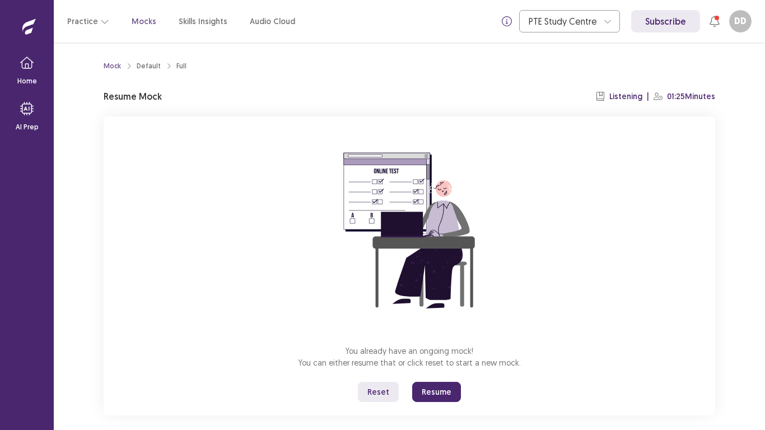
click at [433, 335] on button "Resume" at bounding box center [436, 392] width 49 height 20
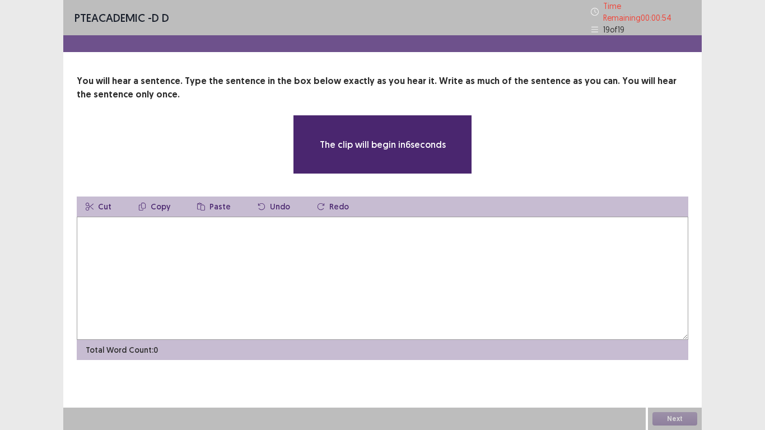
click at [328, 253] on textarea at bounding box center [383, 278] width 612 height 123
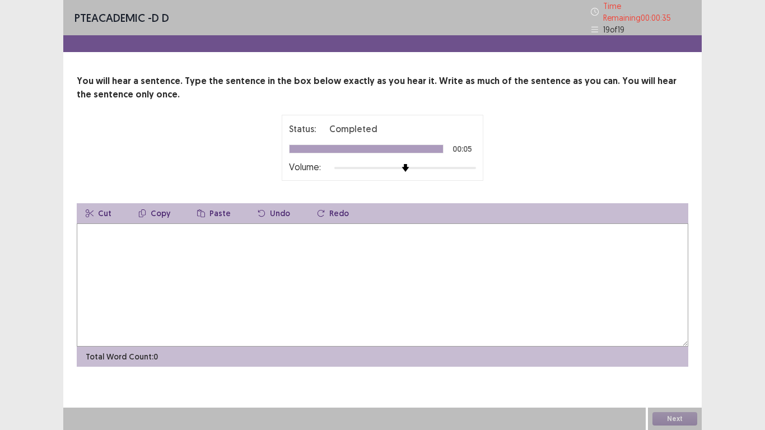
click at [249, 228] on textarea at bounding box center [383, 285] width 612 height 123
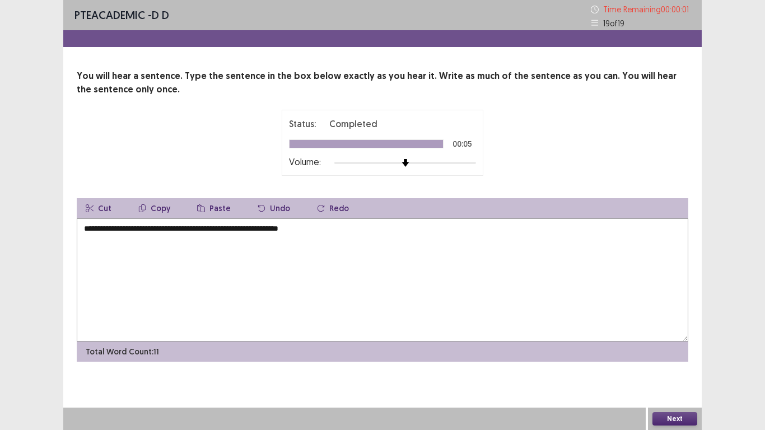
type textarea "**********"
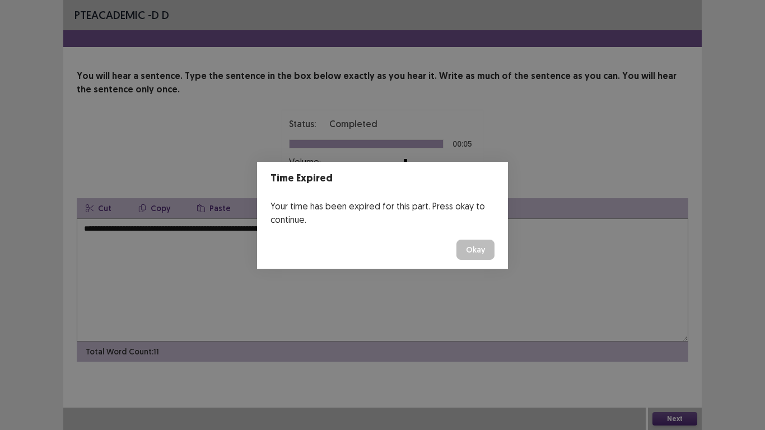
click at [684, 335] on div "Time Expired Your time has been expired for this part. Press okay to continue. …" at bounding box center [382, 215] width 765 height 430
click at [682, 335] on div "Time Expired Your time has been expired for this part. Press okay to continue. …" at bounding box center [382, 215] width 765 height 430
click at [680, 335] on div "Time Expired Your time has been expired for this part. Press okay to continue. …" at bounding box center [382, 215] width 765 height 430
click at [677, 335] on div "Time Expired Your time has been expired for this part. Press okay to continue. …" at bounding box center [382, 215] width 765 height 430
drag, startPoint x: 677, startPoint y: 416, endPoint x: 482, endPoint y: 277, distance: 239.6
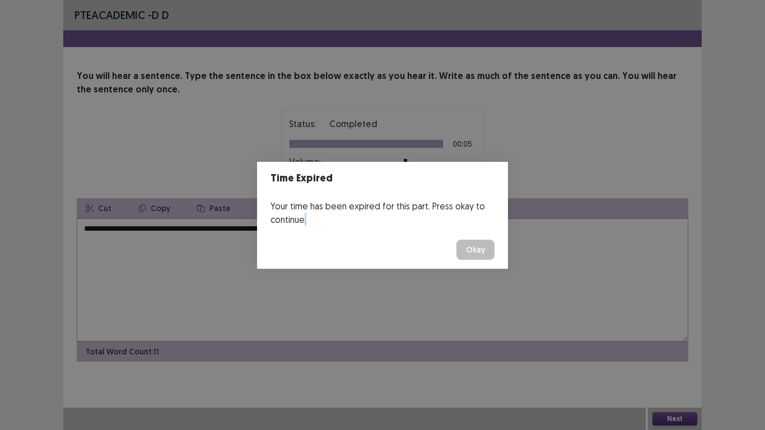
click at [677, 335] on div "Time Expired Your time has been expired for this part. Press okay to continue. …" at bounding box center [382, 215] width 765 height 430
click at [485, 253] on button "Okay" at bounding box center [476, 250] width 38 height 20
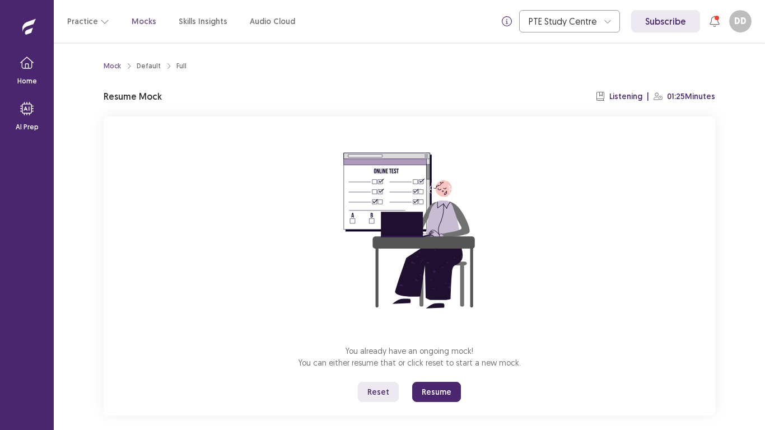
click at [429, 335] on button "Resume" at bounding box center [436, 392] width 49 height 20
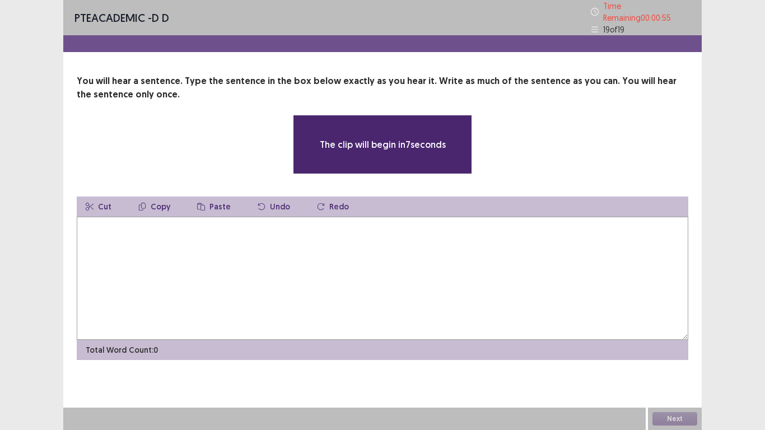
click at [277, 262] on textarea at bounding box center [383, 278] width 612 height 123
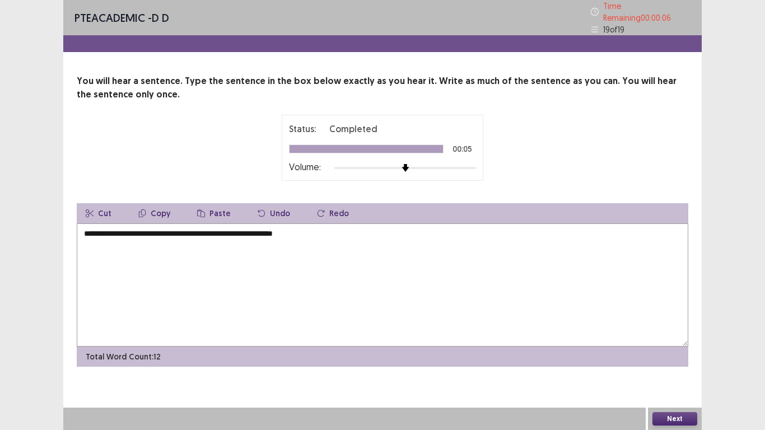
type textarea "**********"
click at [680, 335] on button "Next" at bounding box center [675, 418] width 45 height 13
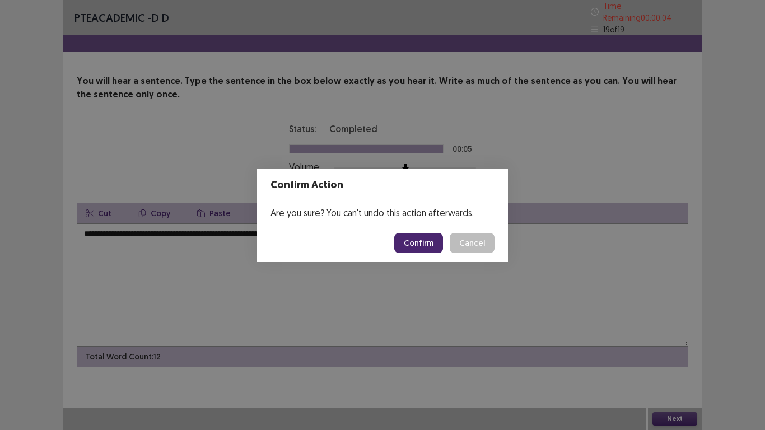
click at [425, 242] on button "Confirm" at bounding box center [418, 243] width 49 height 20
